Goal: Task Accomplishment & Management: Manage account settings

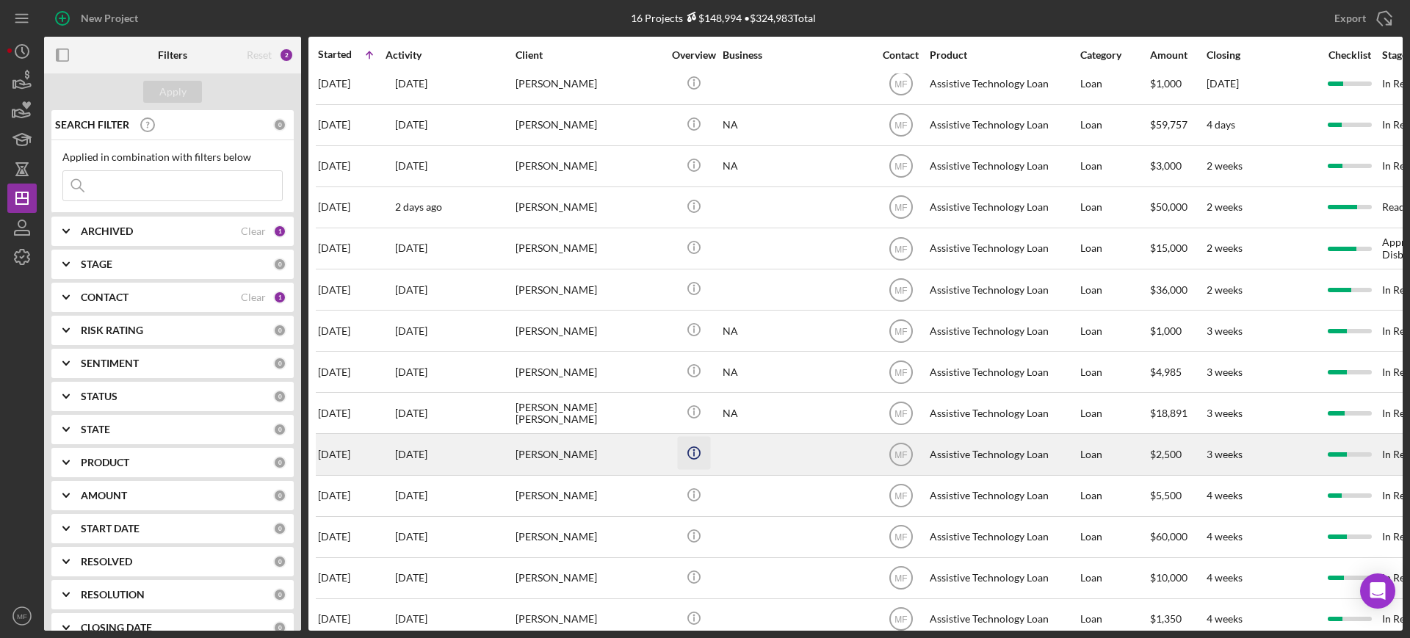
scroll to position [32, 0]
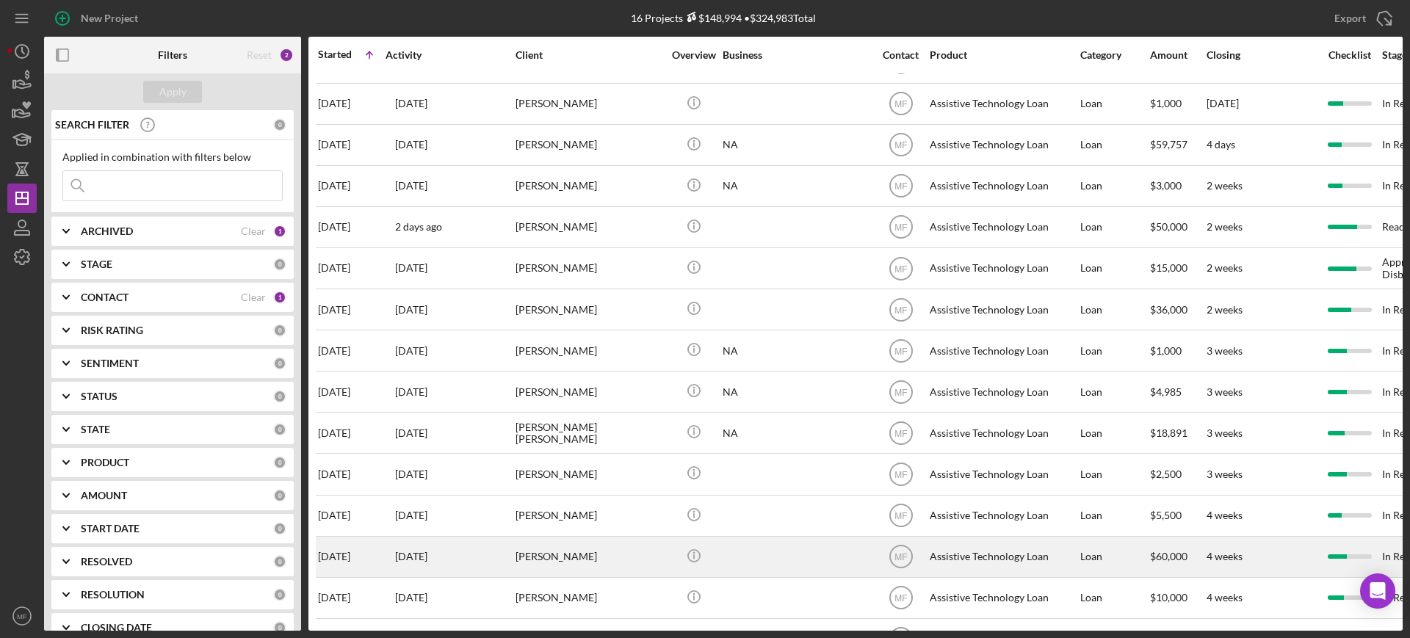
click at [563, 562] on div "Olga Orta" at bounding box center [588, 556] width 147 height 39
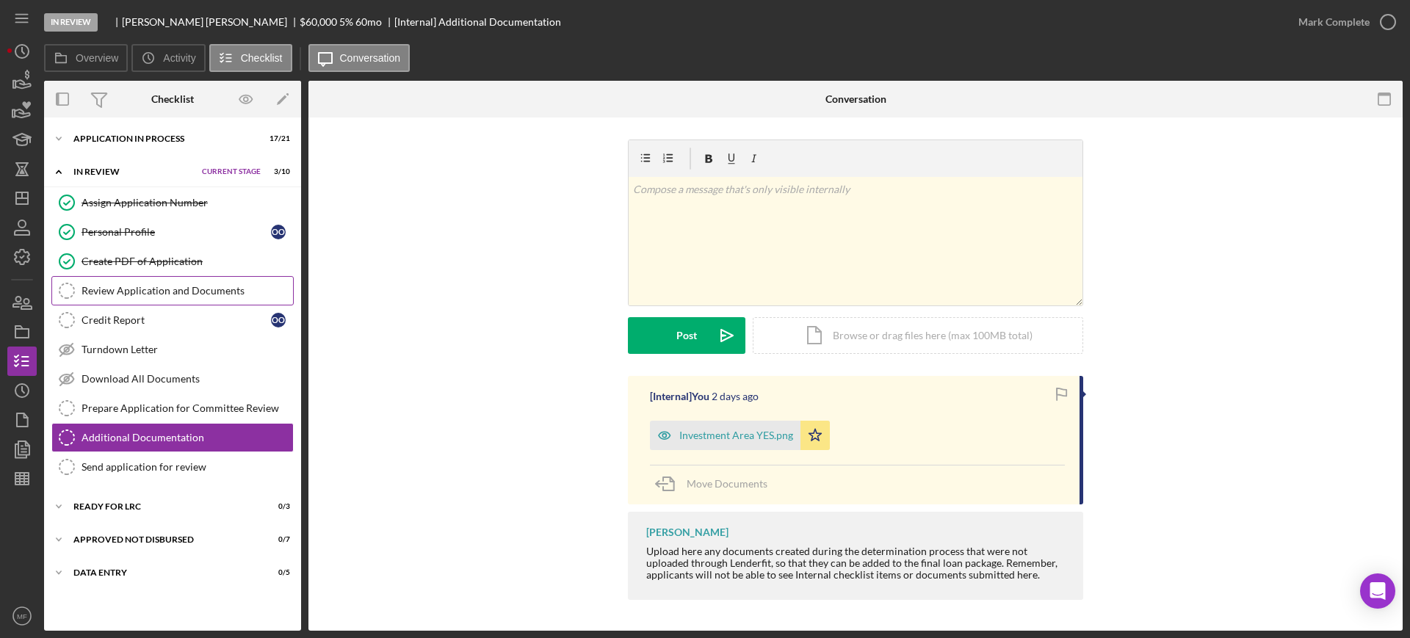
click at [157, 283] on link "Review Application and Documents Review Application and Documents" at bounding box center [172, 290] width 242 height 29
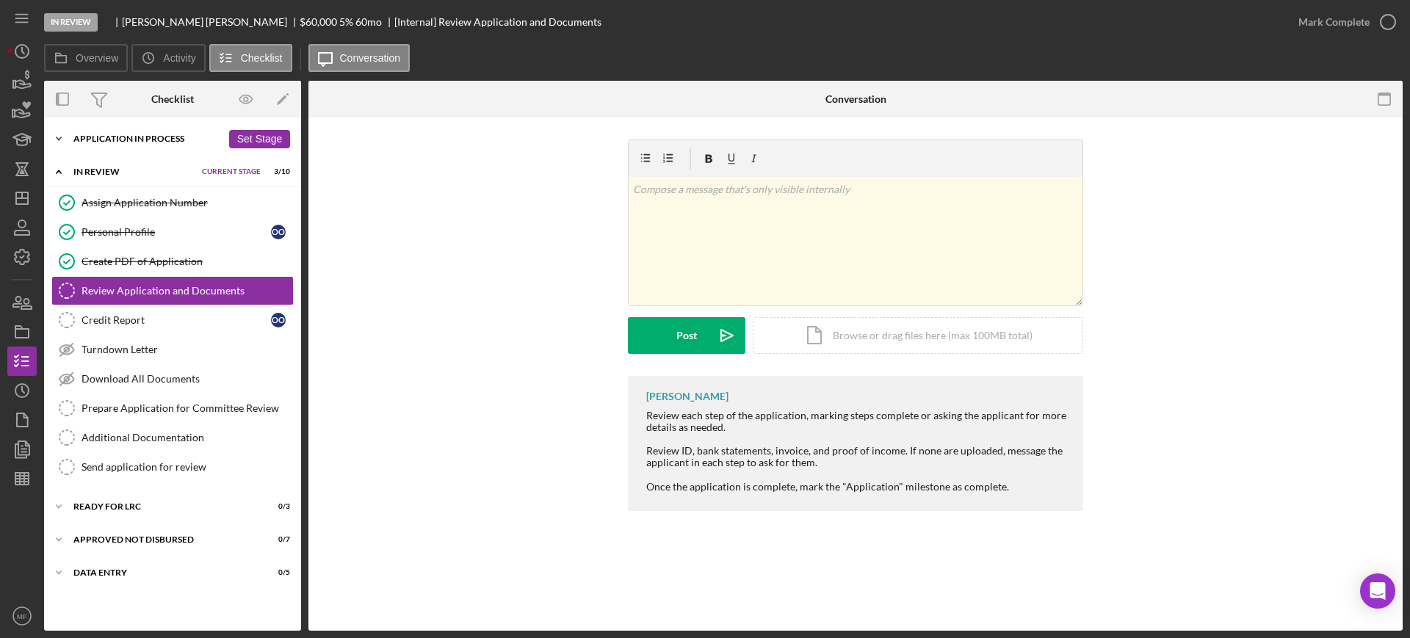
click at [146, 134] on div "Application In Process" at bounding box center [147, 138] width 148 height 9
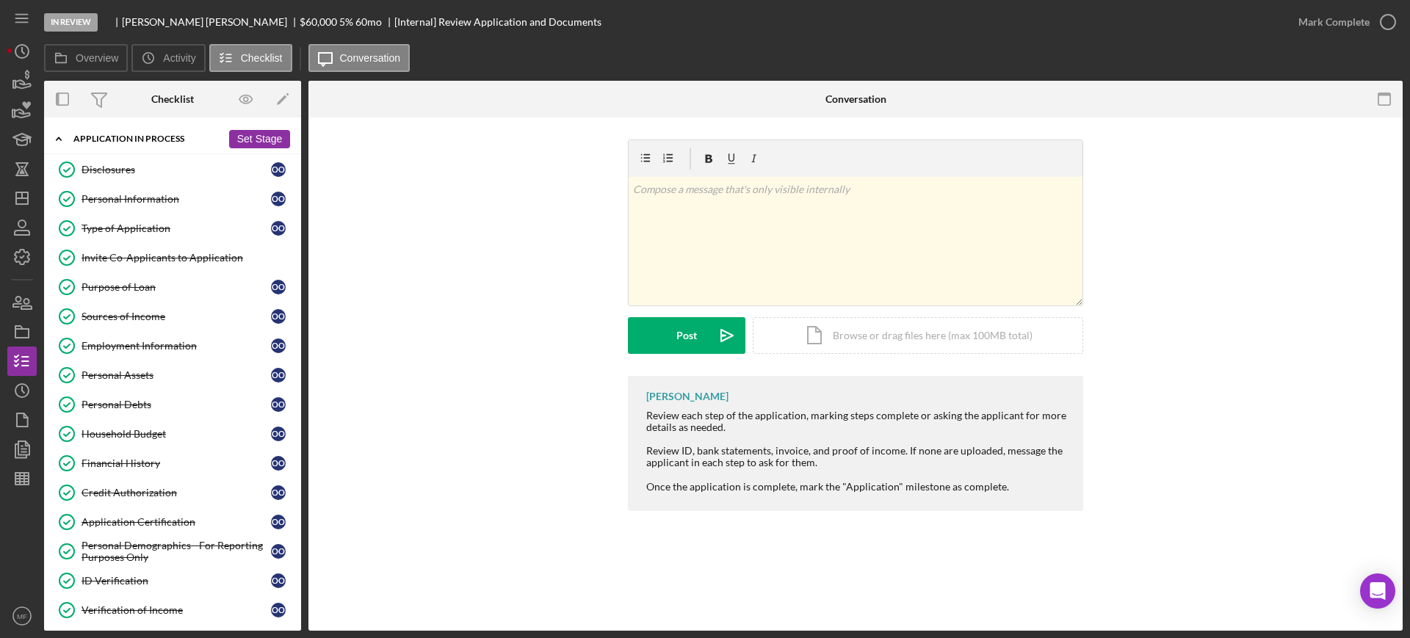
click at [147, 140] on div "Application In Process" at bounding box center [147, 138] width 148 height 9
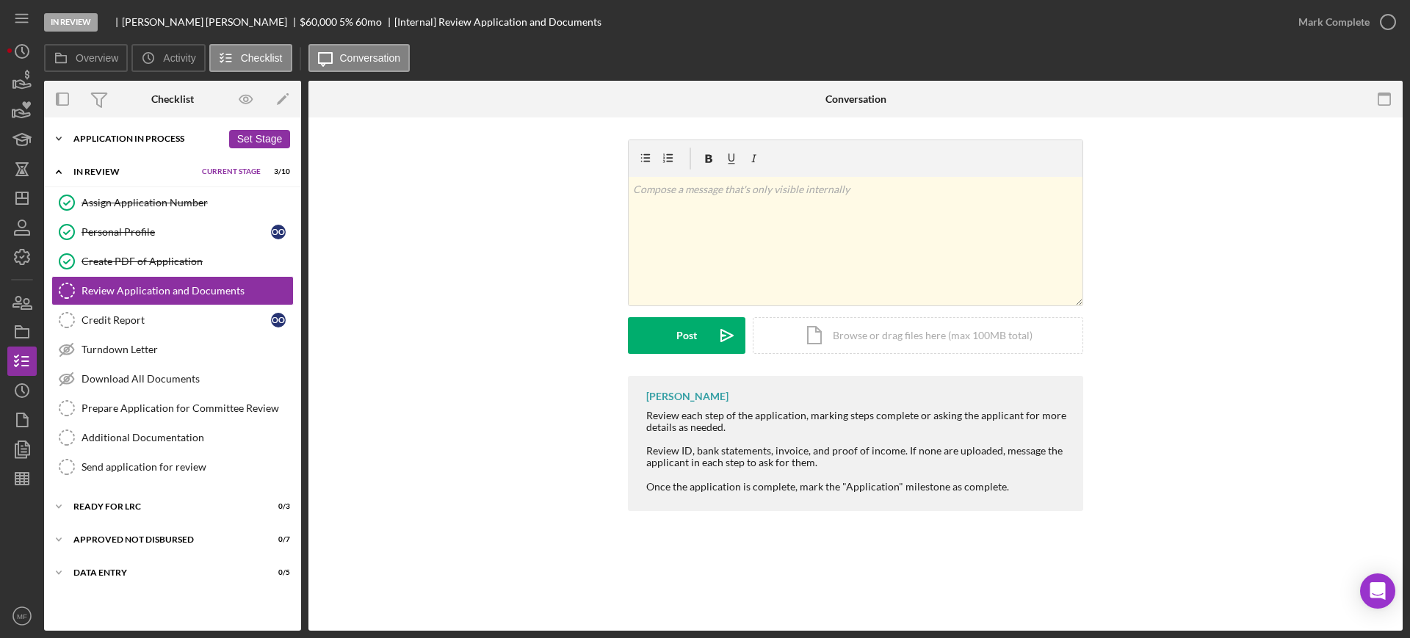
click at [126, 132] on div "Icon/Expander Application In Process 17 / 21 Set Stage" at bounding box center [172, 138] width 257 height 29
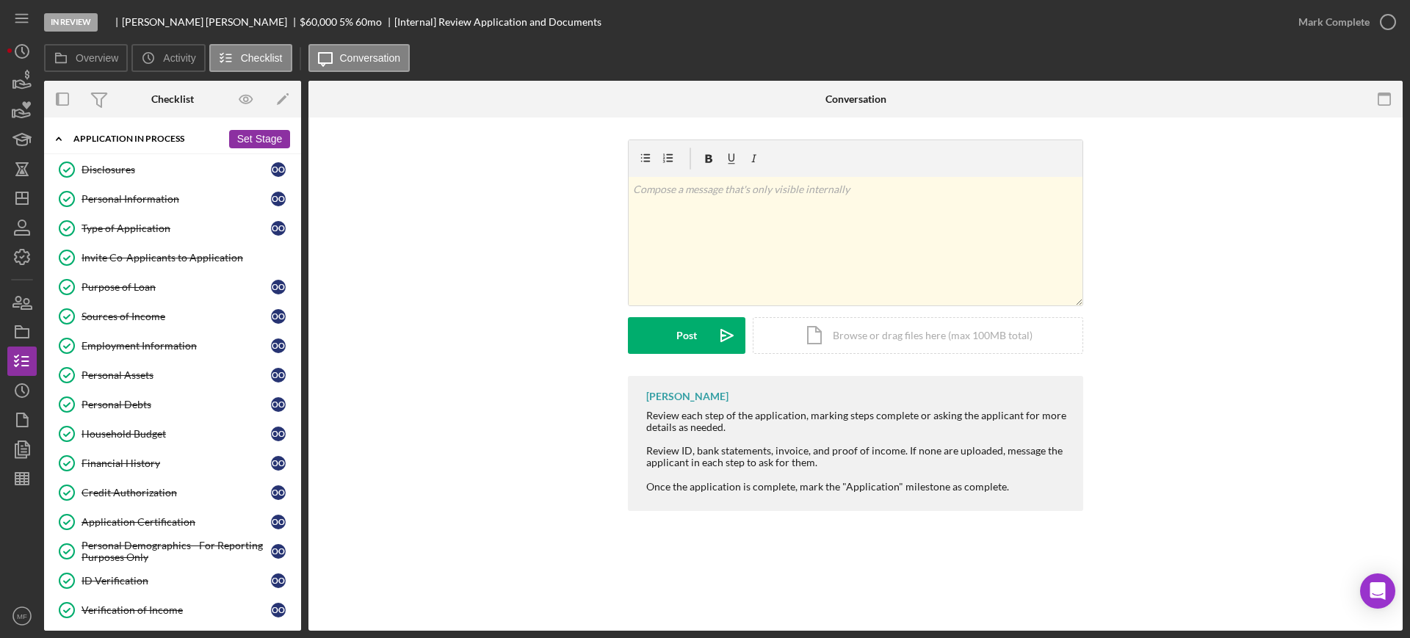
click at [108, 134] on div "Application In Process" at bounding box center [147, 138] width 148 height 9
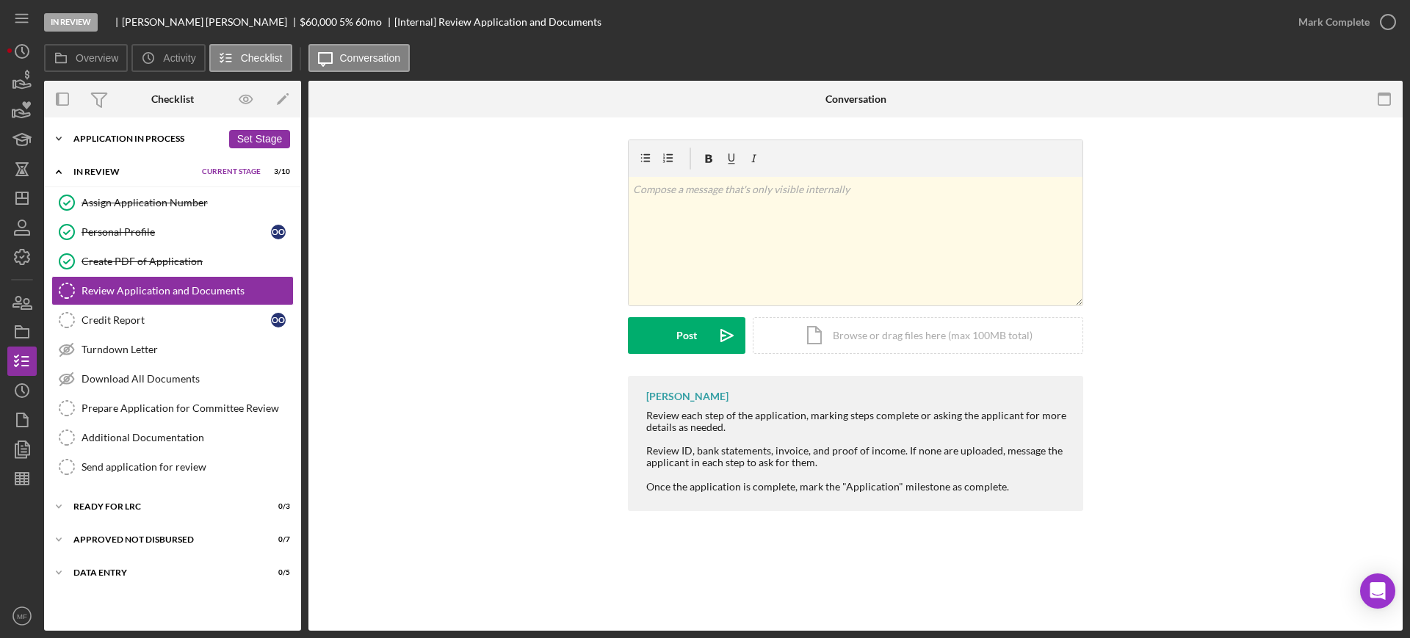
click at [126, 137] on div "Application In Process" at bounding box center [147, 138] width 148 height 9
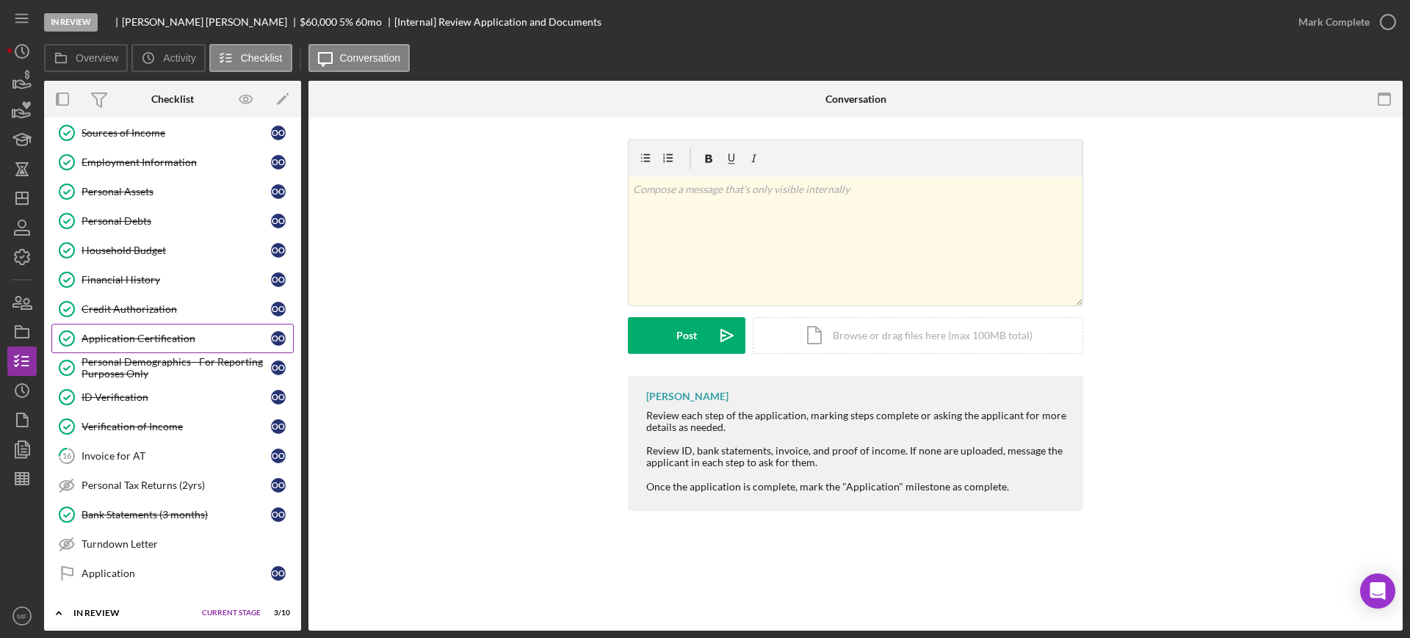
scroll to position [275, 0]
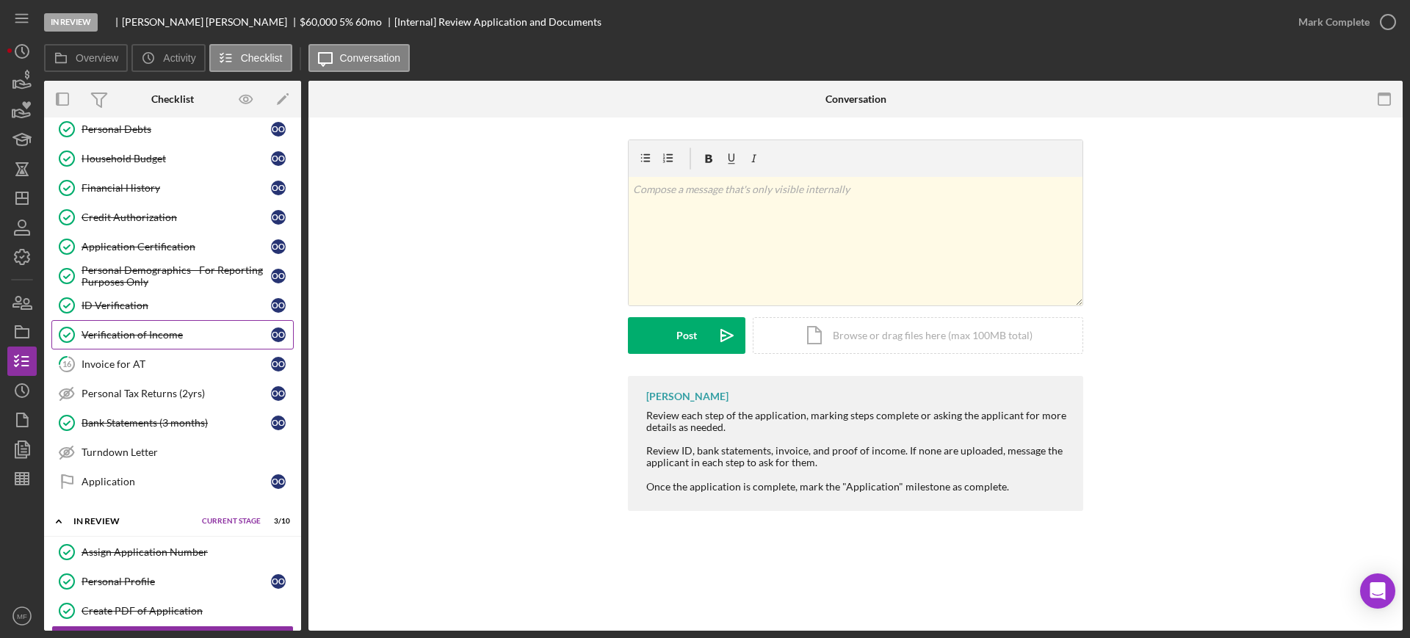
click at [139, 336] on div "Verification of Income" at bounding box center [176, 335] width 189 height 12
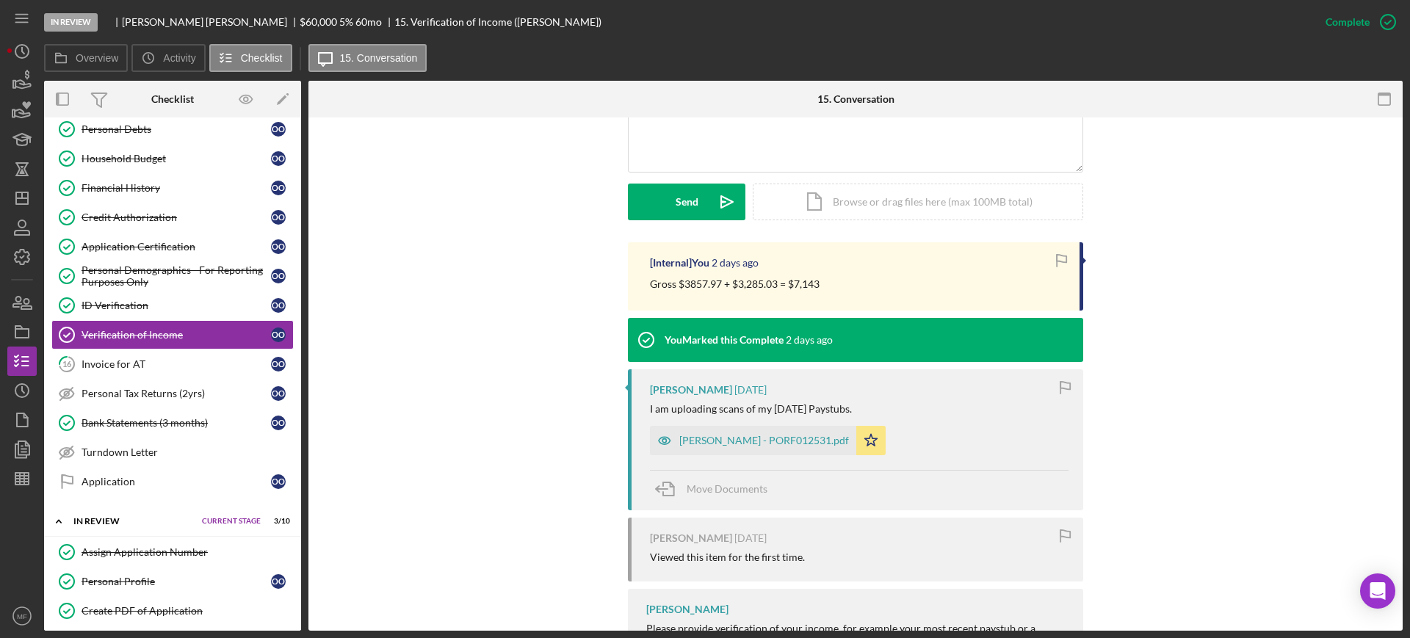
scroll to position [367, 0]
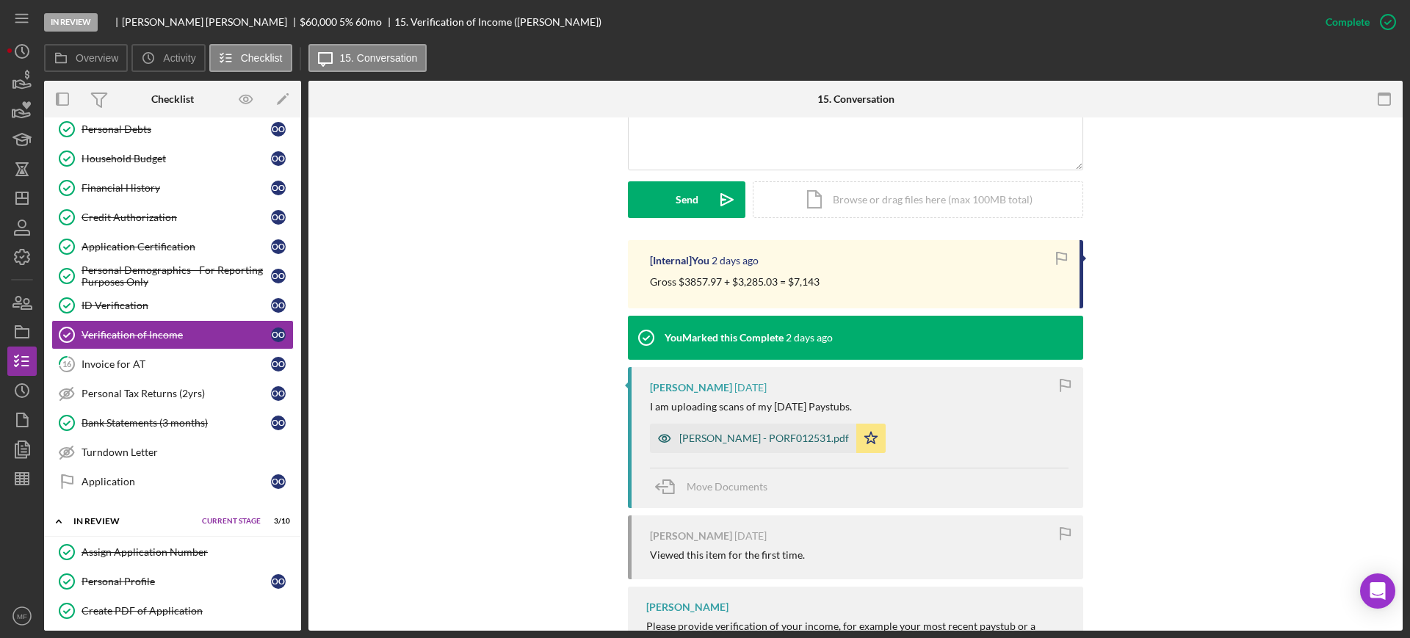
click at [732, 439] on div "ORTA, OLGA - PORF012531.pdf" at bounding box center [764, 438] width 170 height 12
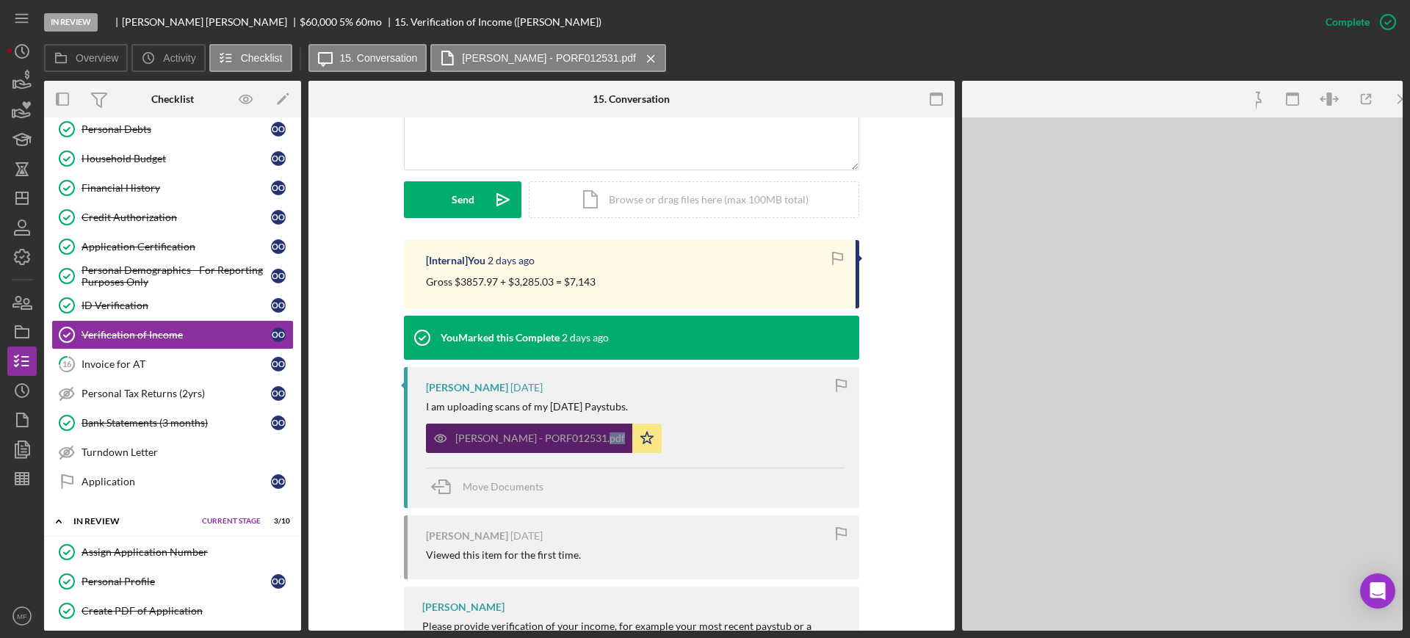
click at [732, 439] on div "ORTA, OLGA - PORF012531.pdf Icon/Star" at bounding box center [635, 434] width 419 height 37
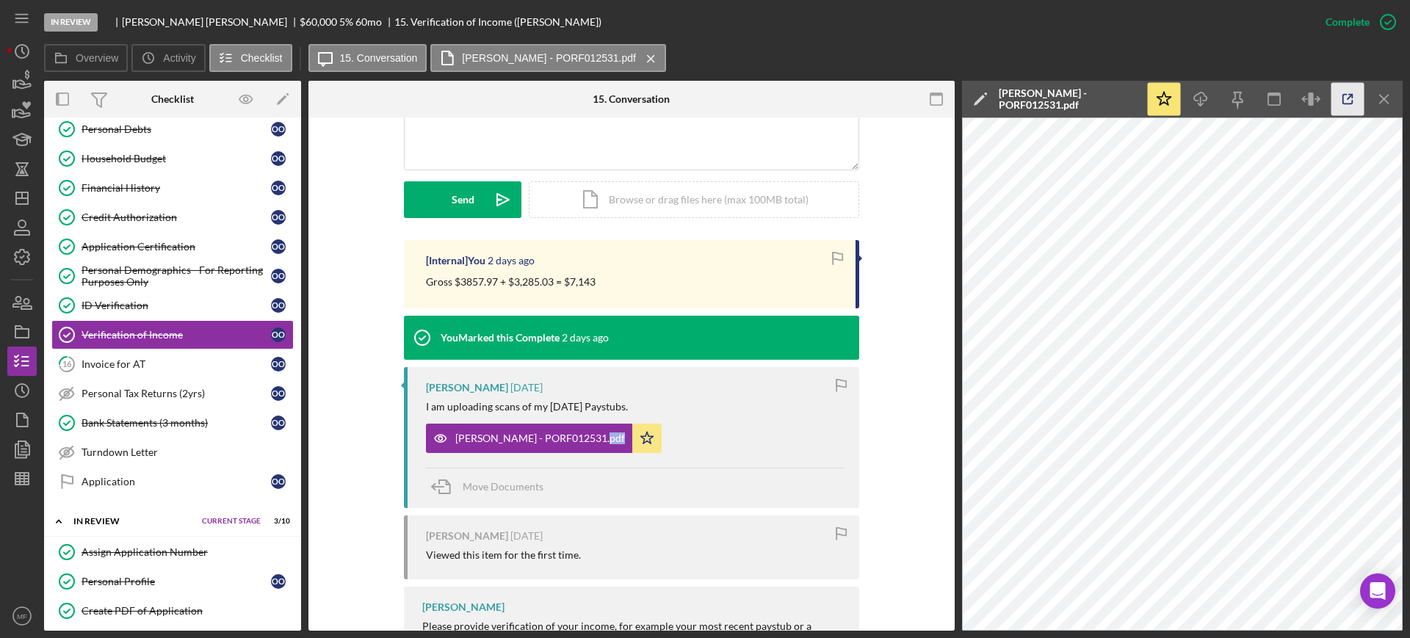
click at [1352, 98] on polyline "button" at bounding box center [1351, 97] width 4 height 4
click at [26, 482] on line "button" at bounding box center [21, 482] width 13 height 0
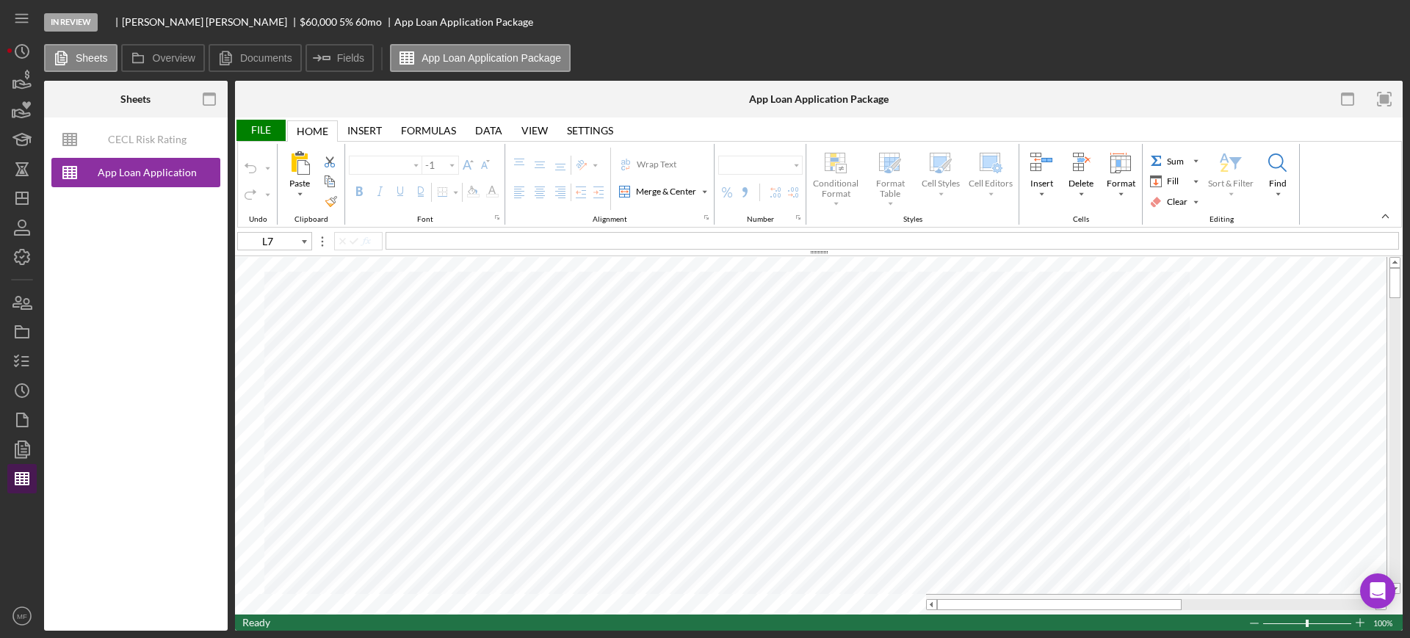
type input "Calibri"
type input "11"
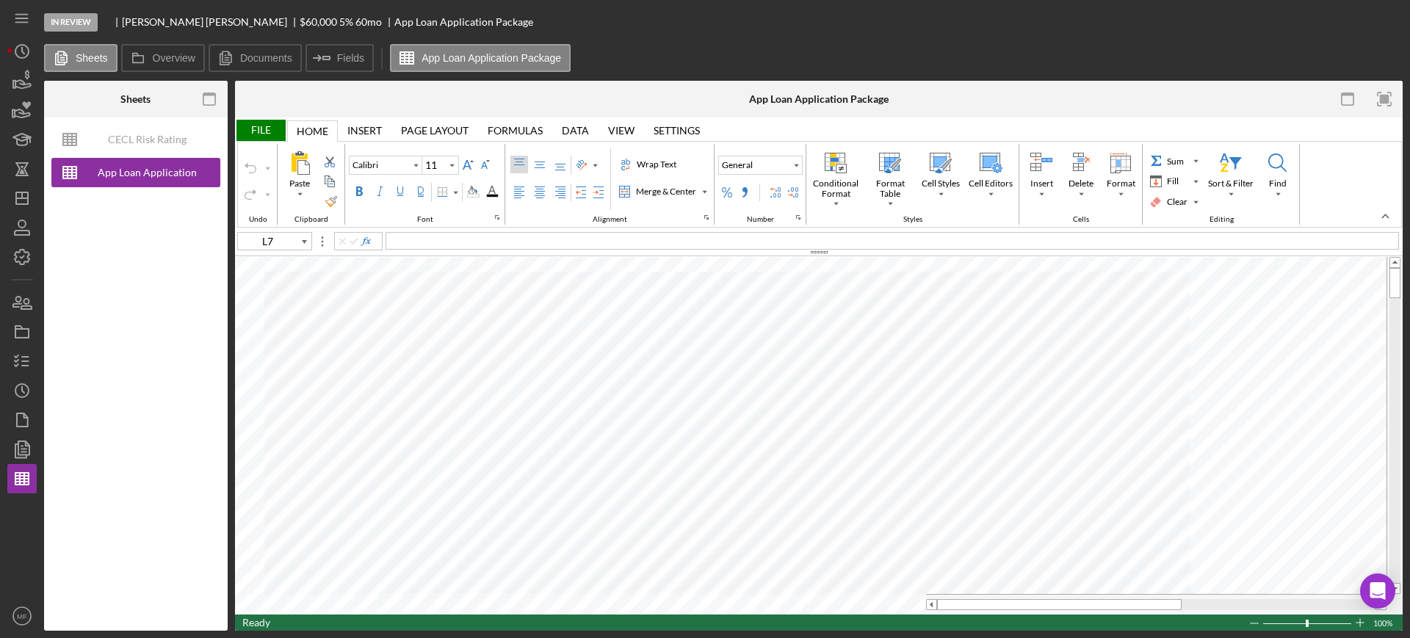
type input "F95"
type input "Arial"
type input "10"
type input "B9"
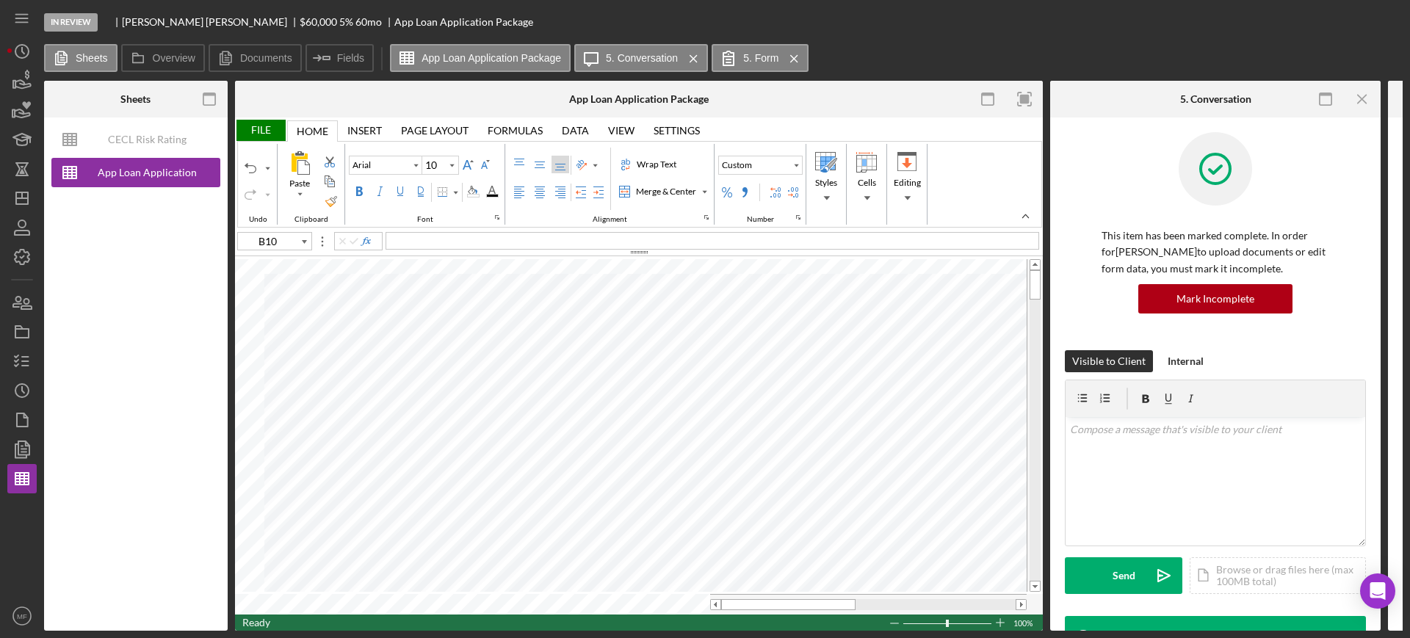
type input "L7"
type input "Calibri"
type input "11"
type input "B10"
type input "Arial"
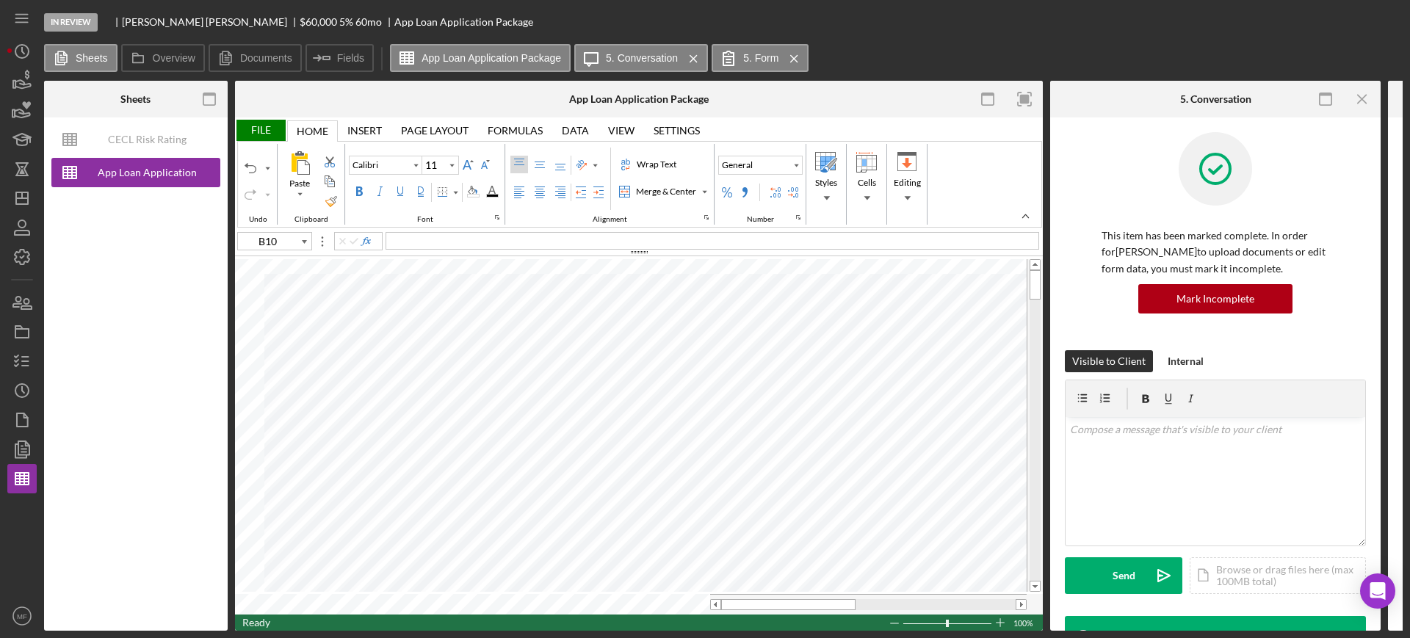
type input "10"
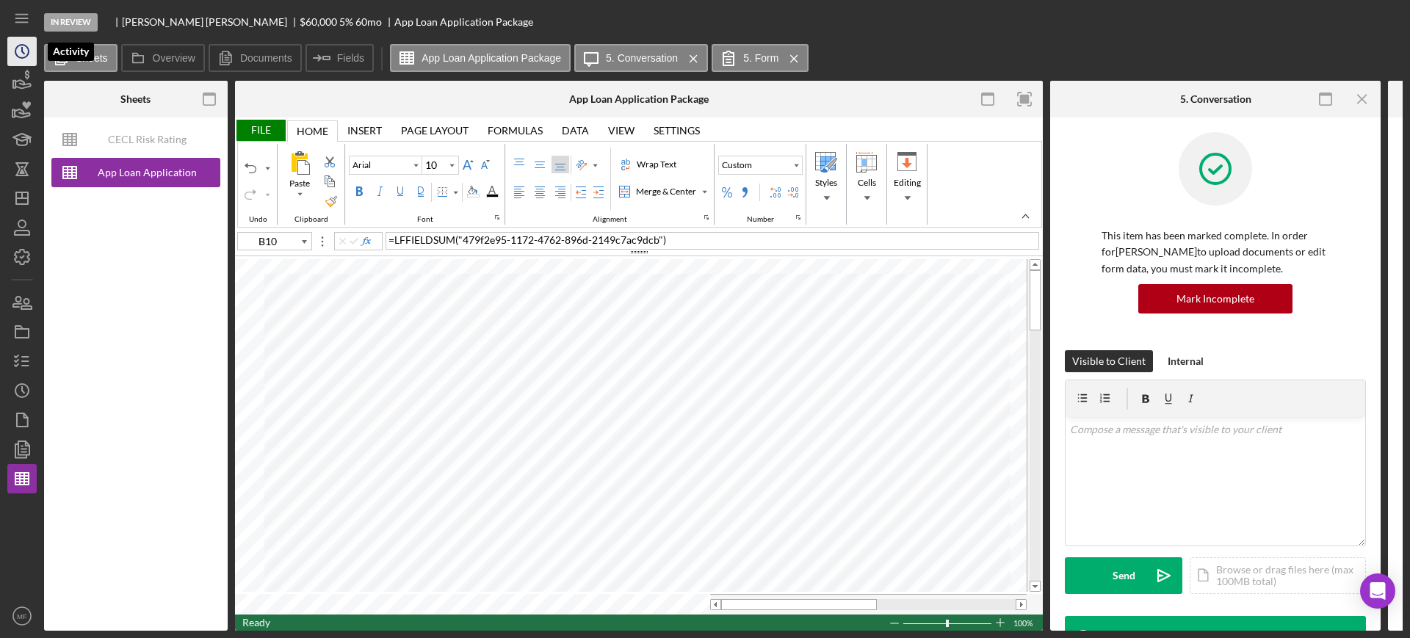
click at [15, 57] on icon "Icon/History" at bounding box center [22, 51] width 37 height 37
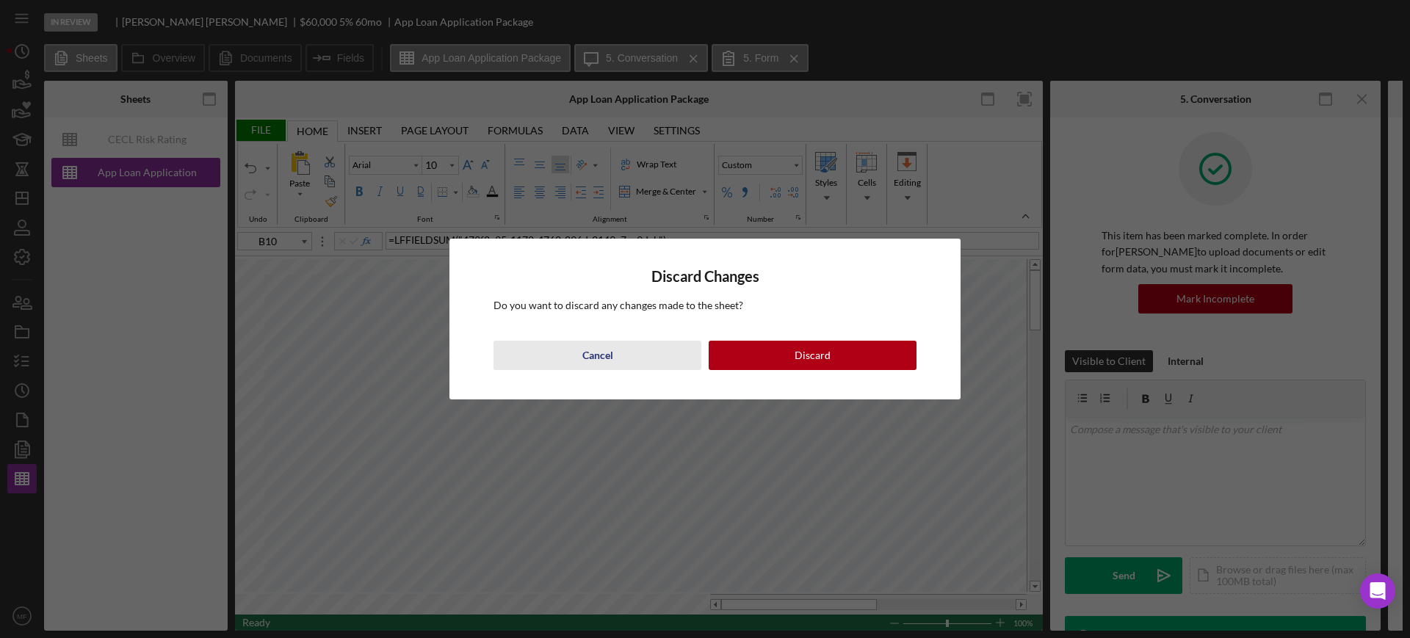
click at [600, 355] on div "Cancel" at bounding box center [597, 355] width 31 height 29
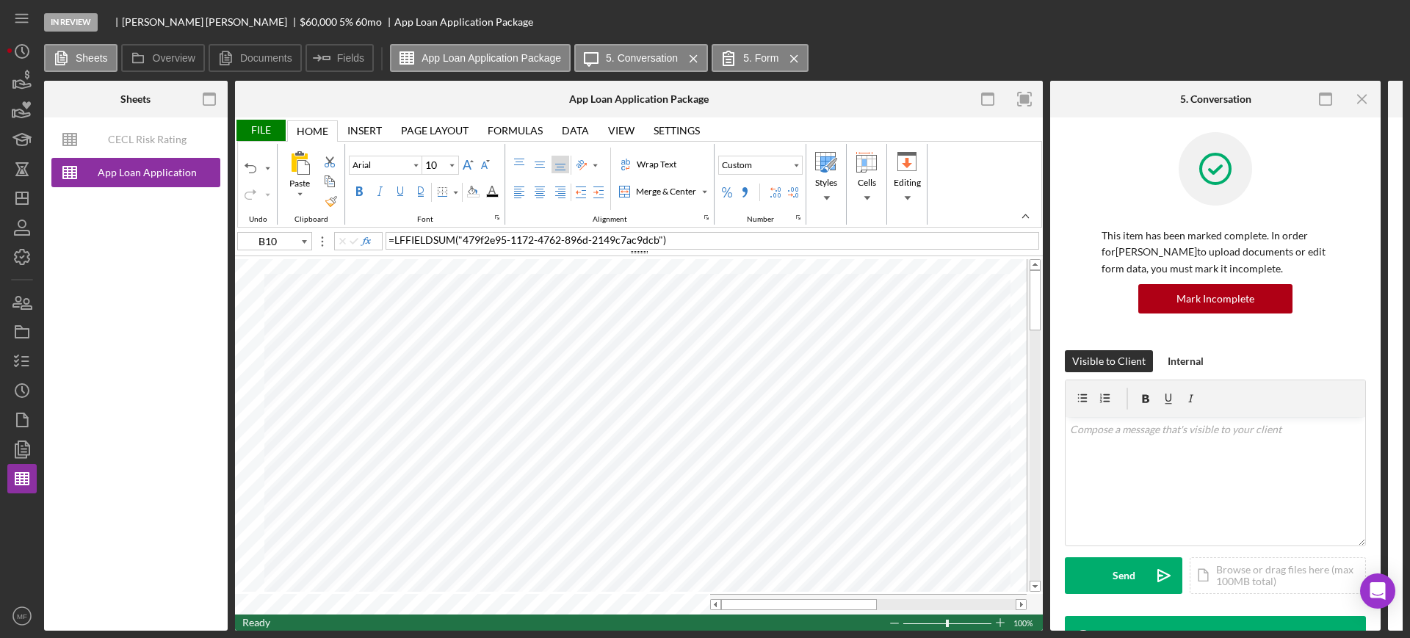
click at [255, 128] on div "File" at bounding box center [260, 130] width 51 height 21
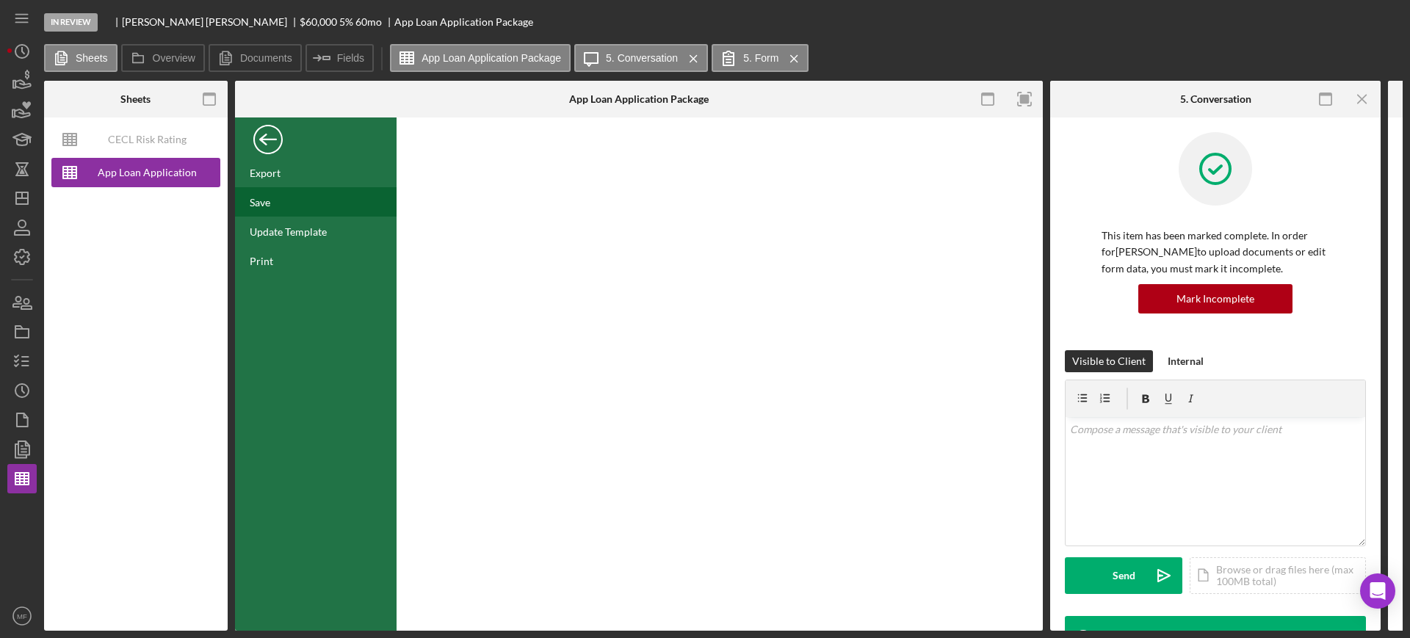
click at [261, 208] on div "Save" at bounding box center [316, 201] width 162 height 29
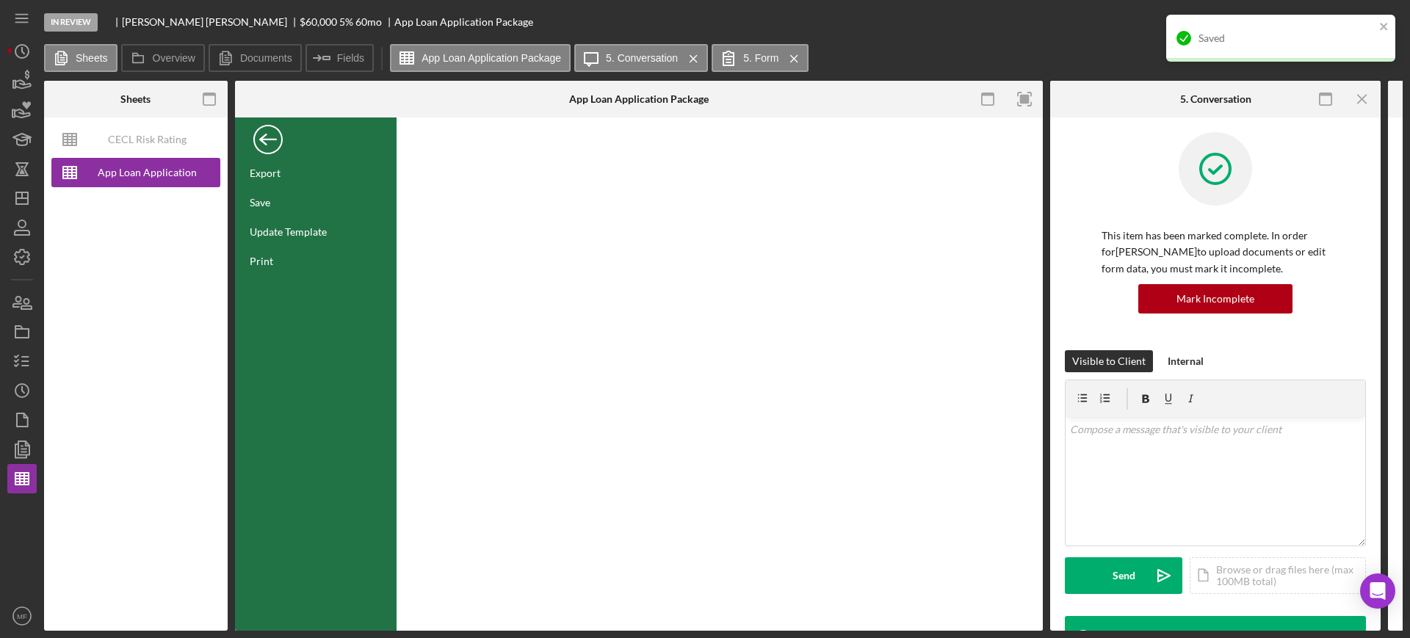
click at [263, 142] on div "Back" at bounding box center [267, 135] width 29 height 29
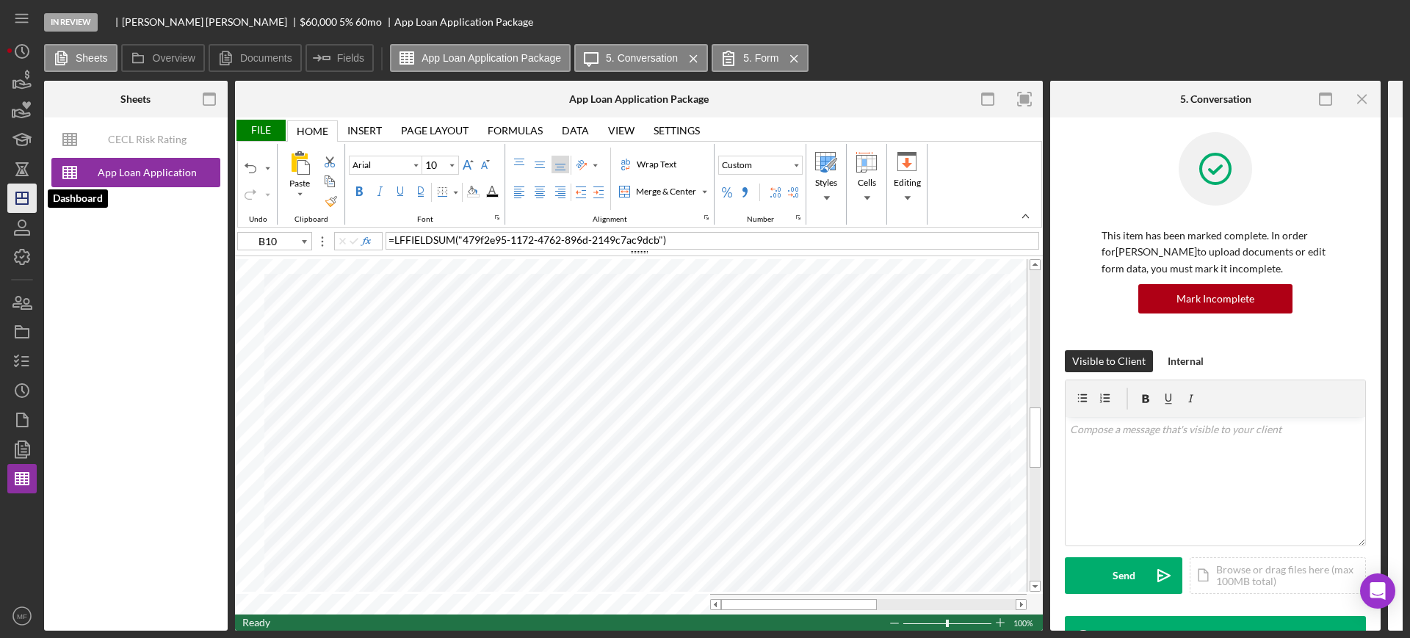
click at [26, 201] on icon "Icon/Dashboard" at bounding box center [22, 198] width 37 height 37
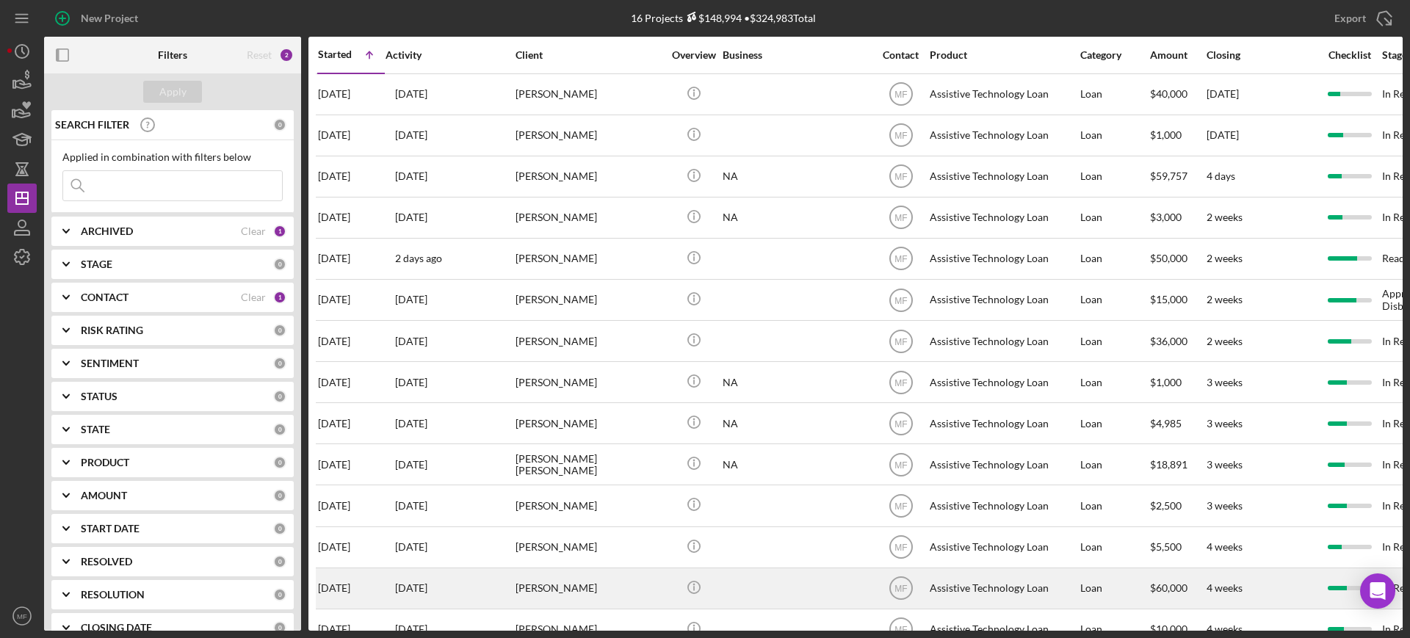
click at [557, 585] on div "[PERSON_NAME]" at bounding box center [588, 588] width 147 height 39
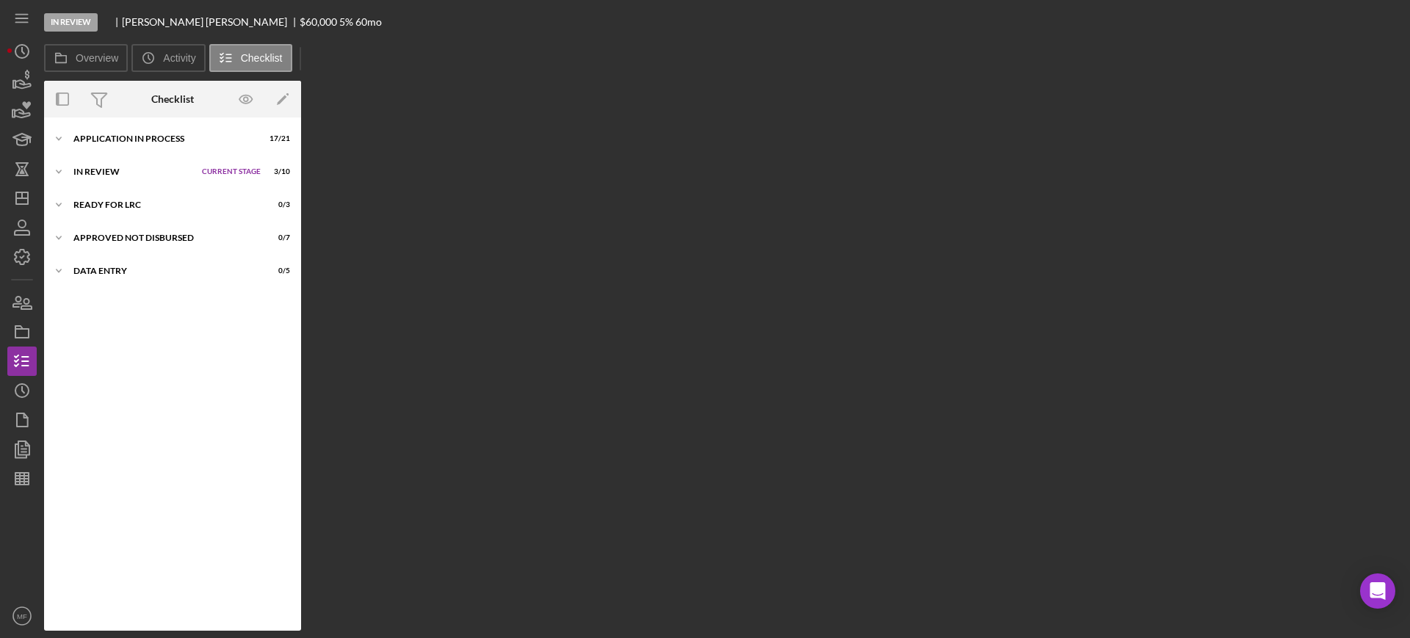
click at [557, 585] on div "Overview Internal Workflow Stage In Review Icon/Dropdown Arrow Archive (can una…" at bounding box center [723, 356] width 1358 height 550
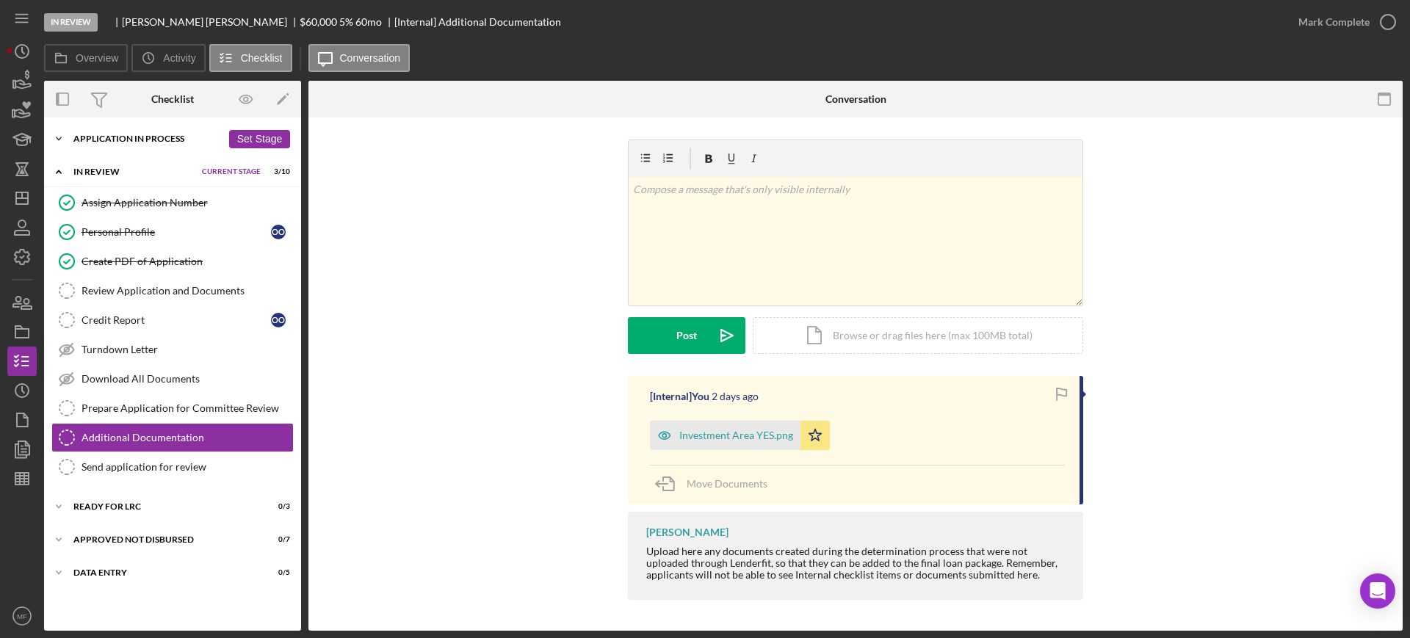
click at [128, 140] on div "Application In Process" at bounding box center [147, 138] width 148 height 9
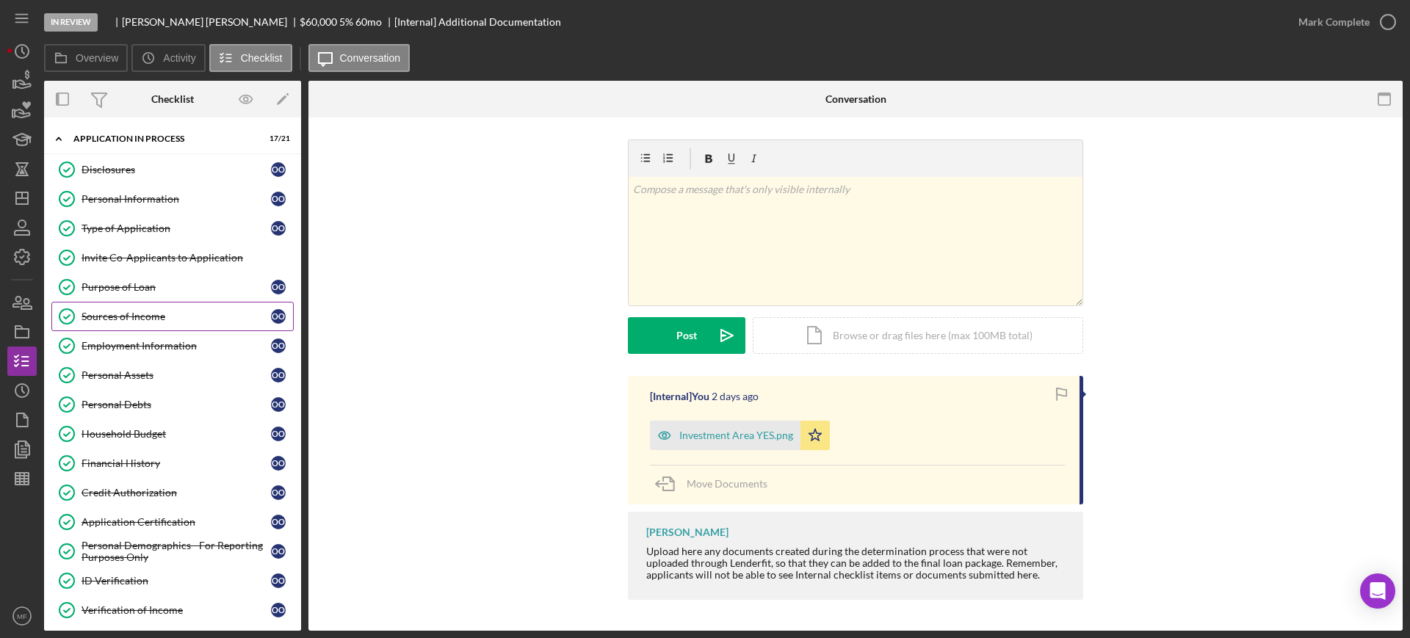
click at [148, 314] on div "Sources of Income" at bounding box center [176, 317] width 189 height 12
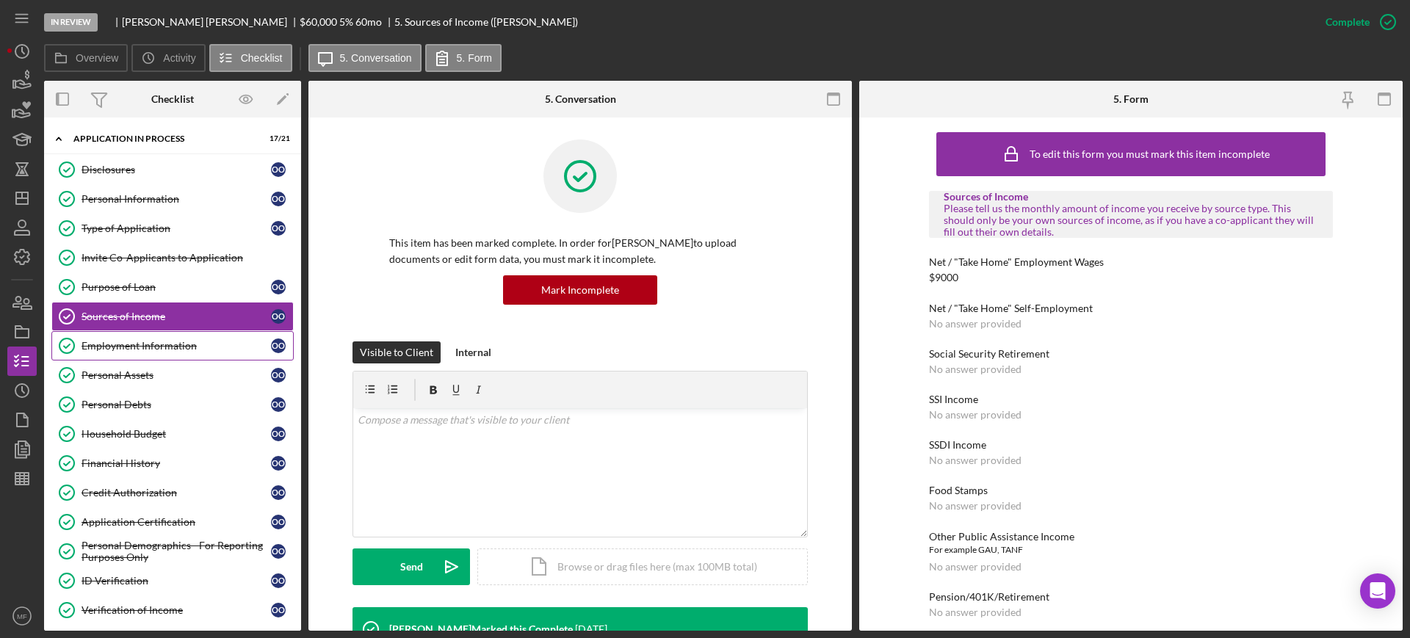
click at [132, 349] on div "Employment Information" at bounding box center [176, 346] width 189 height 12
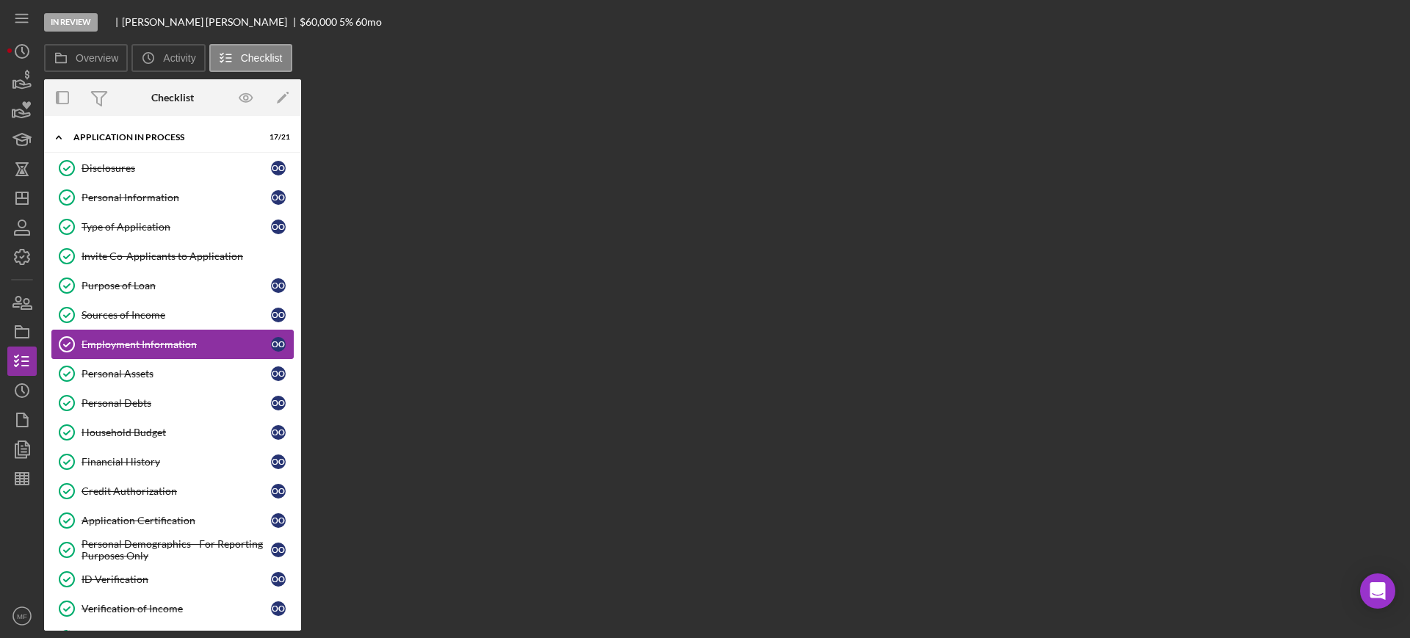
click at [132, 349] on div "Employment Information" at bounding box center [176, 344] width 189 height 12
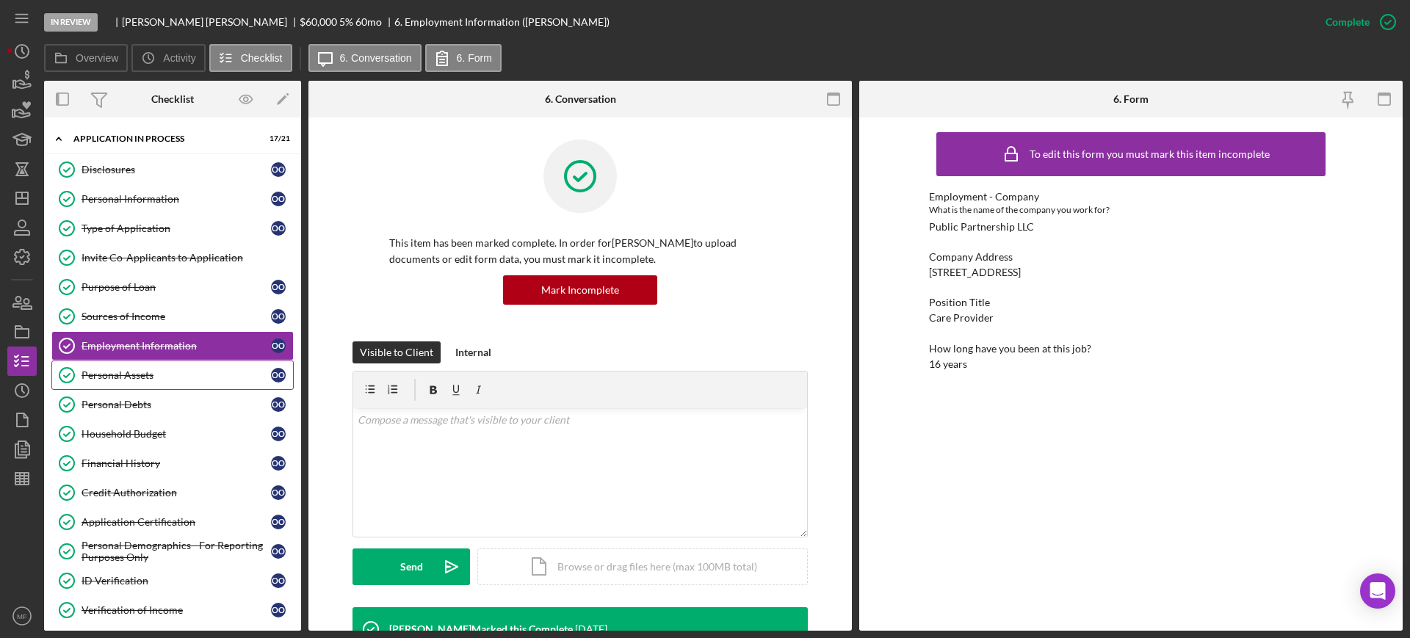
click at [141, 372] on div "Personal Assets" at bounding box center [176, 375] width 189 height 12
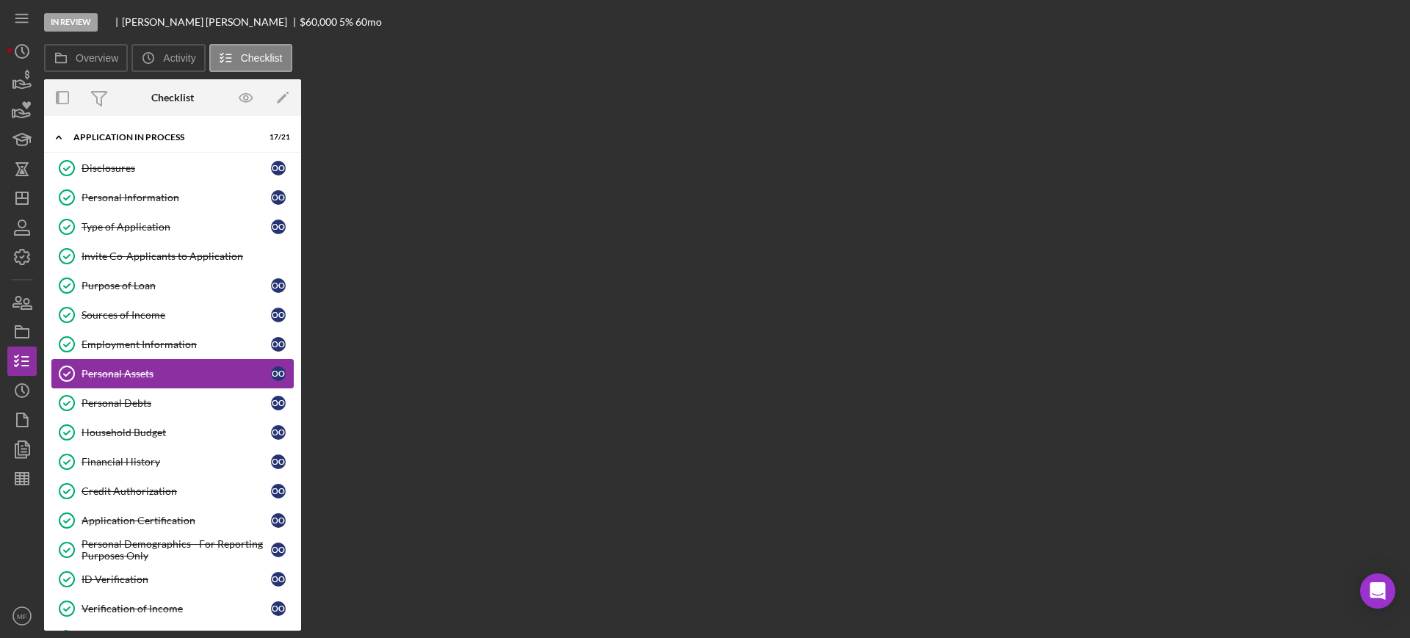
click at [141, 372] on div "Personal Assets" at bounding box center [176, 374] width 189 height 12
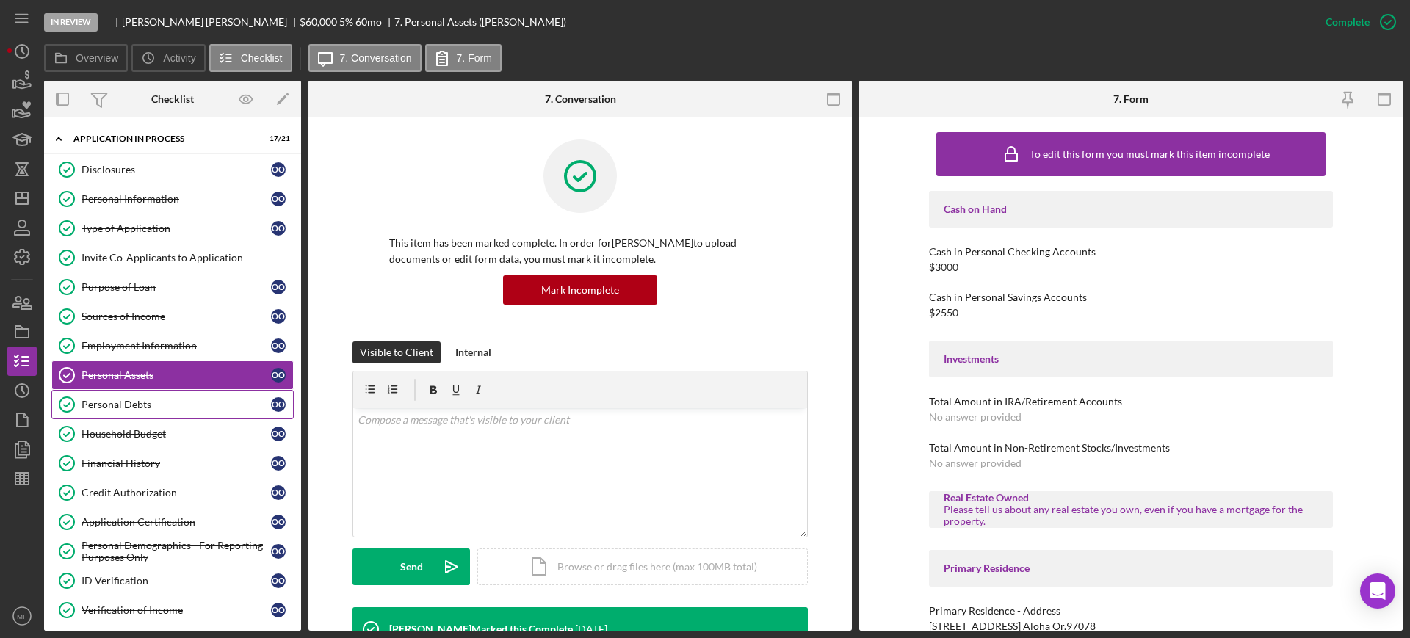
click at [130, 407] on div "Personal Debts" at bounding box center [176, 405] width 189 height 12
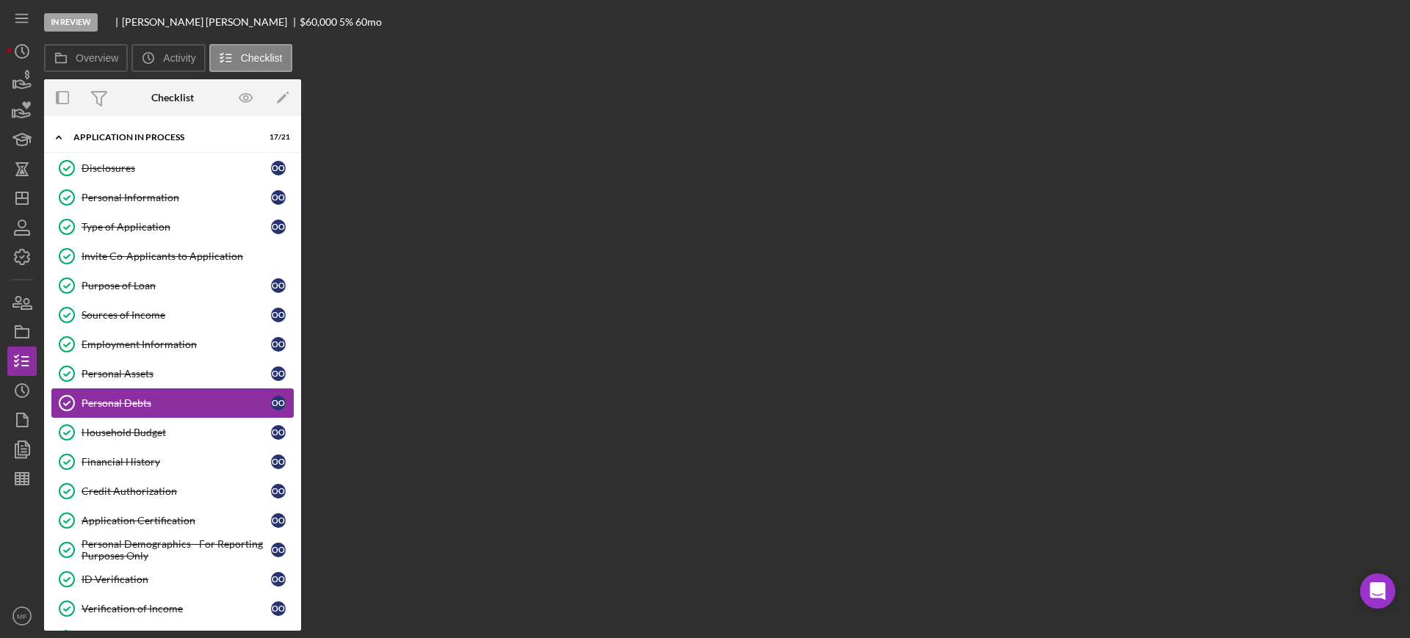
click at [130, 407] on div "Personal Debts" at bounding box center [176, 403] width 189 height 12
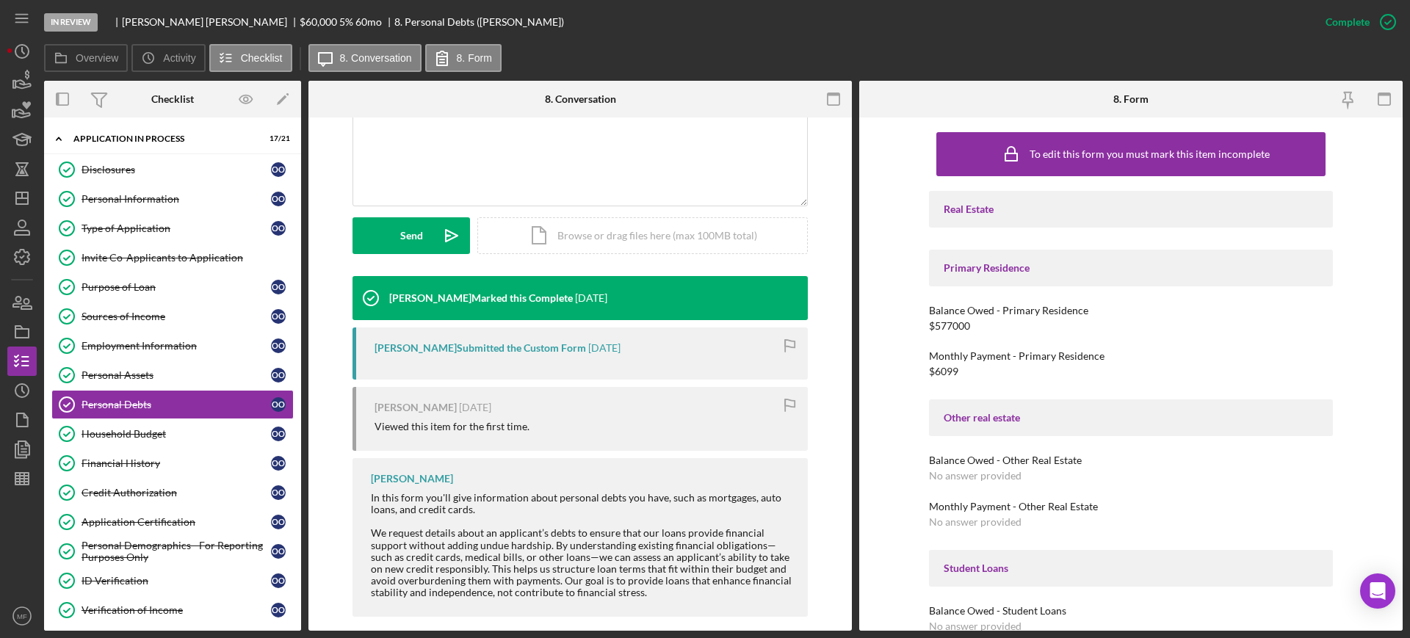
scroll to position [347, 0]
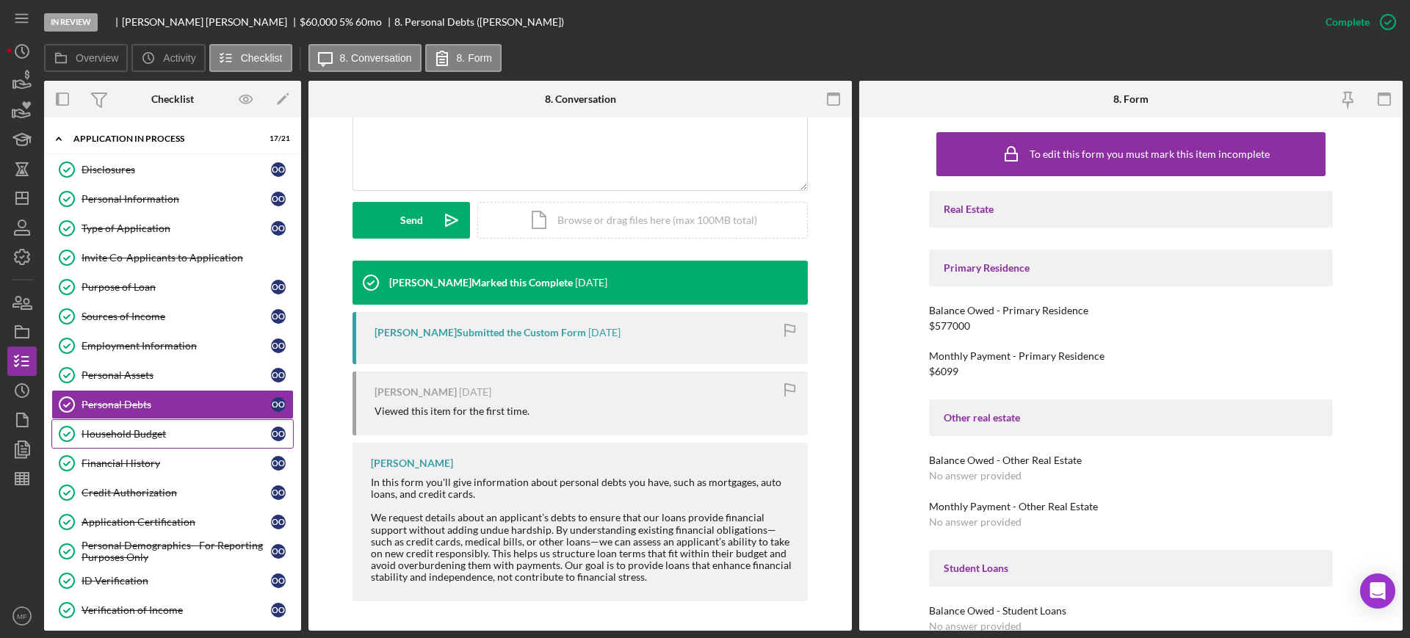
click at [145, 433] on div "Household Budget" at bounding box center [176, 434] width 189 height 12
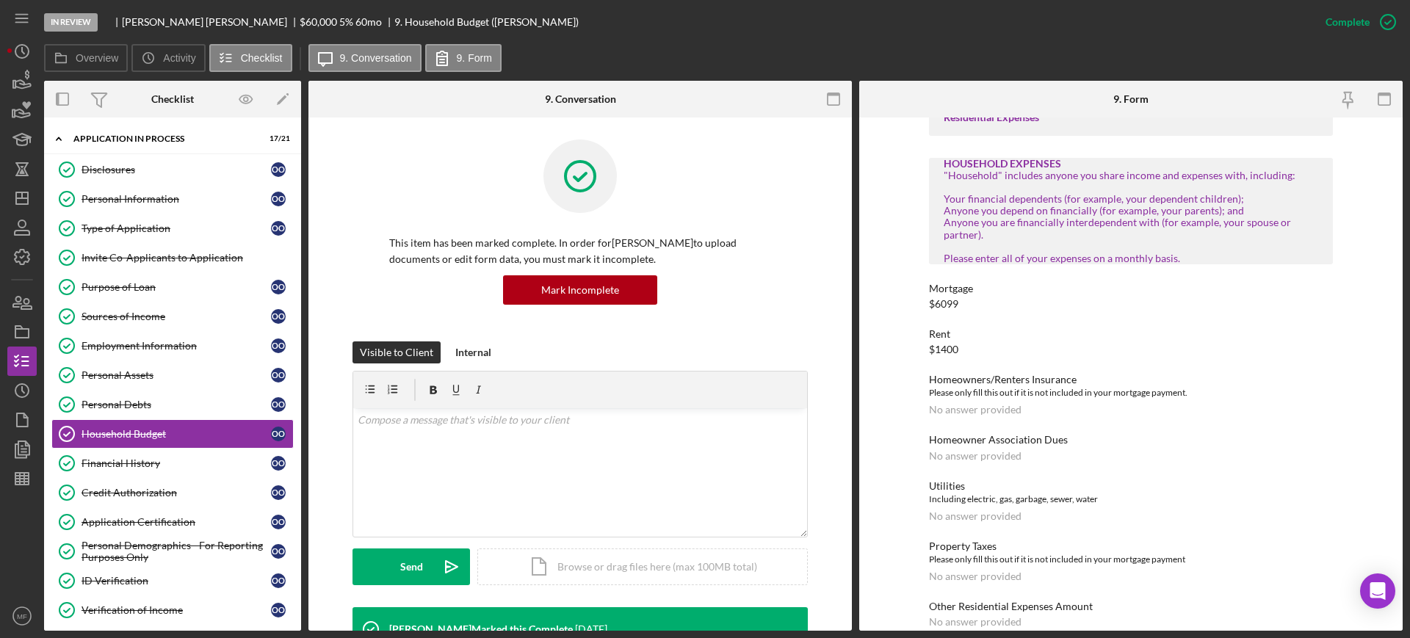
scroll to position [184, 0]
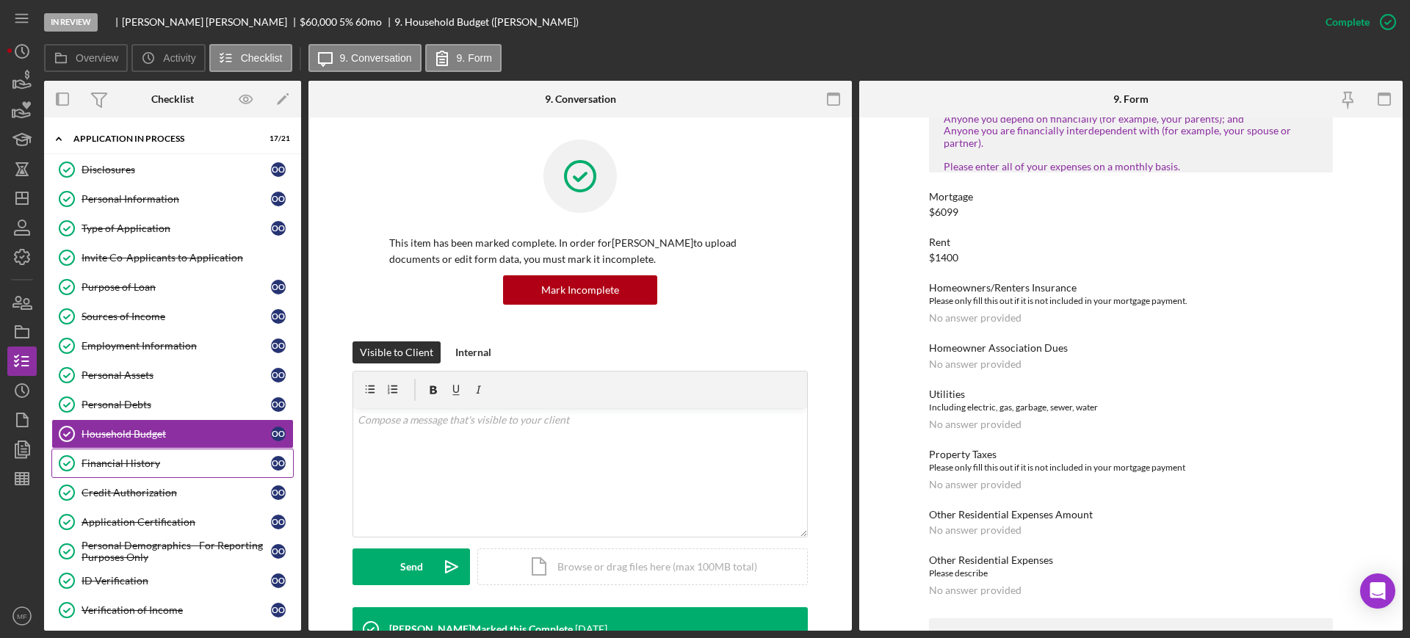
click at [148, 461] on div "Financial History" at bounding box center [176, 463] width 189 height 12
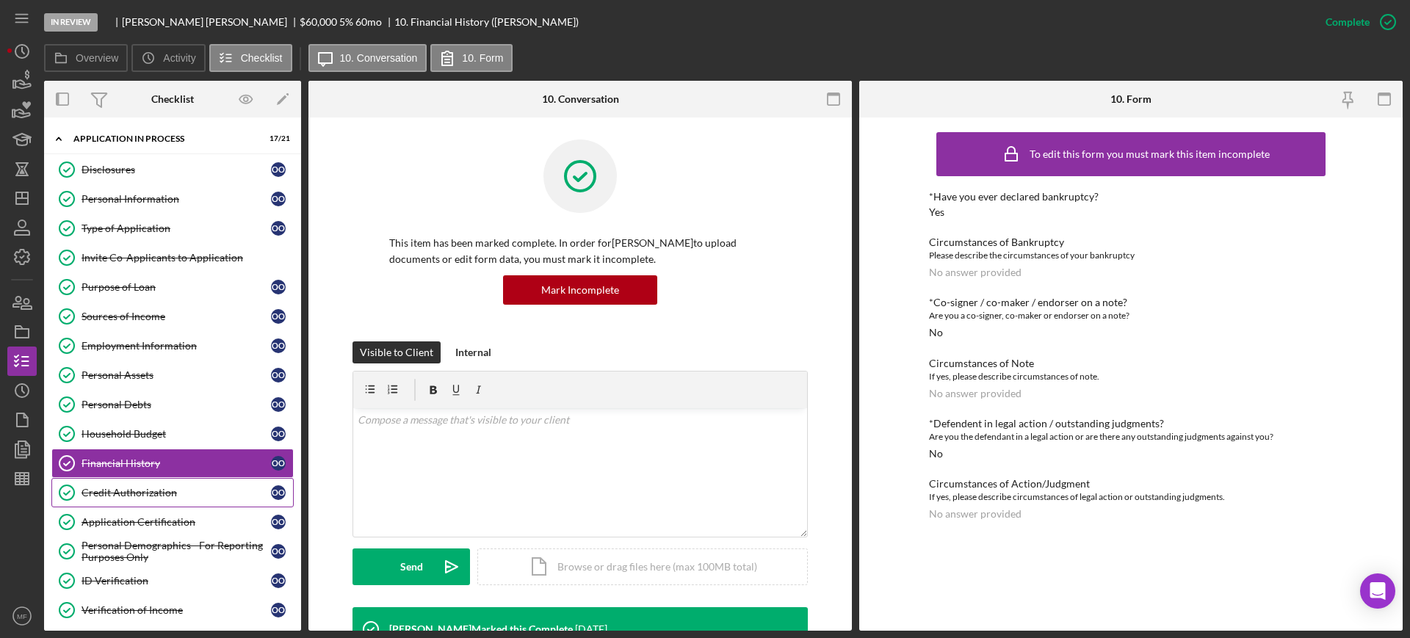
click at [134, 498] on div "Credit Authorization" at bounding box center [176, 493] width 189 height 12
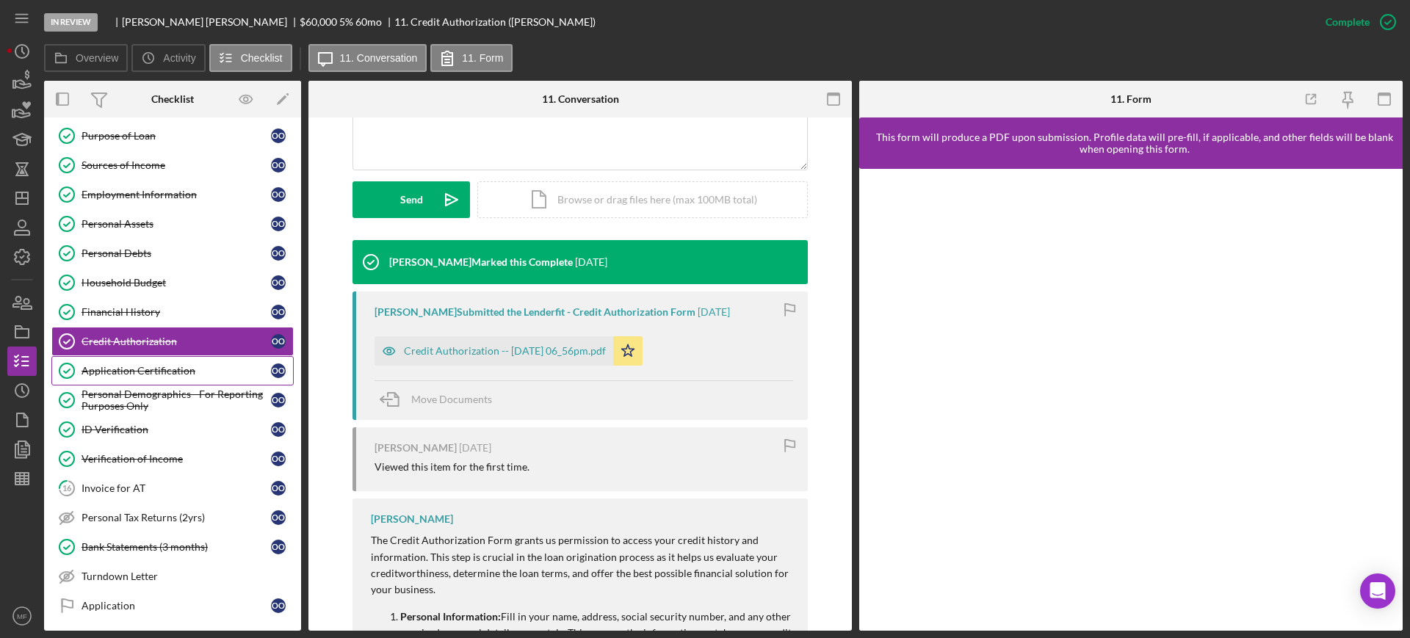
scroll to position [184, 0]
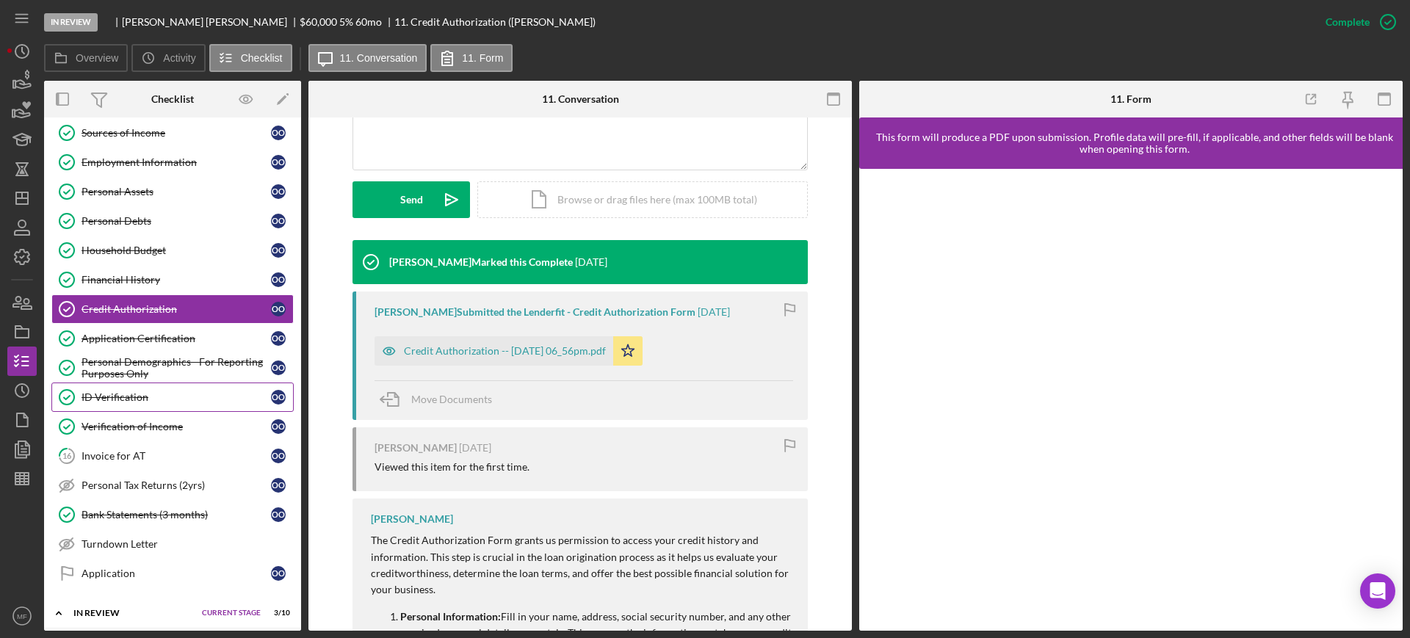
click at [120, 399] on div "ID Verification" at bounding box center [176, 397] width 189 height 12
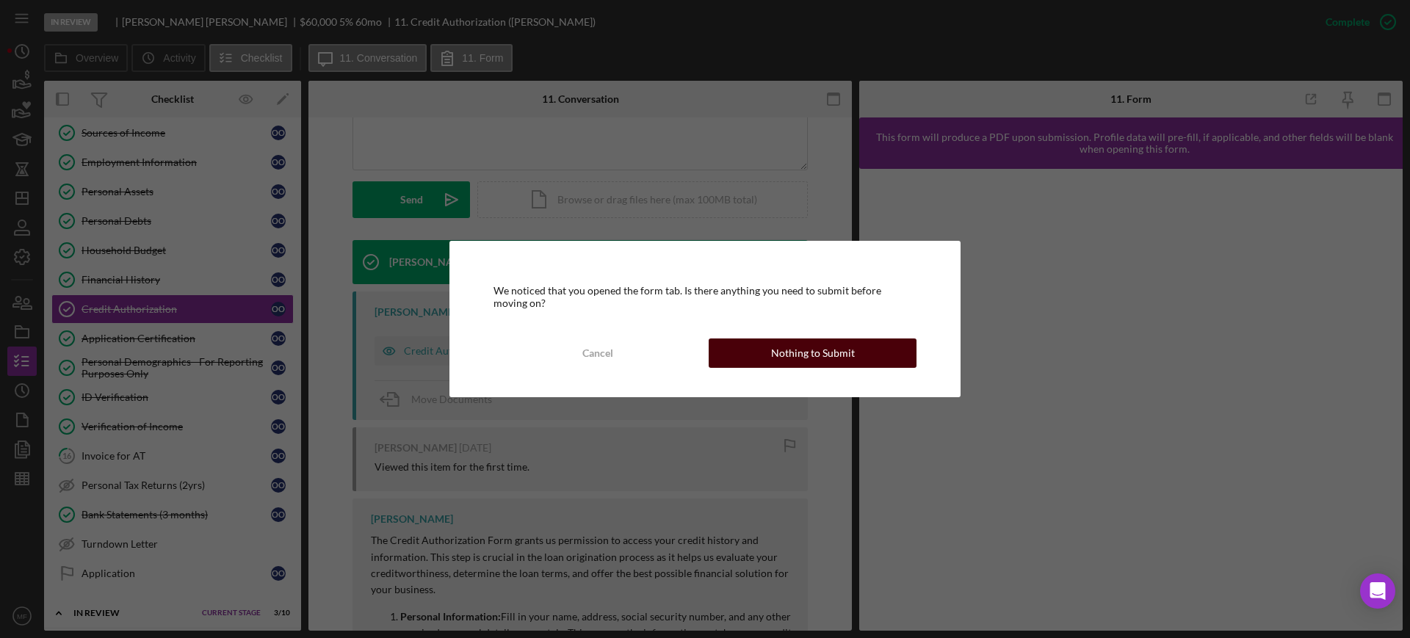
click at [830, 354] on div "Nothing to Submit" at bounding box center [813, 352] width 84 height 29
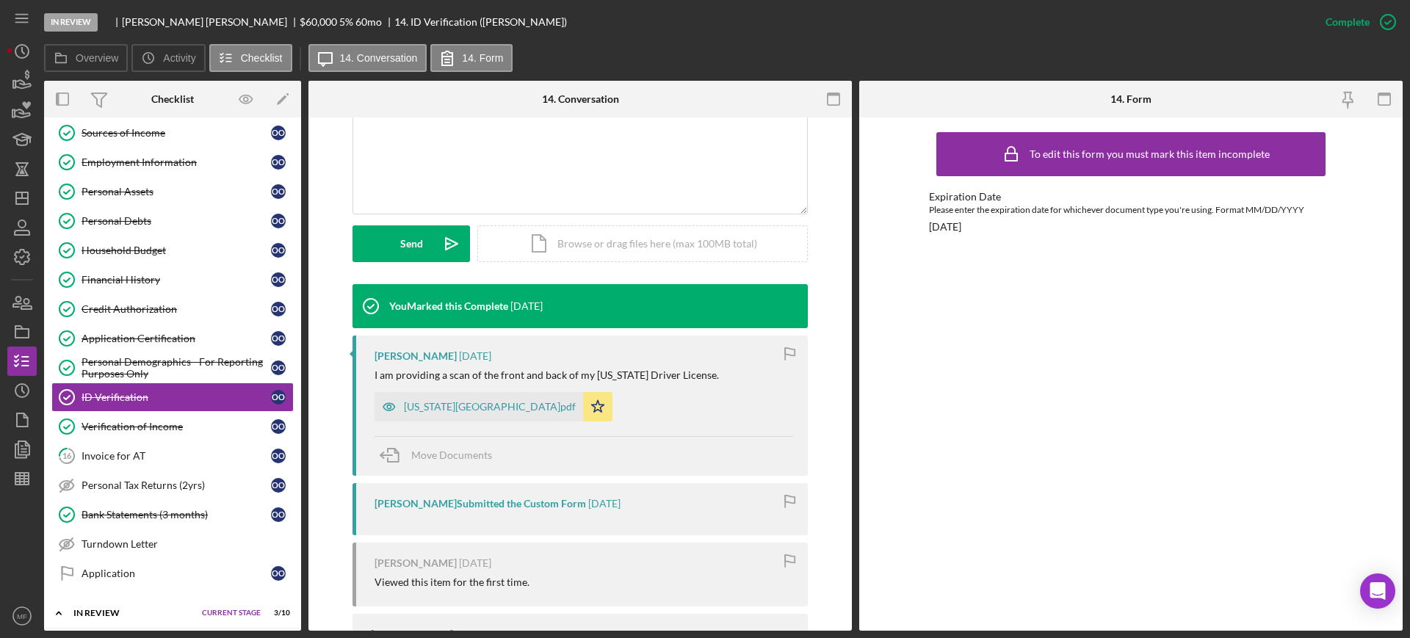
scroll to position [367, 0]
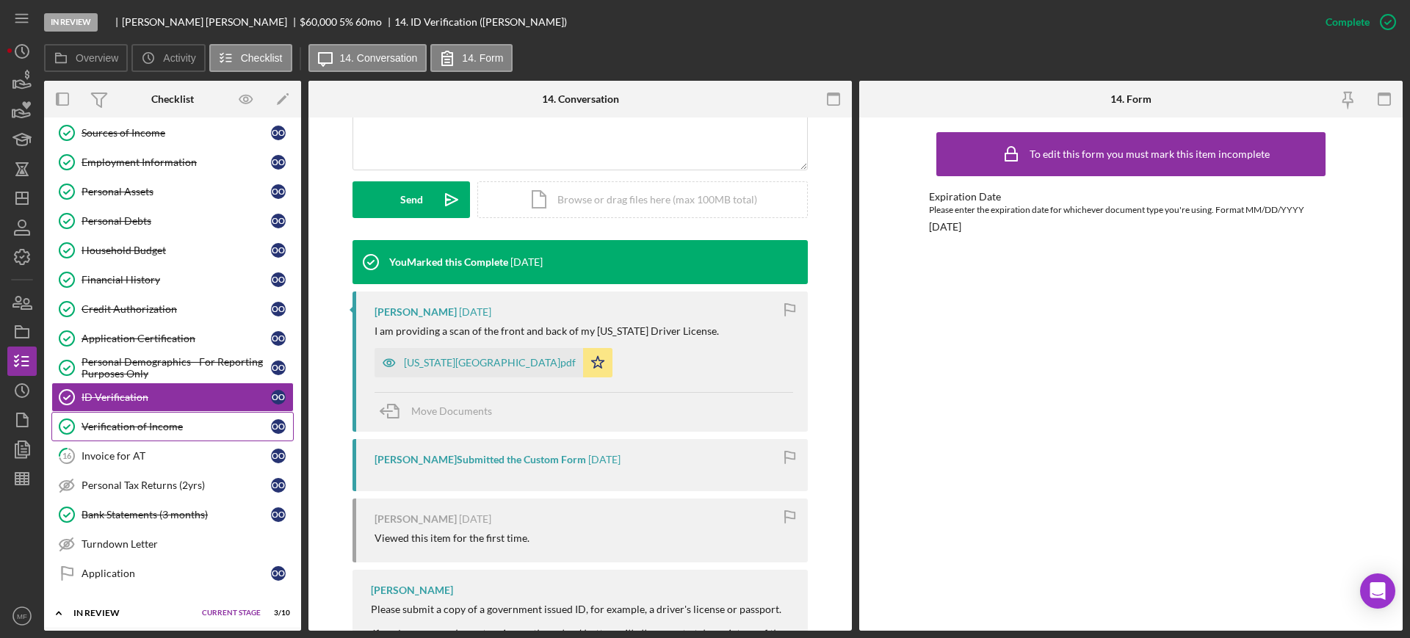
click at [141, 438] on link "Verification of Income Verification of Income O O" at bounding box center [172, 426] width 242 height 29
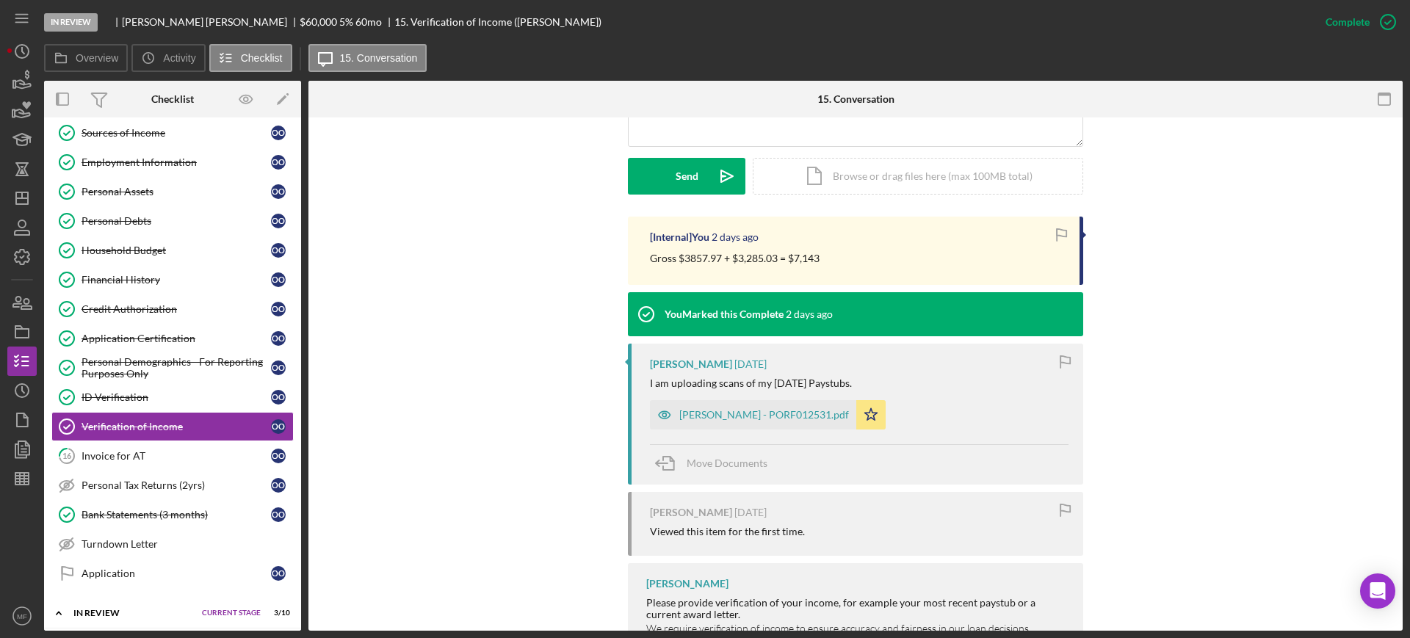
scroll to position [551, 0]
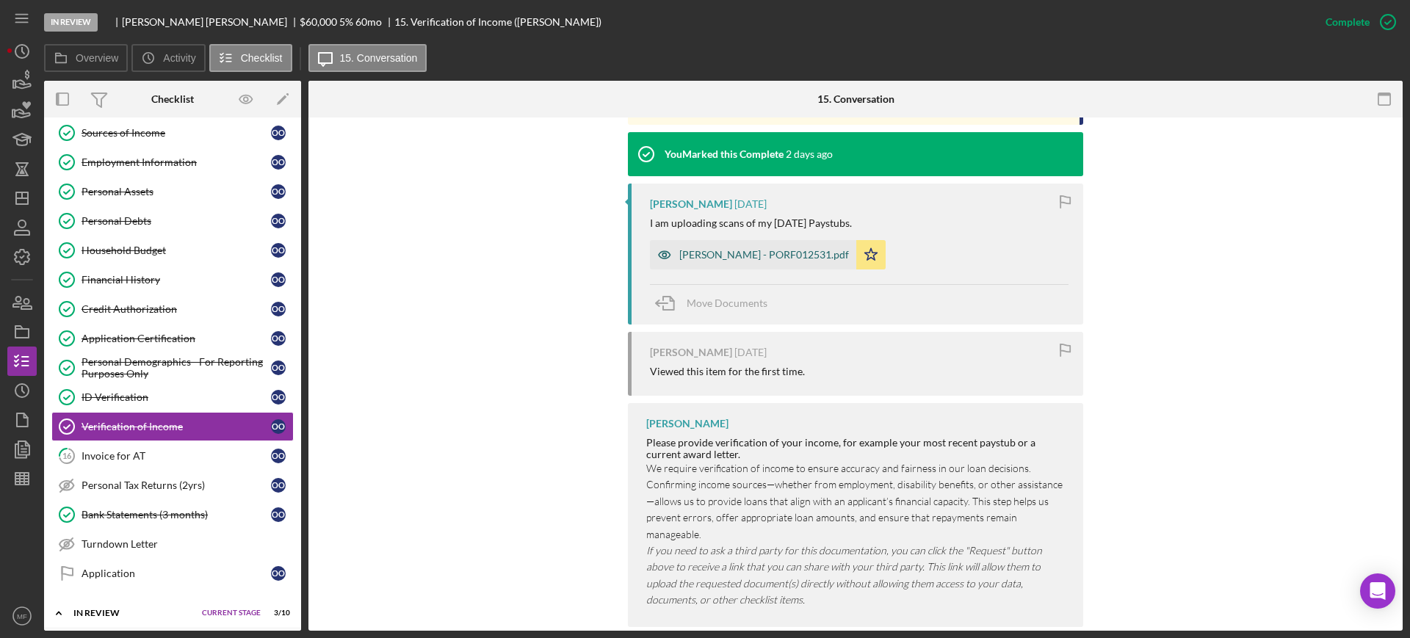
click at [750, 250] on div "ORTA, OLGA - PORF012531.pdf" at bounding box center [764, 255] width 170 height 12
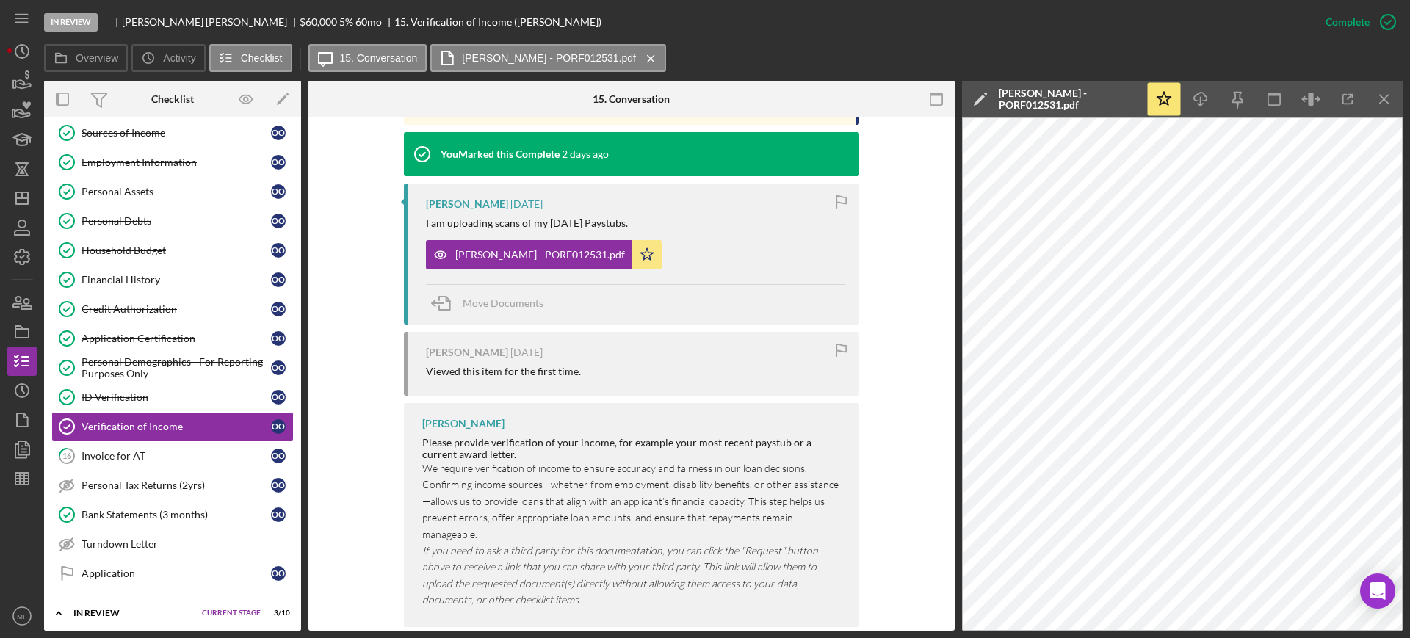
click at [983, 93] on icon "Icon/Edit" at bounding box center [980, 99] width 37 height 37
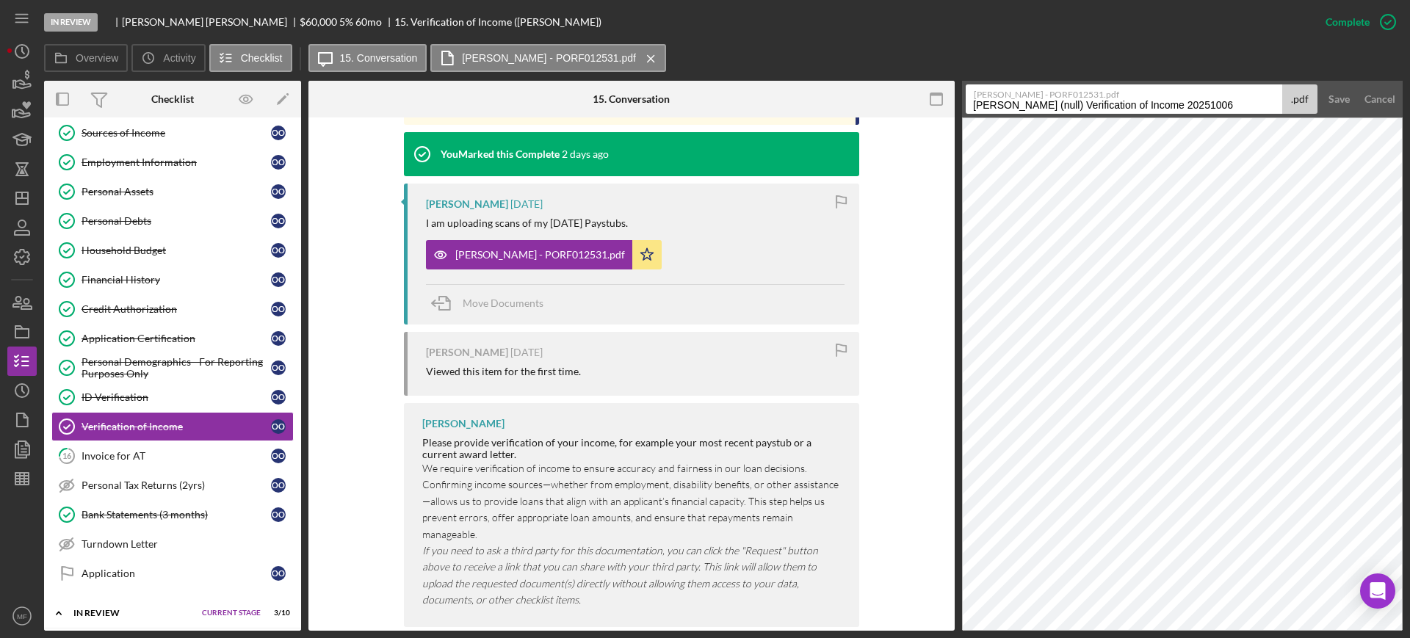
drag, startPoint x: 1217, startPoint y: 103, endPoint x: 940, endPoint y: 131, distance: 278.9
click at [940, 131] on div "Overview Internal Workflow Stage In Review Icon/Dropdown Arrow Archive (can una…" at bounding box center [723, 356] width 1358 height 550
type input "Pay stubs 9.30.25"
click at [1339, 95] on div "Save" at bounding box center [1338, 98] width 21 height 29
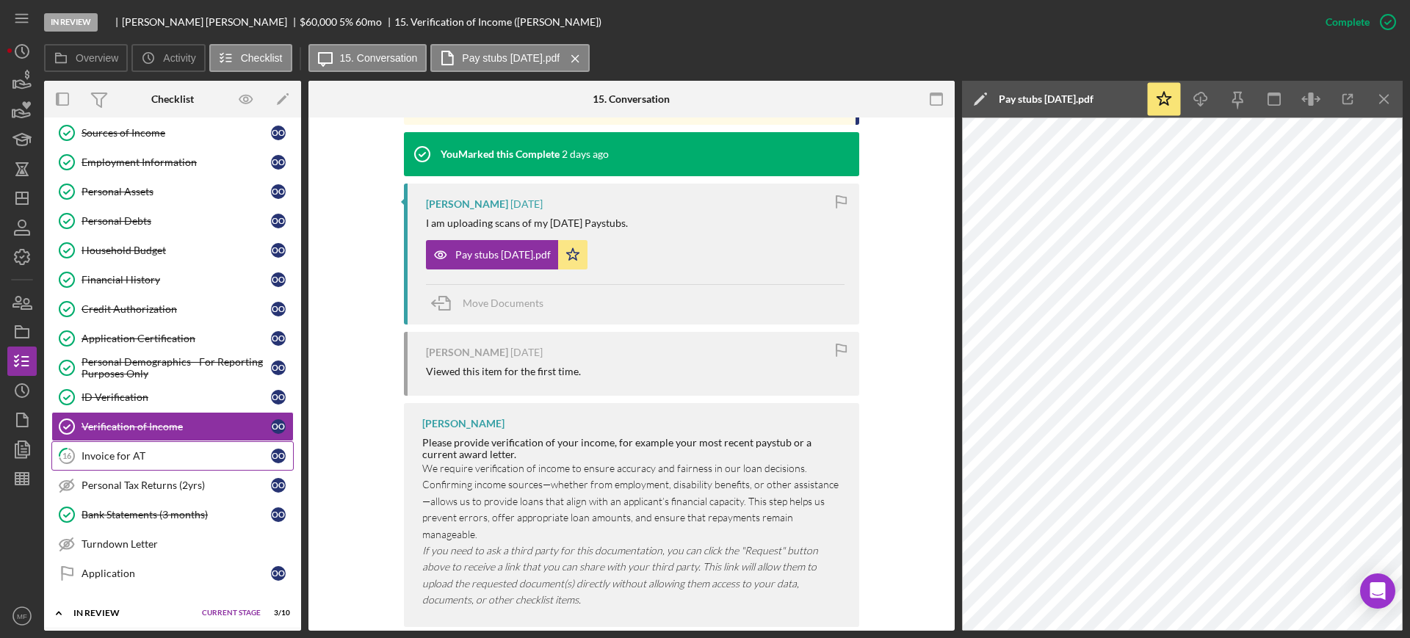
click at [122, 452] on div "Invoice for AT" at bounding box center [176, 456] width 189 height 12
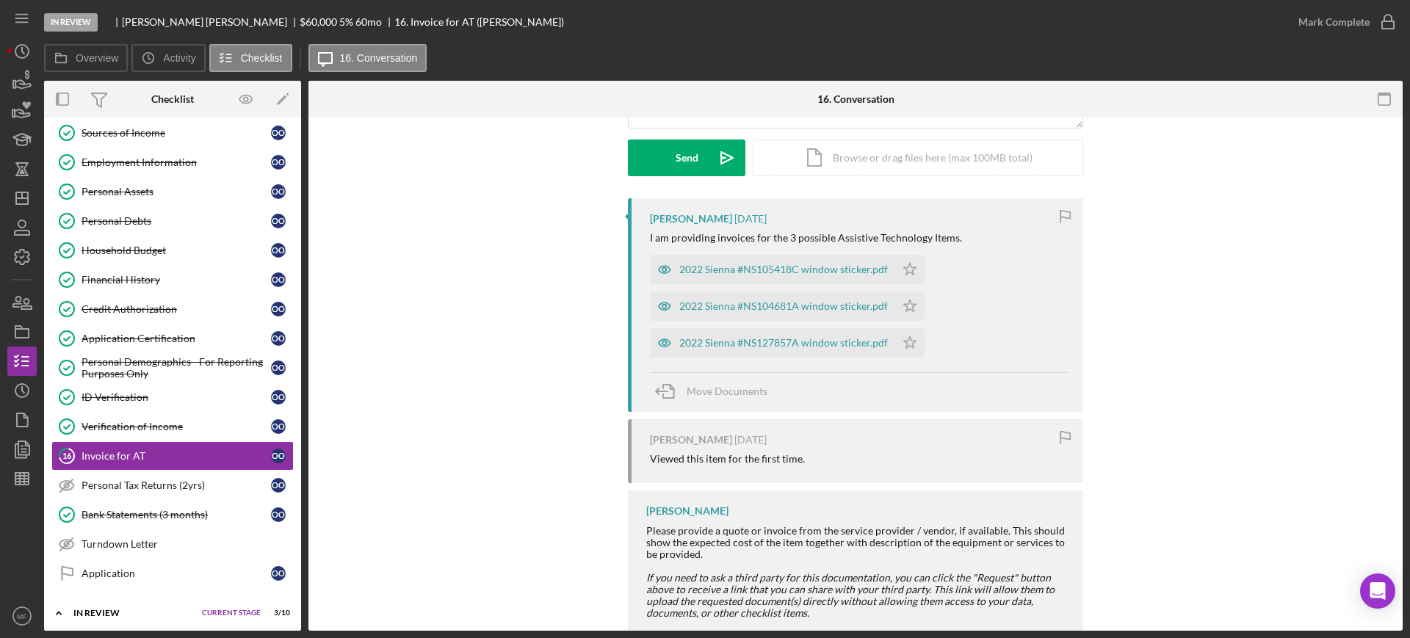
scroll to position [243, 0]
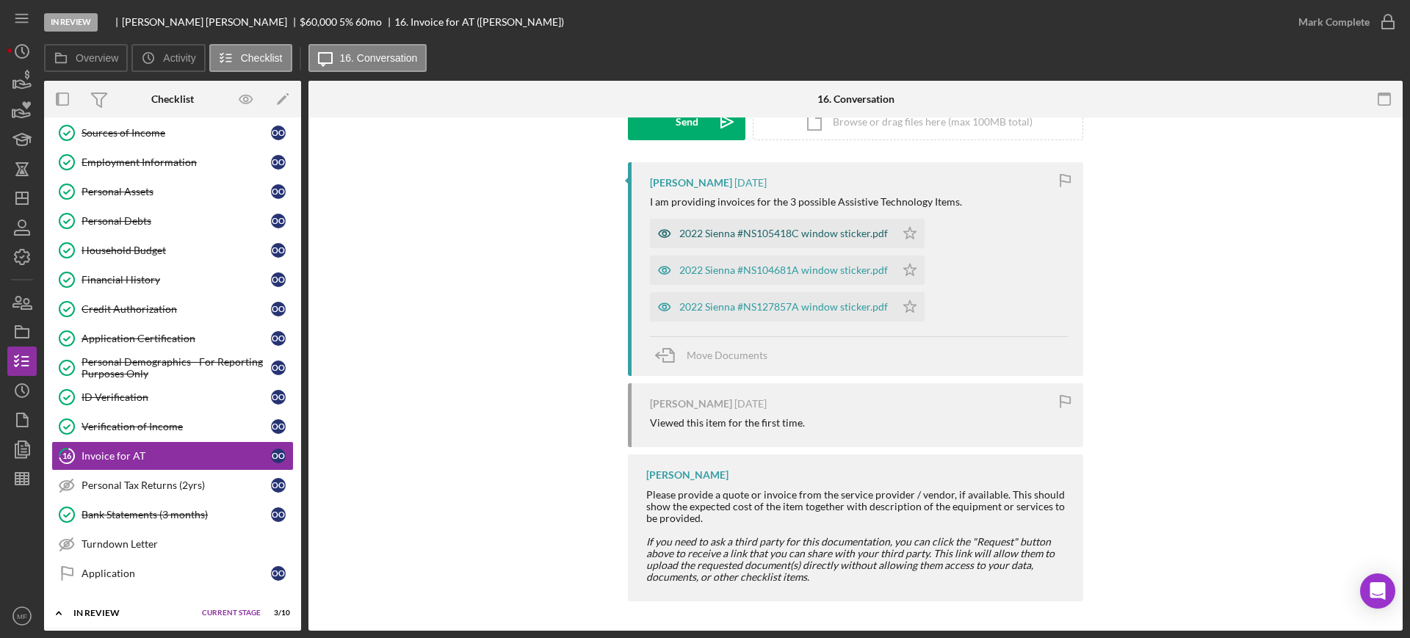
click at [811, 224] on div "2022 Sienna #NS105418C window sticker.pdf" at bounding box center [772, 233] width 245 height 29
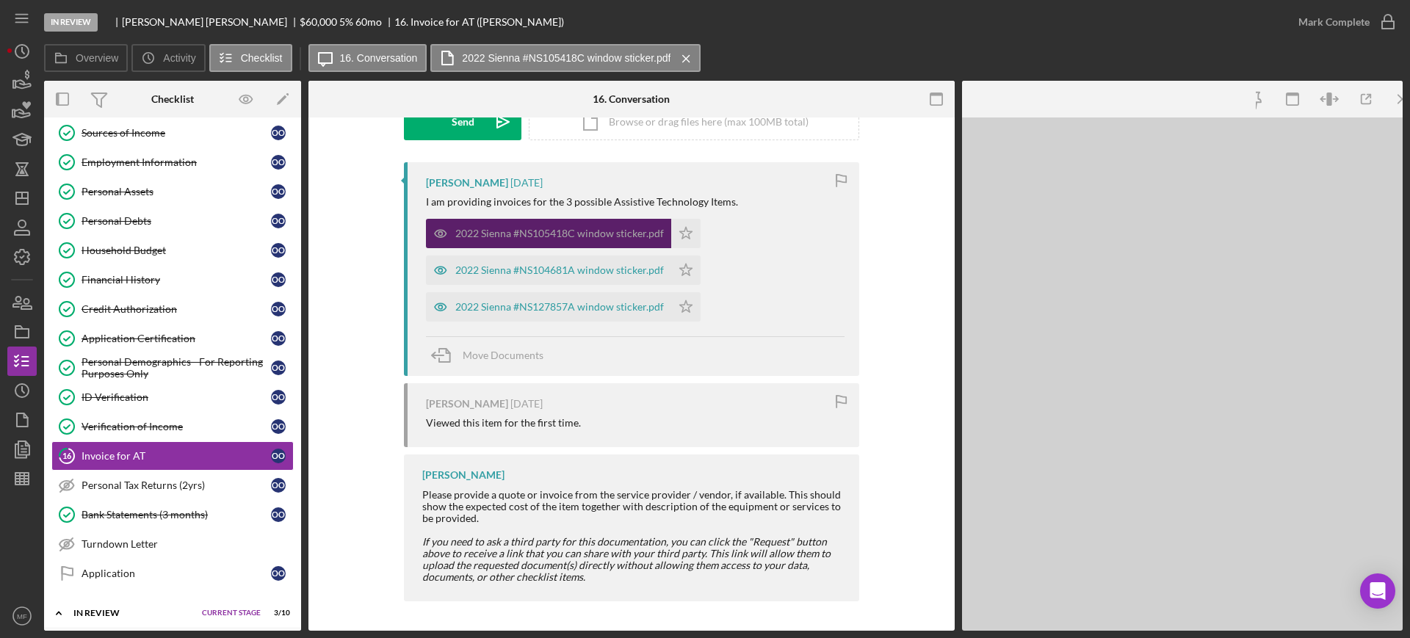
click at [811, 224] on div "2022 Sienna #NS105418C window sticker.pdf Icon/Star 2022 Sienna #NS104681A wind…" at bounding box center [635, 266] width 419 height 110
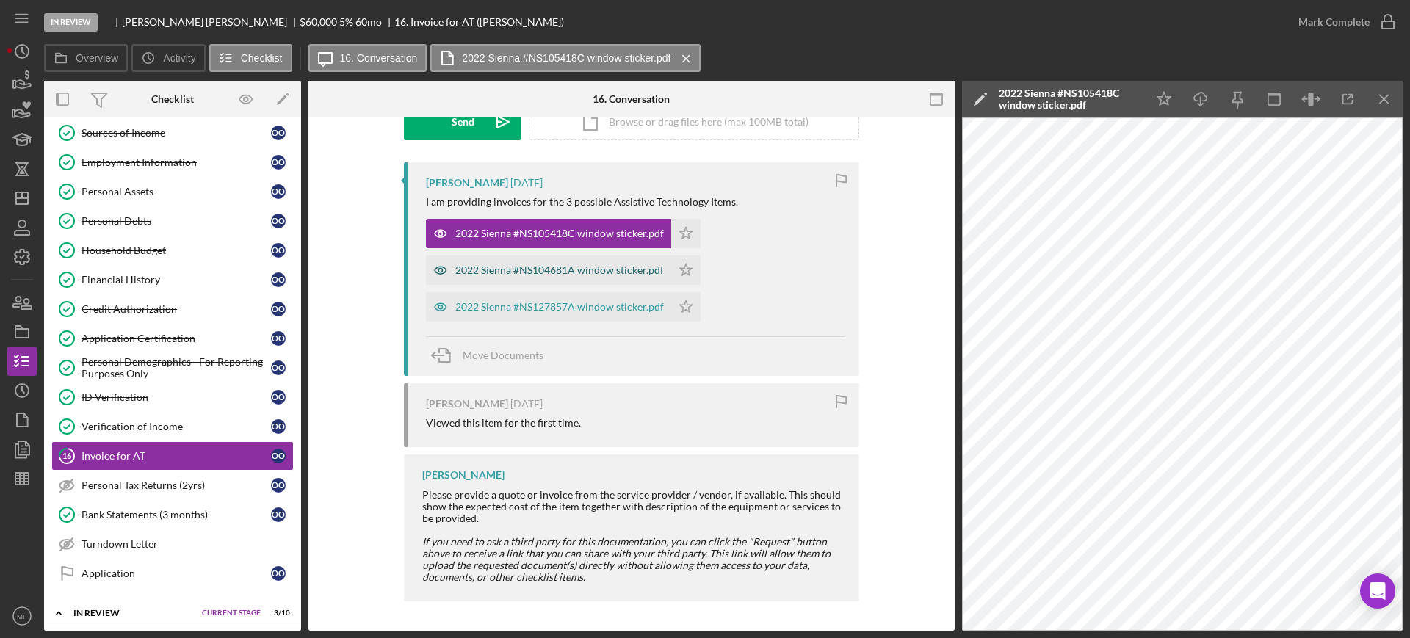
click at [538, 270] on div "2022 Sienna #NS104681A window sticker.pdf" at bounding box center [559, 270] width 209 height 12
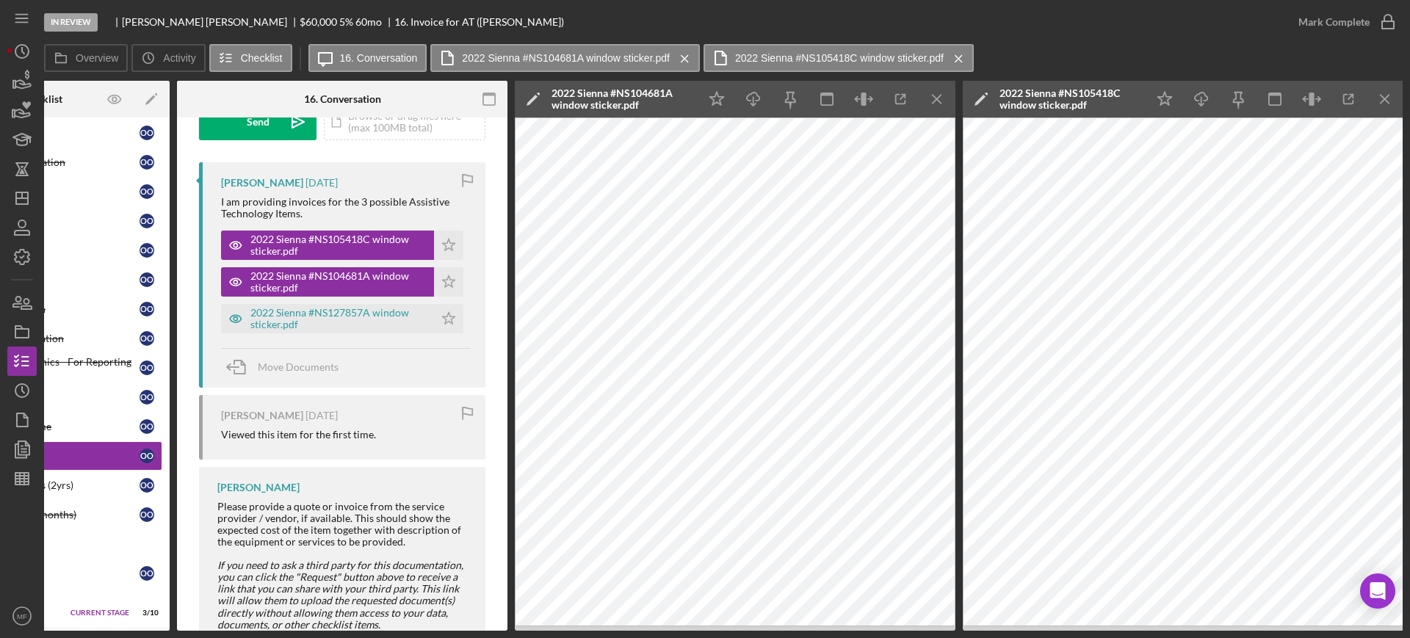
scroll to position [0, 0]
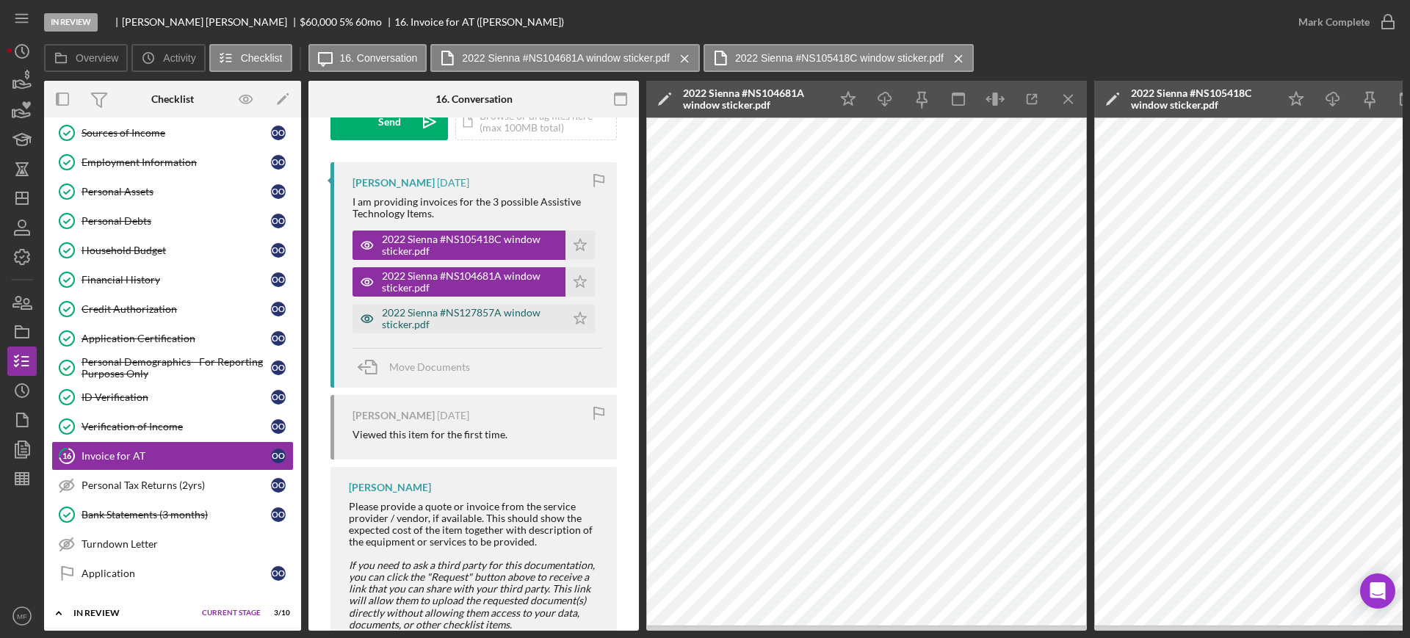
click at [469, 313] on div "2022 Sienna #NS127857A window sticker.pdf" at bounding box center [470, 318] width 176 height 23
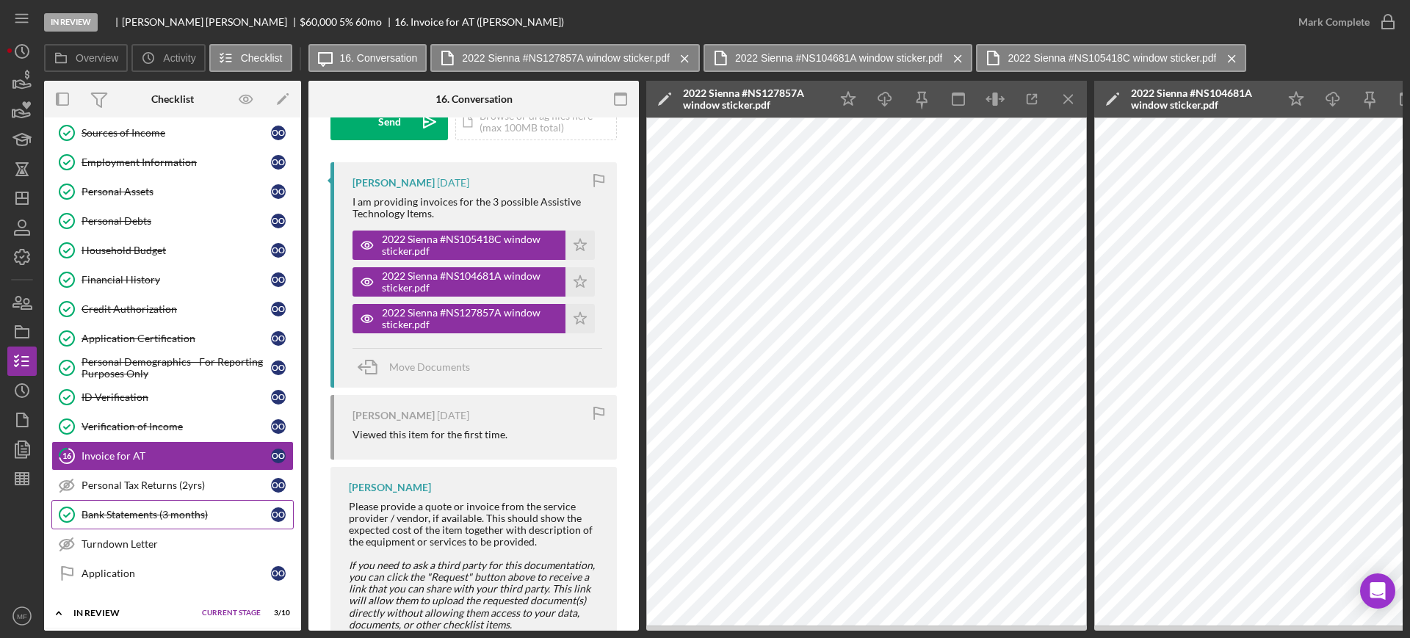
click at [145, 518] on div "Bank Statements (3 months)" at bounding box center [176, 515] width 189 height 12
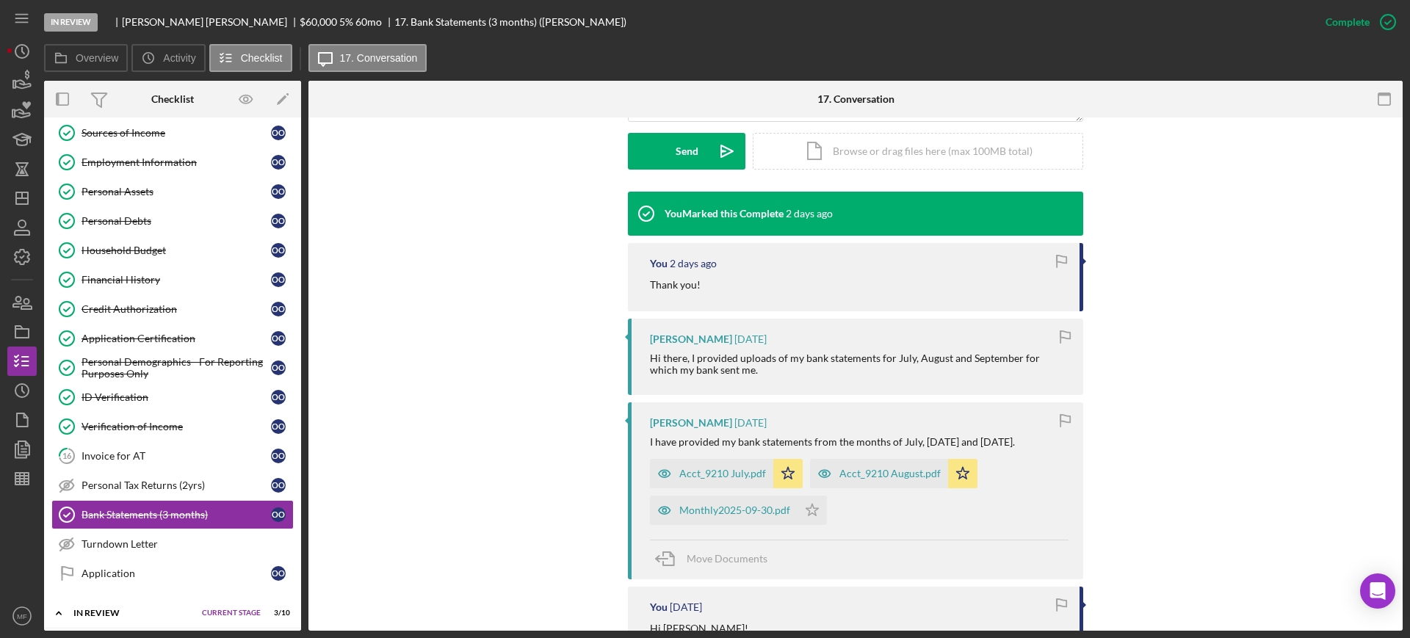
scroll to position [459, 0]
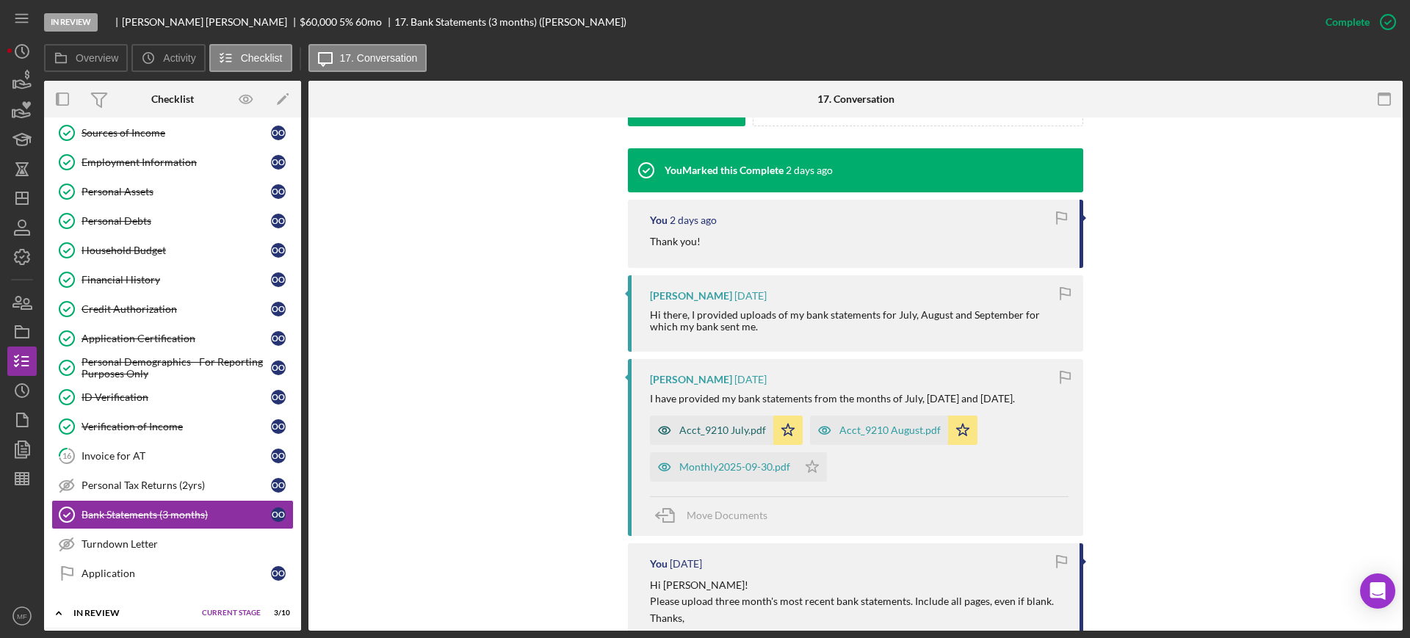
click at [716, 438] on div "Acct_9210 July.pdf" at bounding box center [711, 430] width 123 height 29
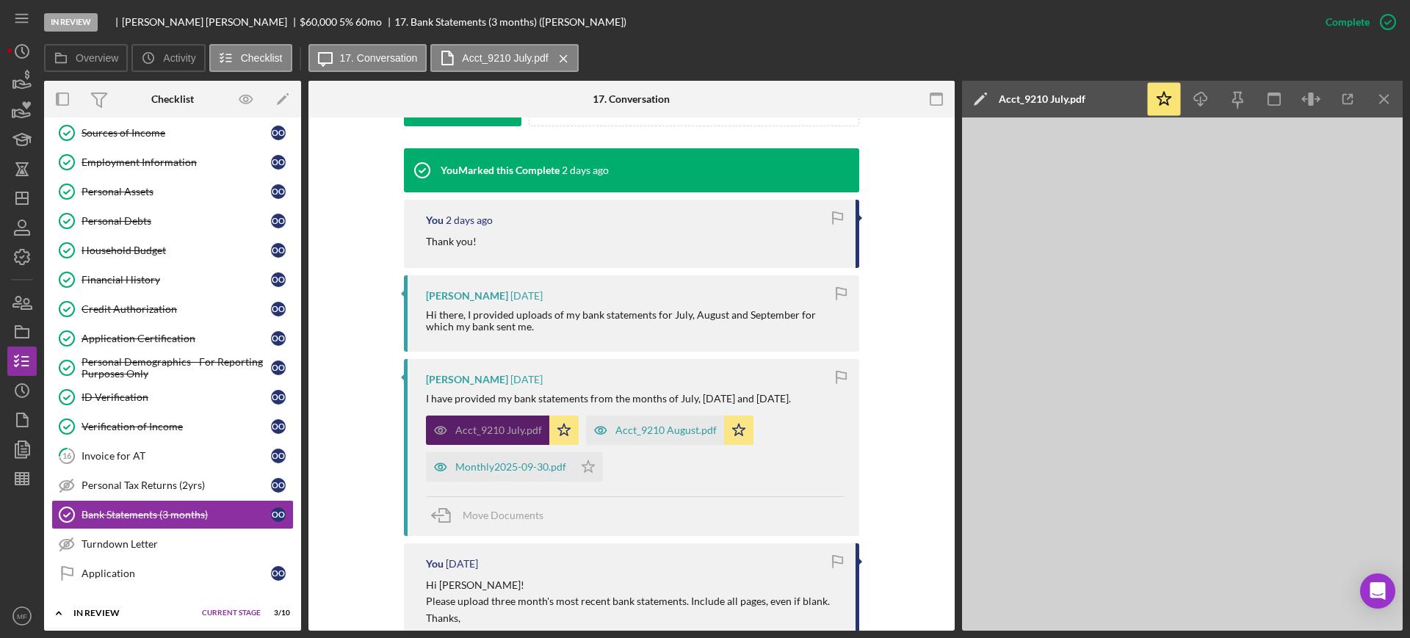
click at [716, 438] on div "Acct_9210 August.pdf" at bounding box center [655, 430] width 138 height 29
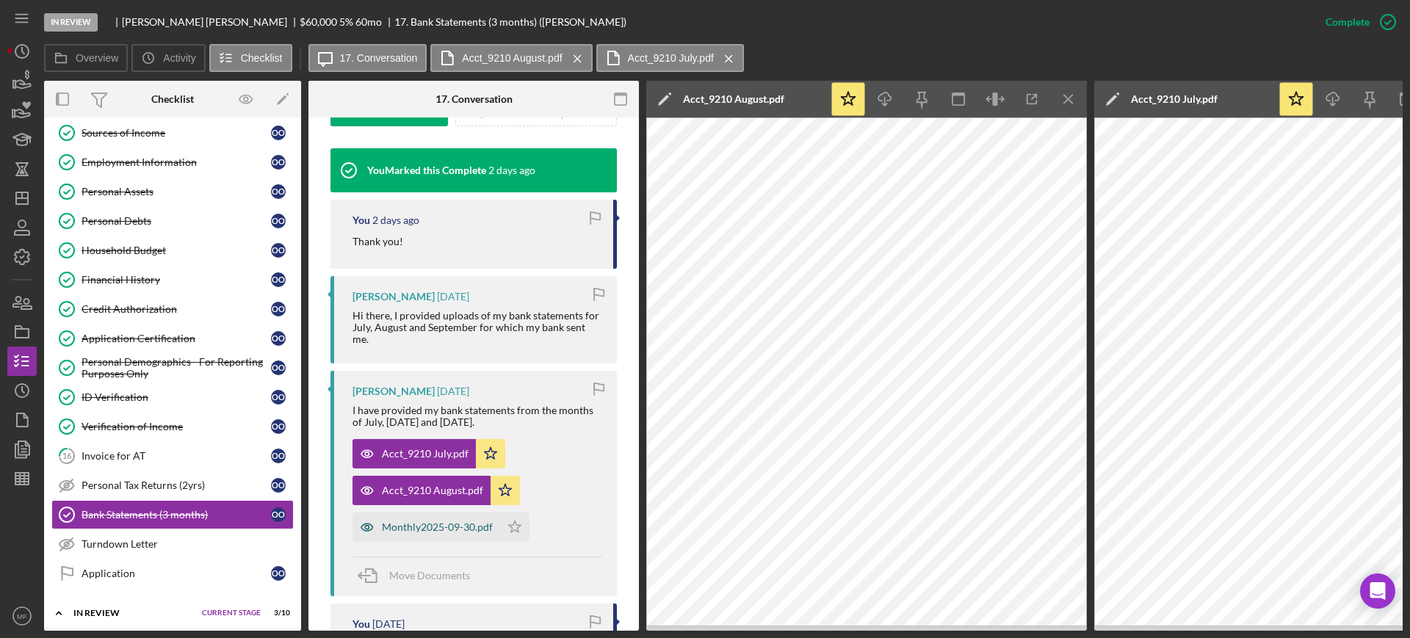
click at [434, 527] on div "Monthly2025-09-30.pdf" at bounding box center [437, 527] width 111 height 12
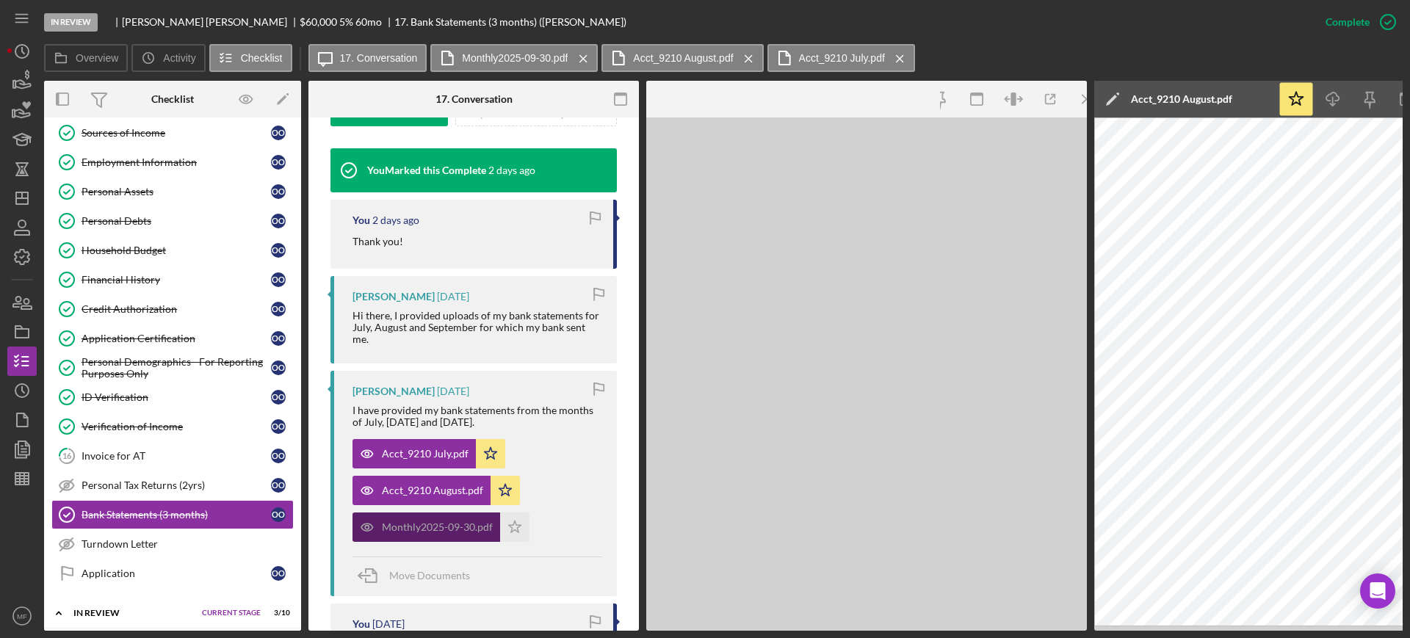
click at [434, 527] on div "Monthly2025-09-30.pdf" at bounding box center [437, 527] width 111 height 12
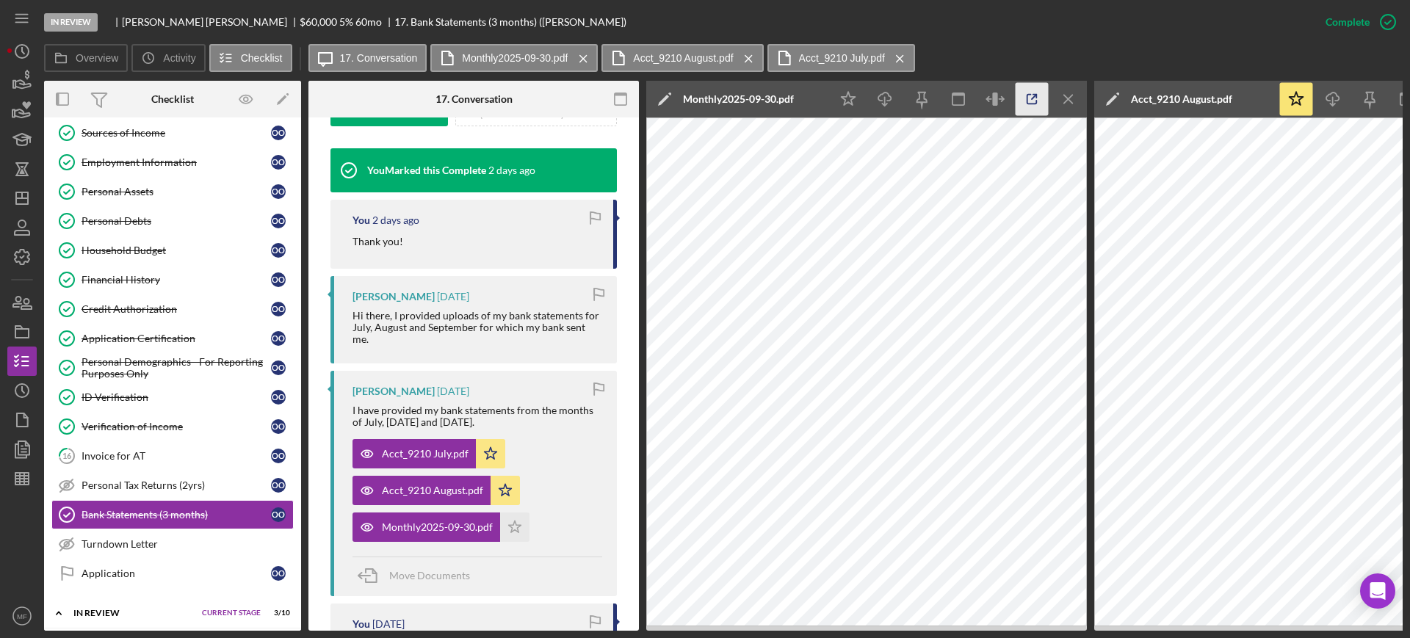
click at [1026, 98] on icon "button" at bounding box center [1031, 99] width 33 height 33
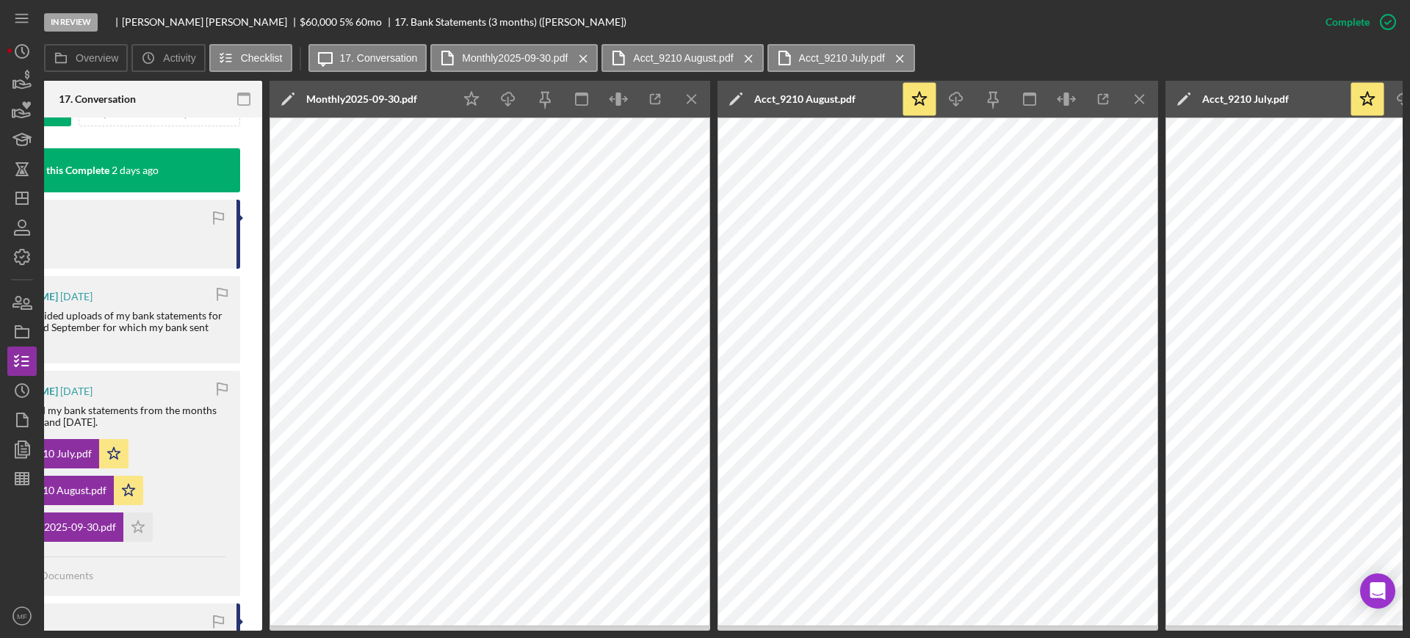
scroll to position [0, 531]
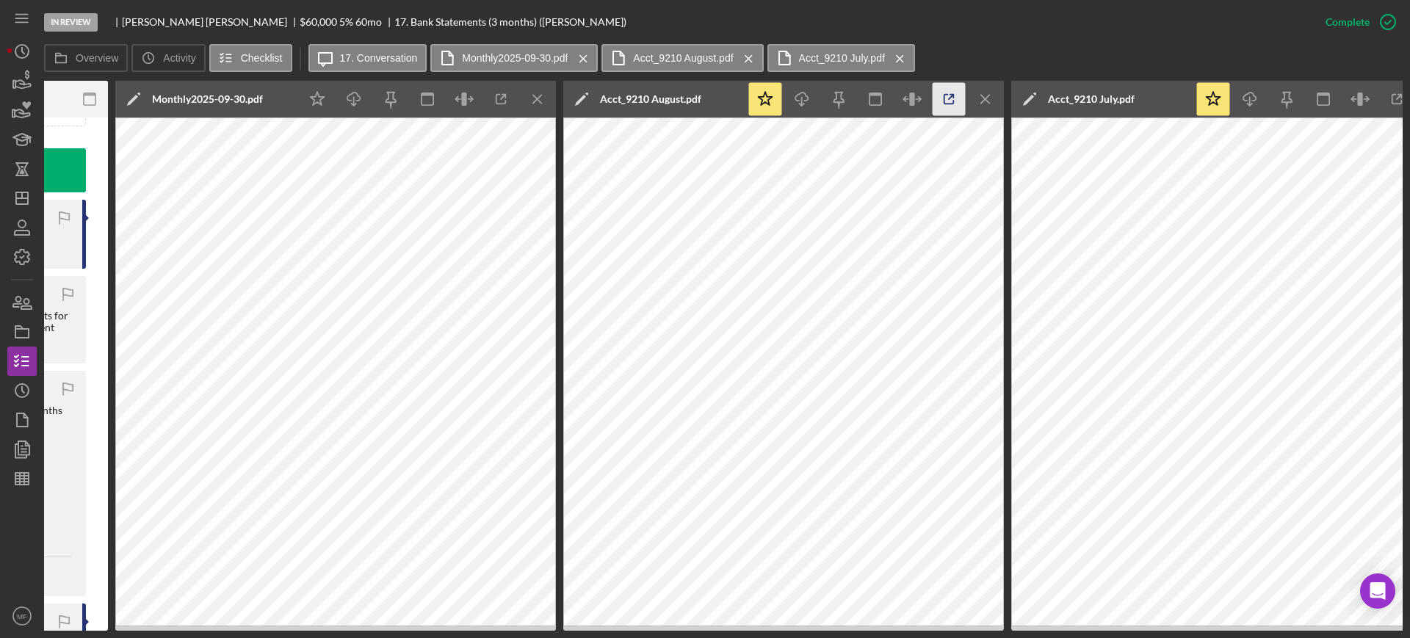
click at [945, 102] on icon "button" at bounding box center [948, 99] width 33 height 33
click at [1388, 97] on icon "button" at bounding box center [1396, 99] width 33 height 33
click at [25, 421] on icon "button" at bounding box center [22, 420] width 37 height 37
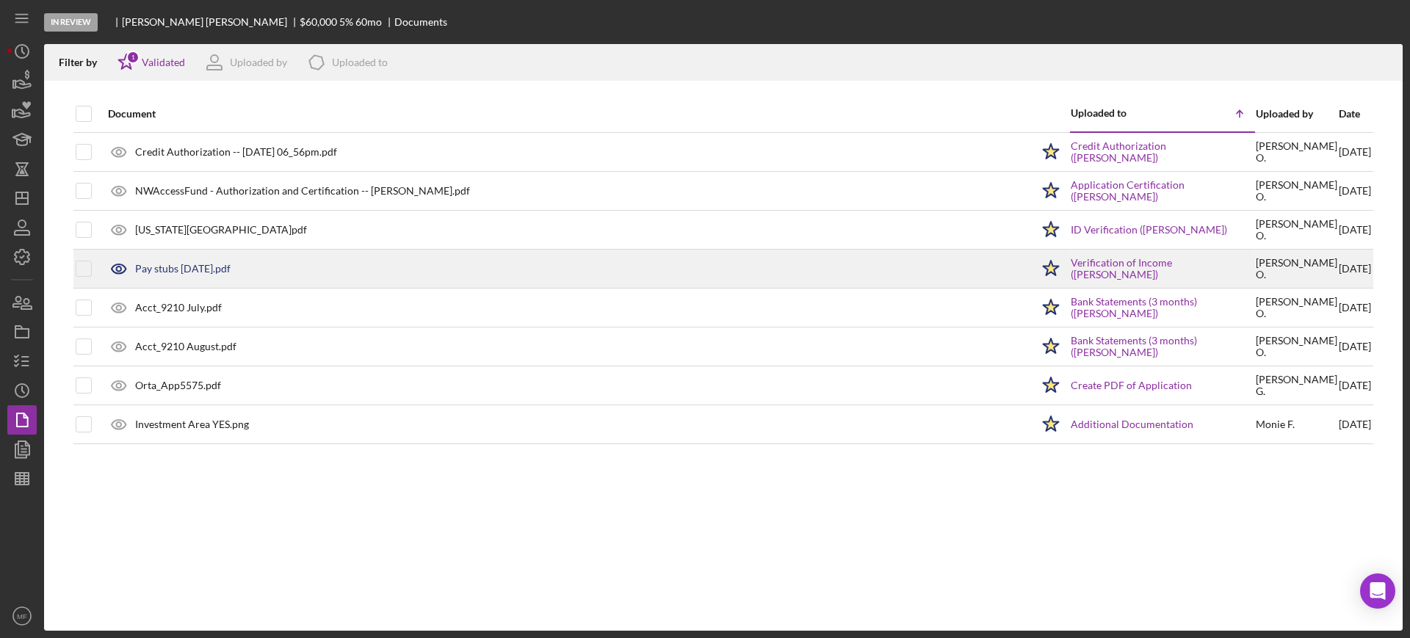
click at [218, 266] on div "Pay stubs [DATE].pdf" at bounding box center [182, 269] width 95 height 12
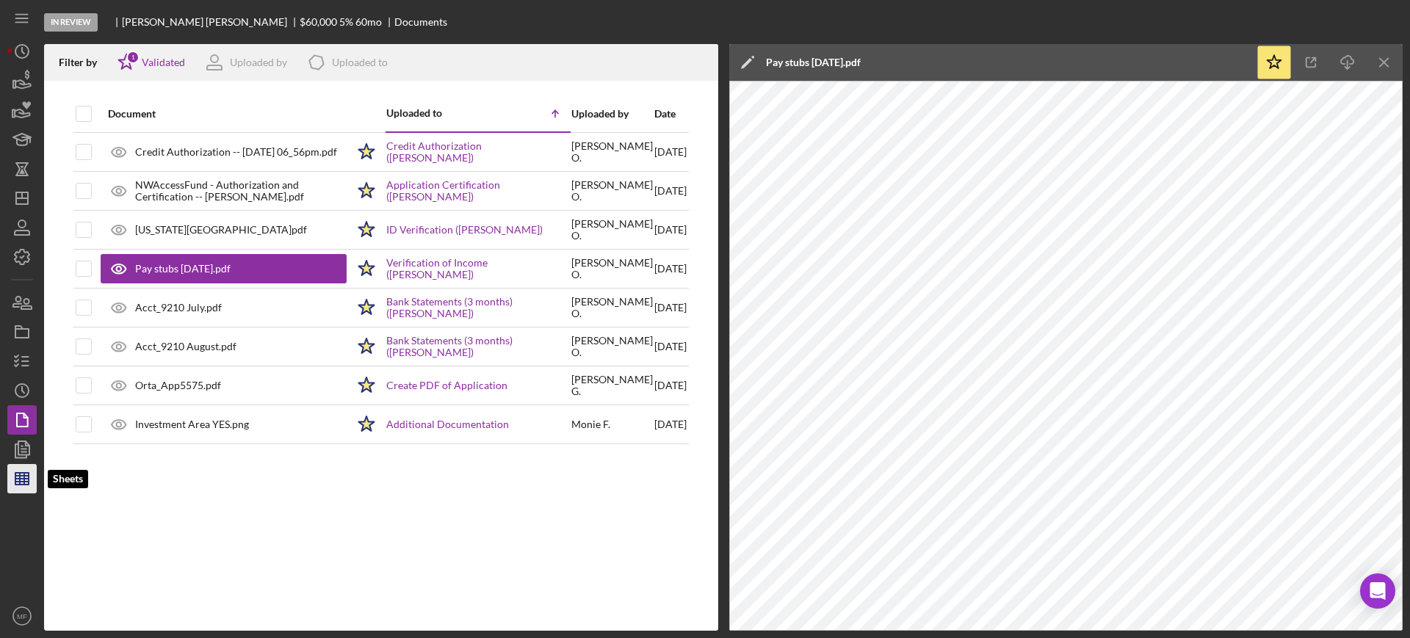
click at [20, 480] on line "button" at bounding box center [20, 479] width 0 height 12
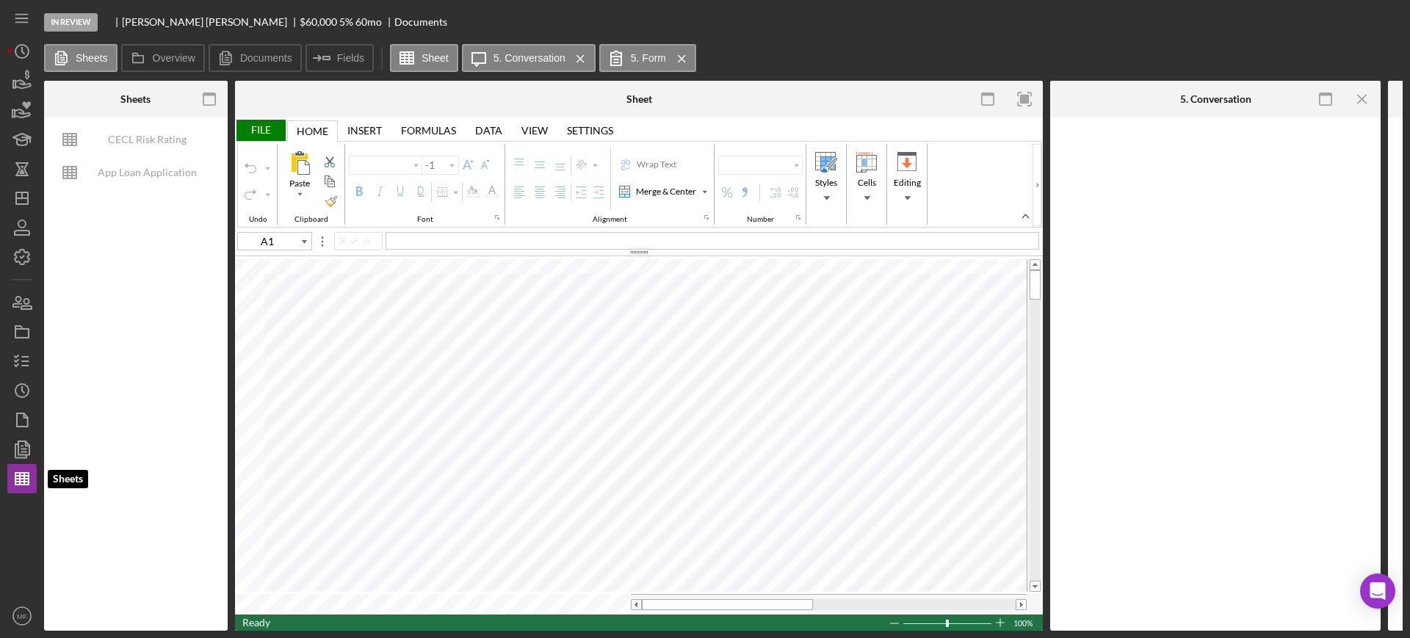
type input "Arial"
type input "10"
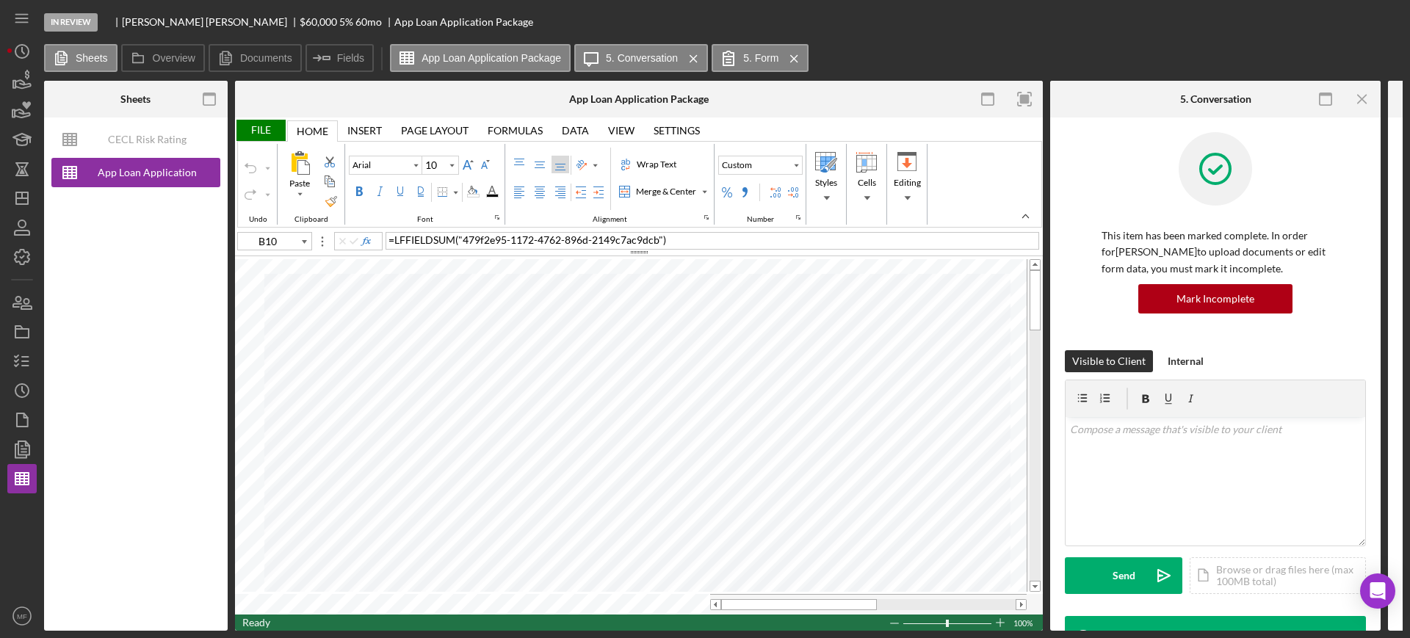
type input "L7"
type input "Calibri"
type input "11"
type input "B10"
type input "Arial"
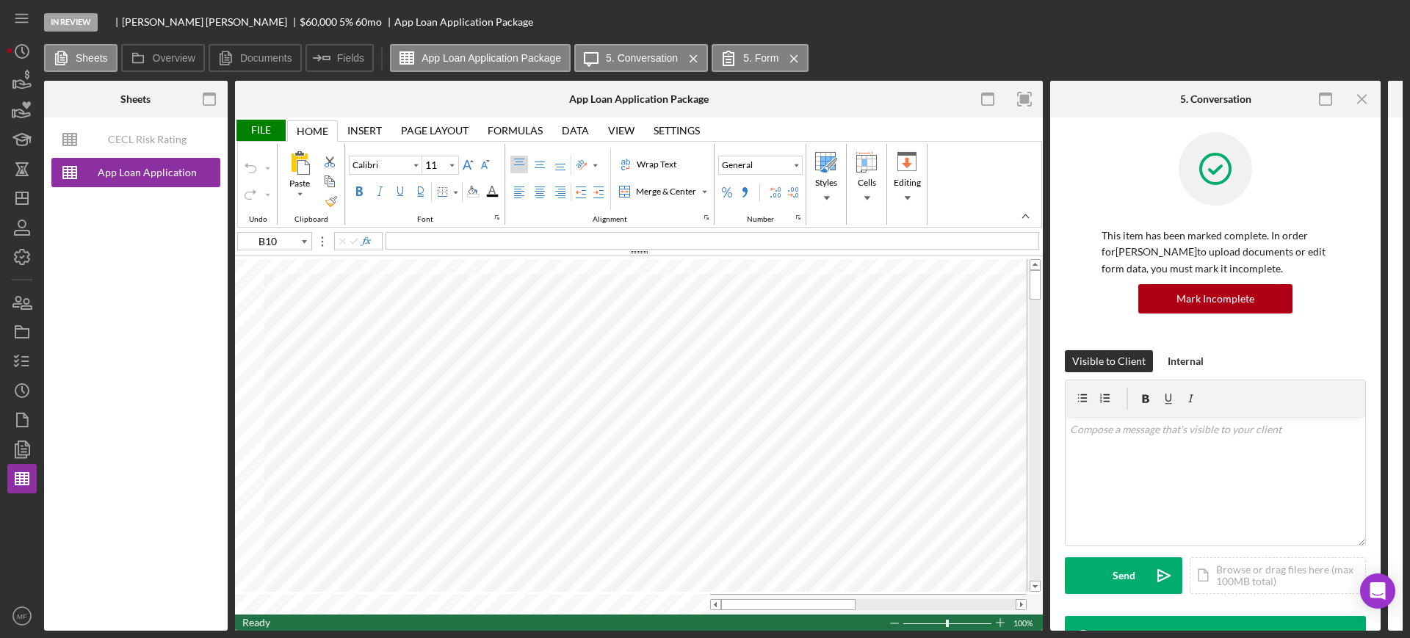
type input "10"
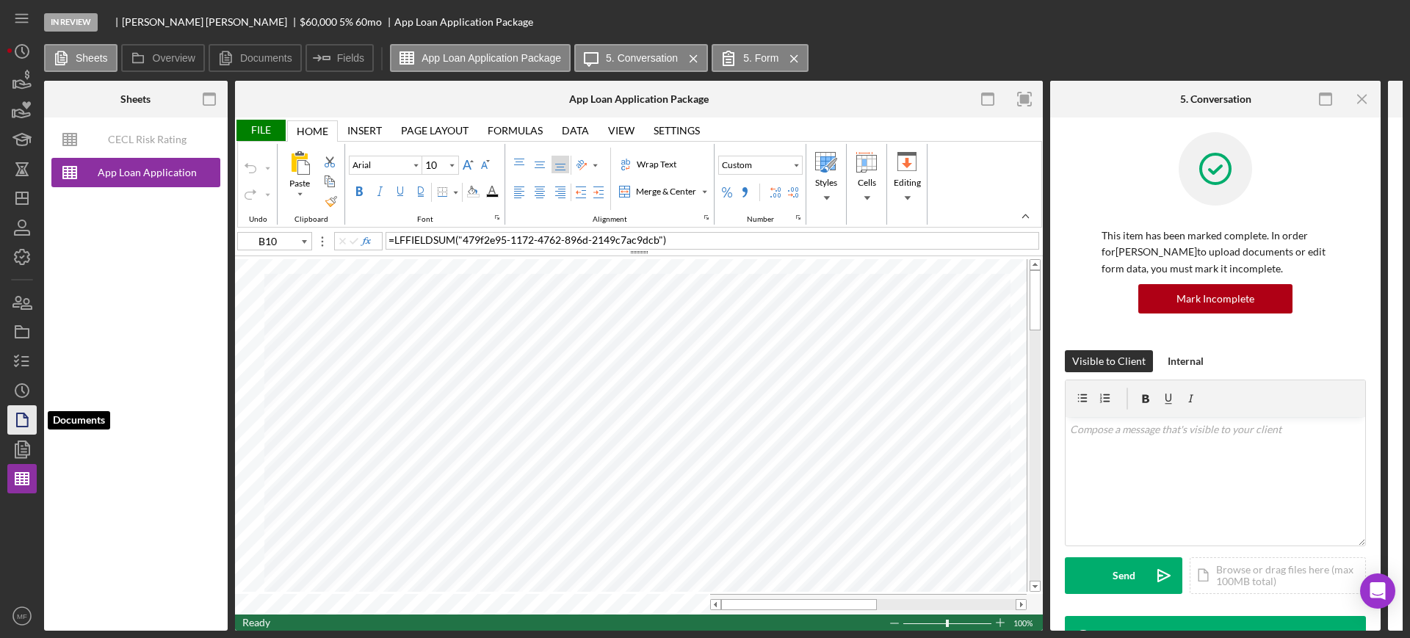
click at [23, 420] on icon "button" at bounding box center [22, 420] width 37 height 37
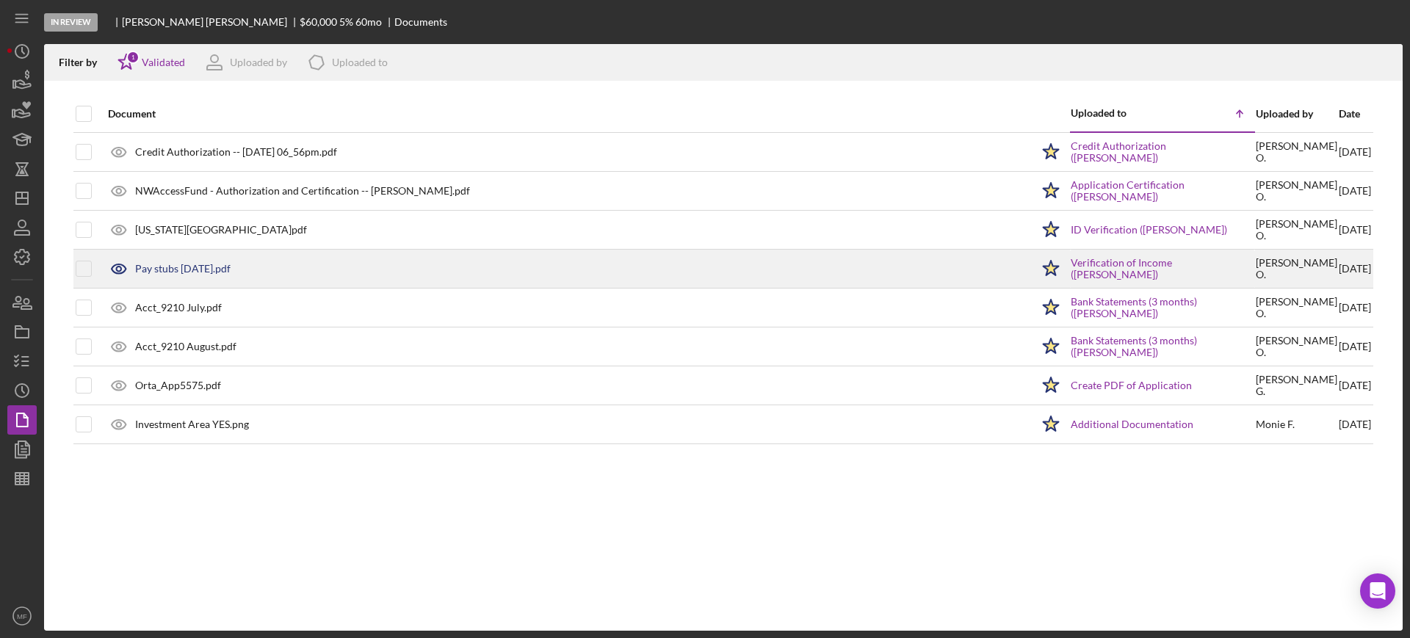
click at [218, 264] on div "Pay stubs [DATE].pdf" at bounding box center [182, 269] width 95 height 12
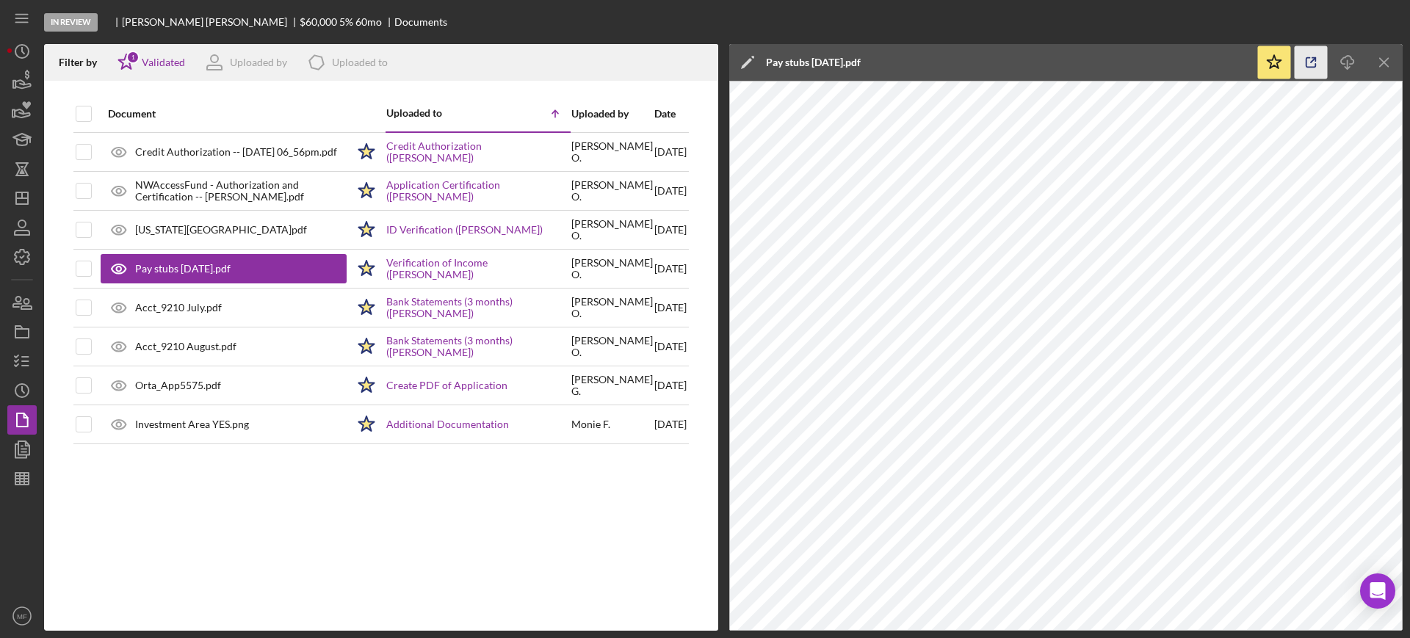
click at [1312, 62] on icon "button" at bounding box center [1310, 62] width 33 height 33
click at [26, 477] on icon "button" at bounding box center [22, 478] width 37 height 37
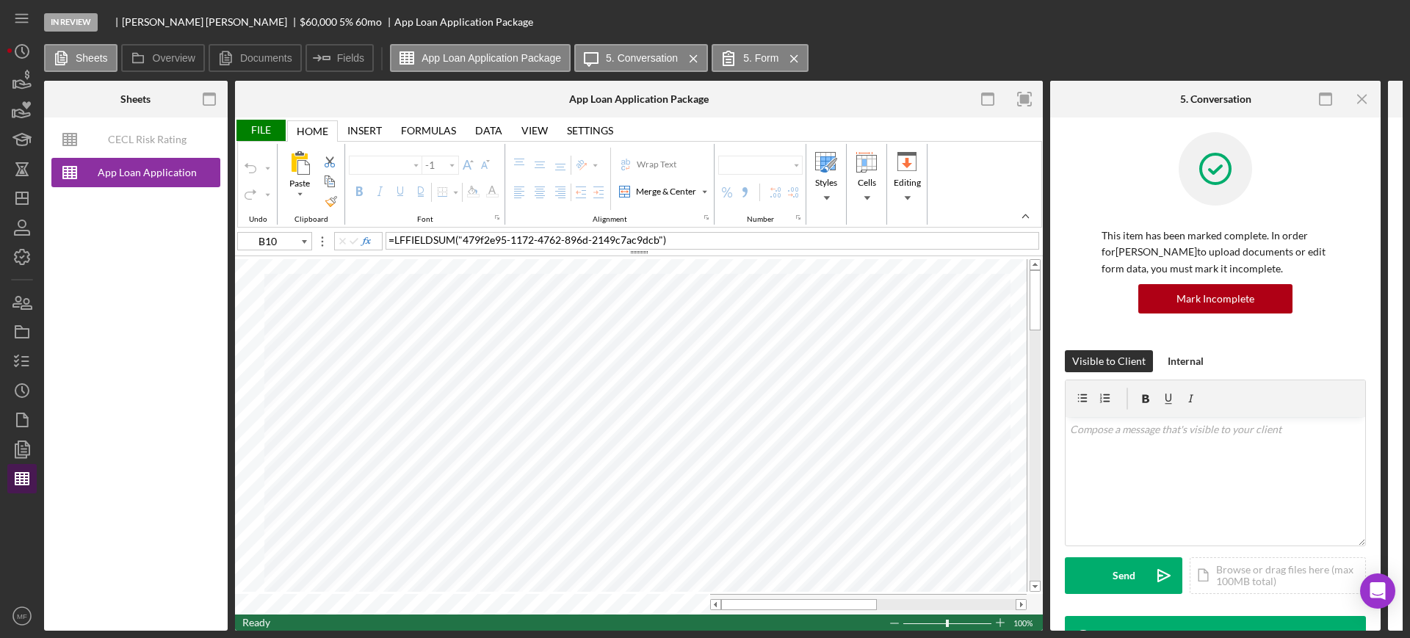
type input "Arial"
type input "10"
type input "L7"
type input "Calibri"
type input "11"
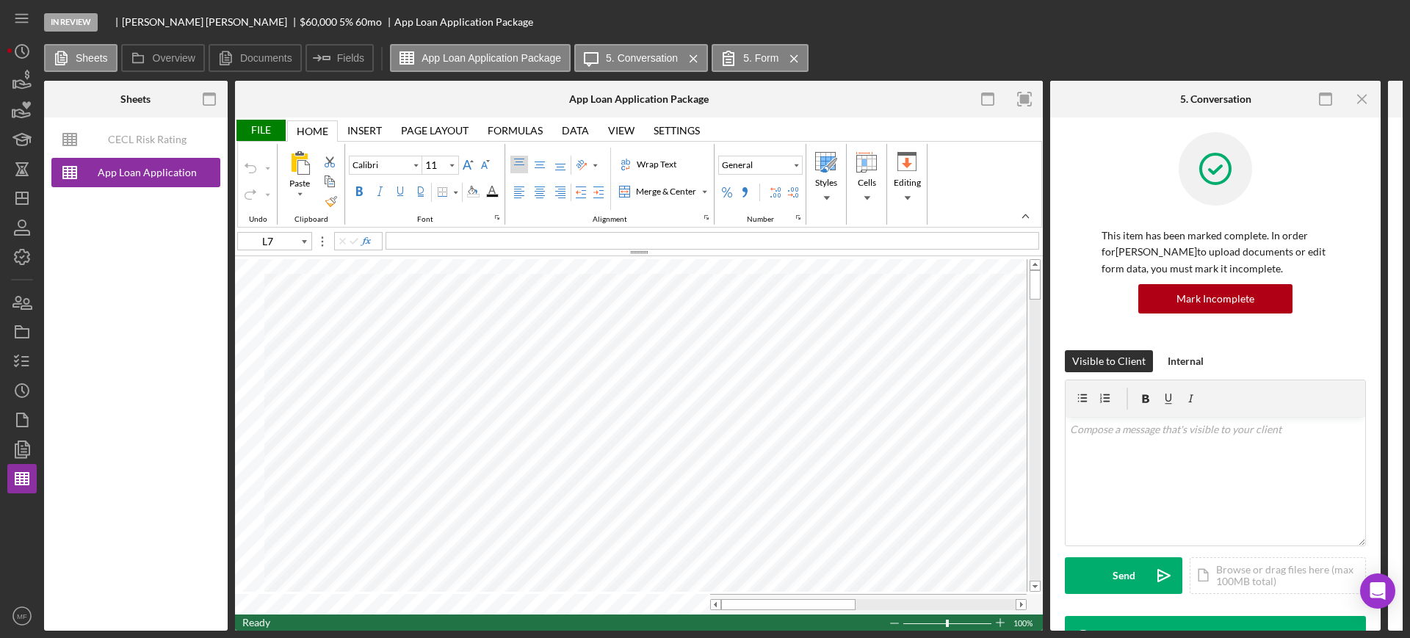
type input "B10"
type input "Arial"
type input "10"
type input "B9"
type input "L7"
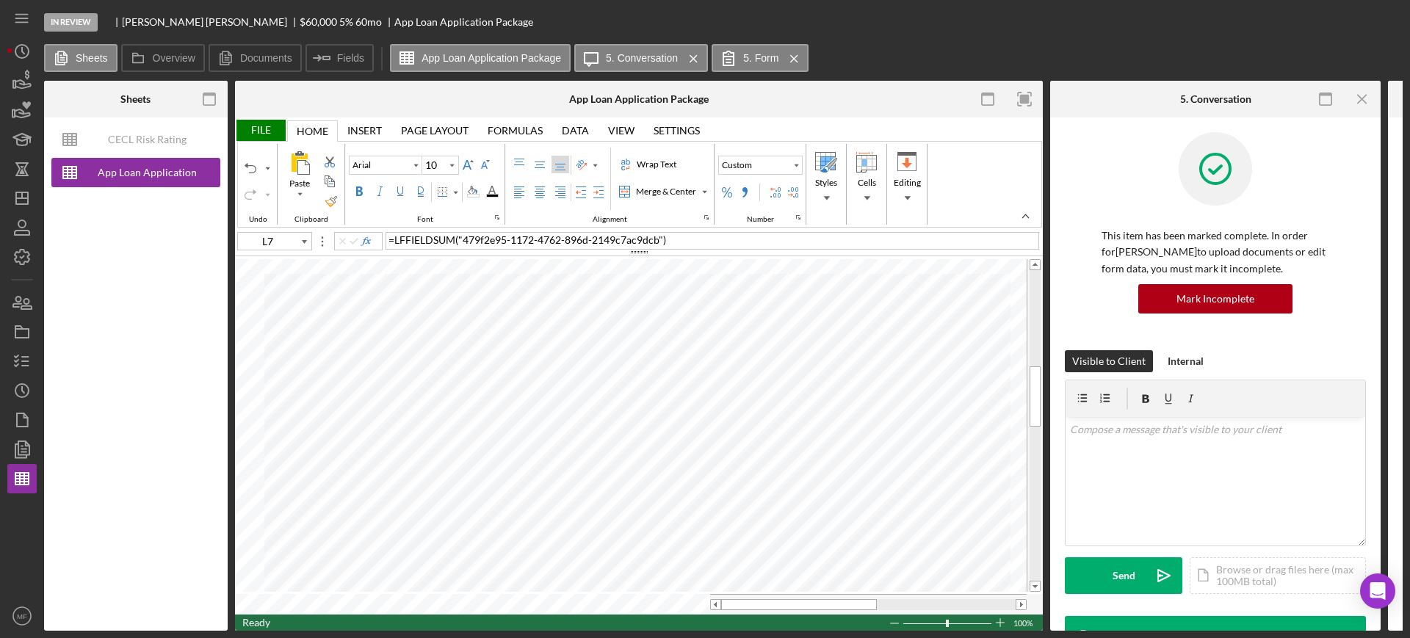
type input "Calibri"
type input "11"
type input "A4"
type input "B10"
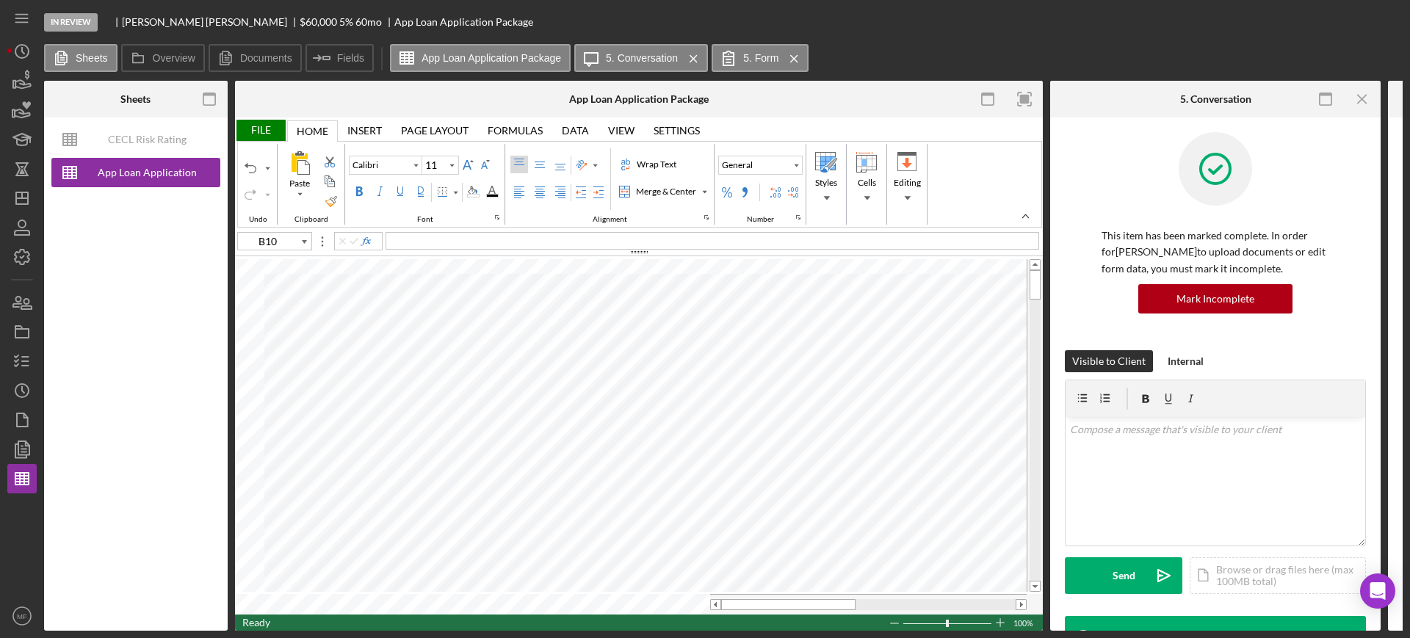
type input "Arial"
type input "10"
type input "A5"
type input "Calibri"
type input "11"
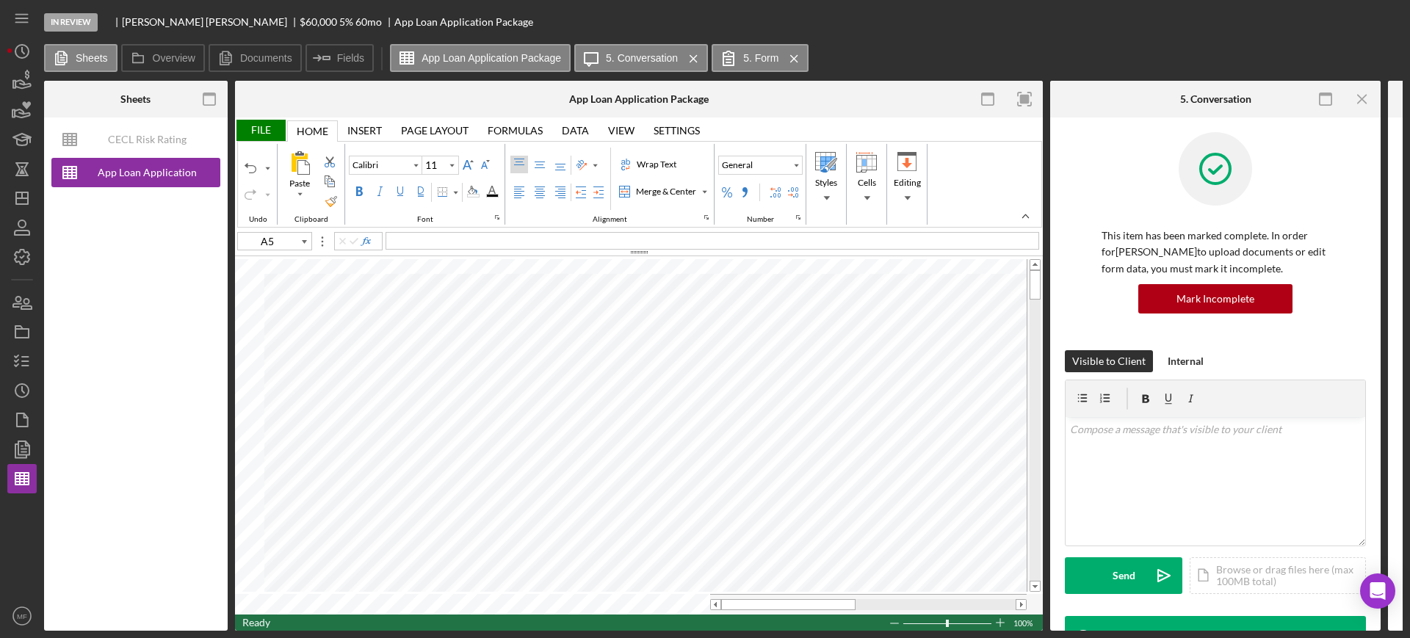
type input "A4"
type input "A5"
type input "D6"
click at [263, 120] on div "File" at bounding box center [260, 130] width 51 height 21
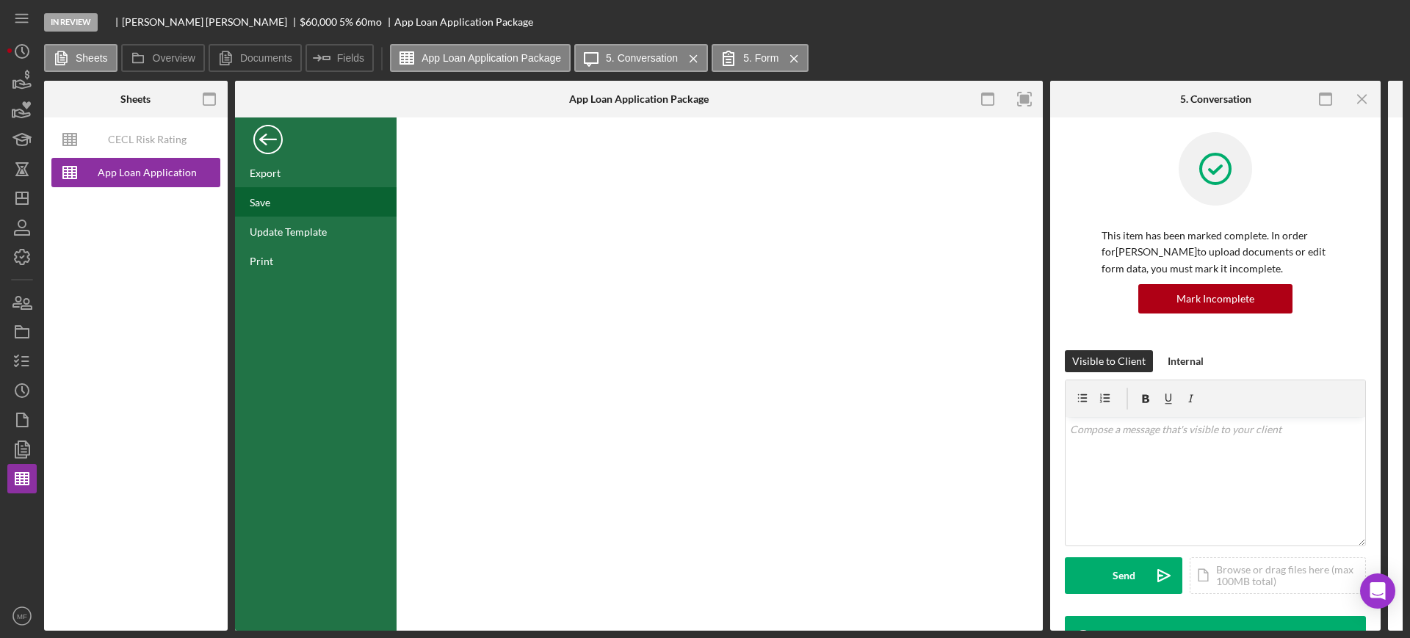
click at [284, 198] on div "Save" at bounding box center [316, 201] width 162 height 29
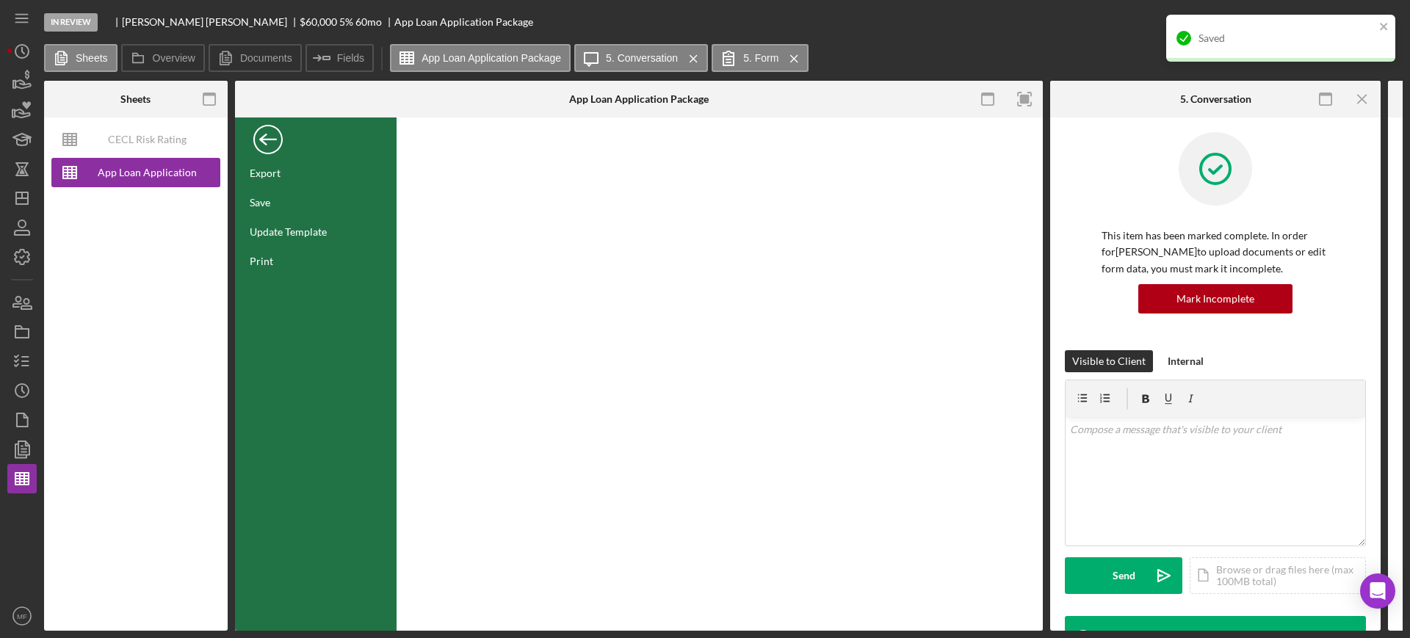
click at [272, 134] on div "Back" at bounding box center [267, 135] width 29 height 29
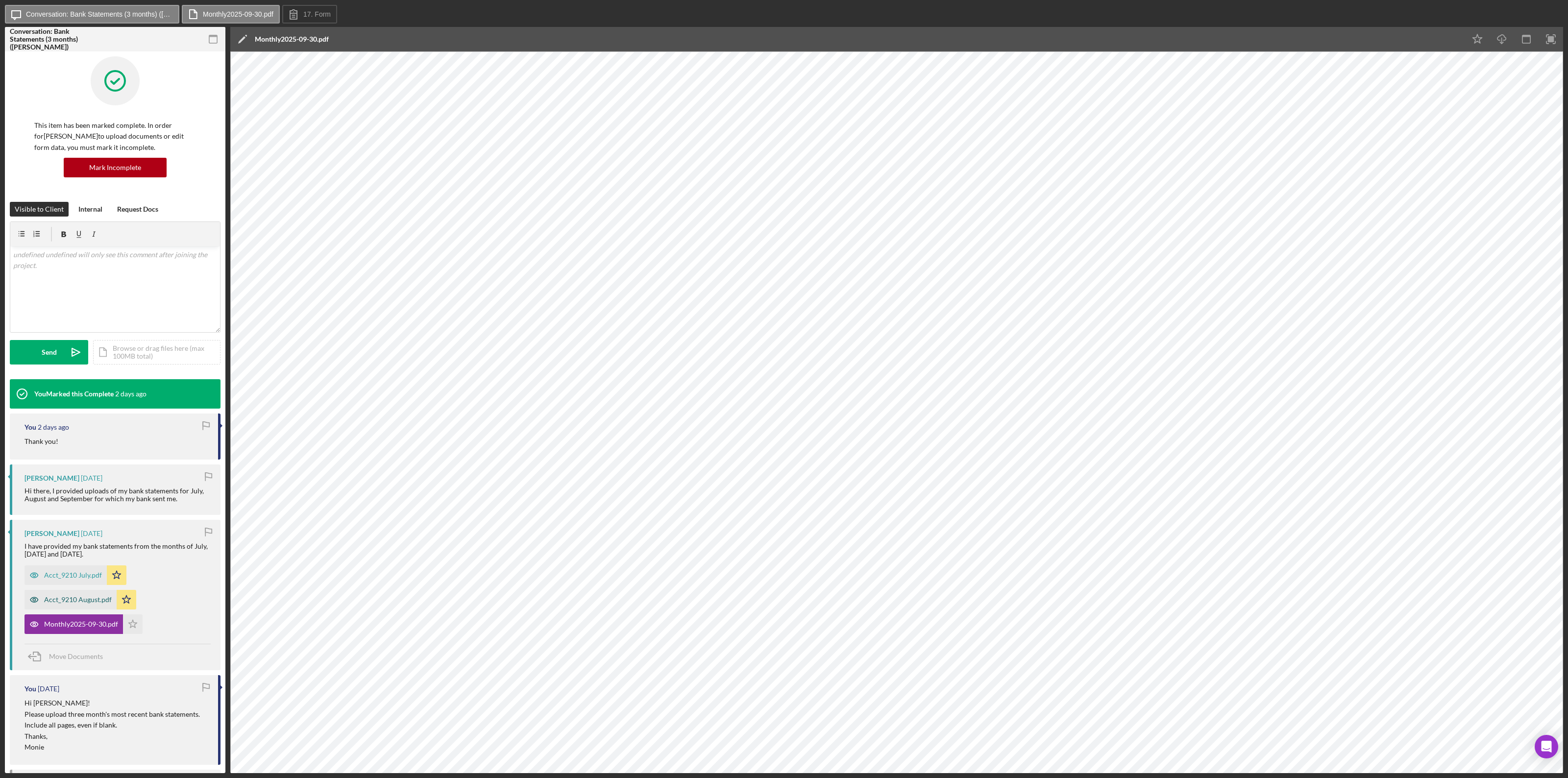
click at [84, 425] on div "Acct_9210 August.pdf" at bounding box center [77, 600] width 67 height 8
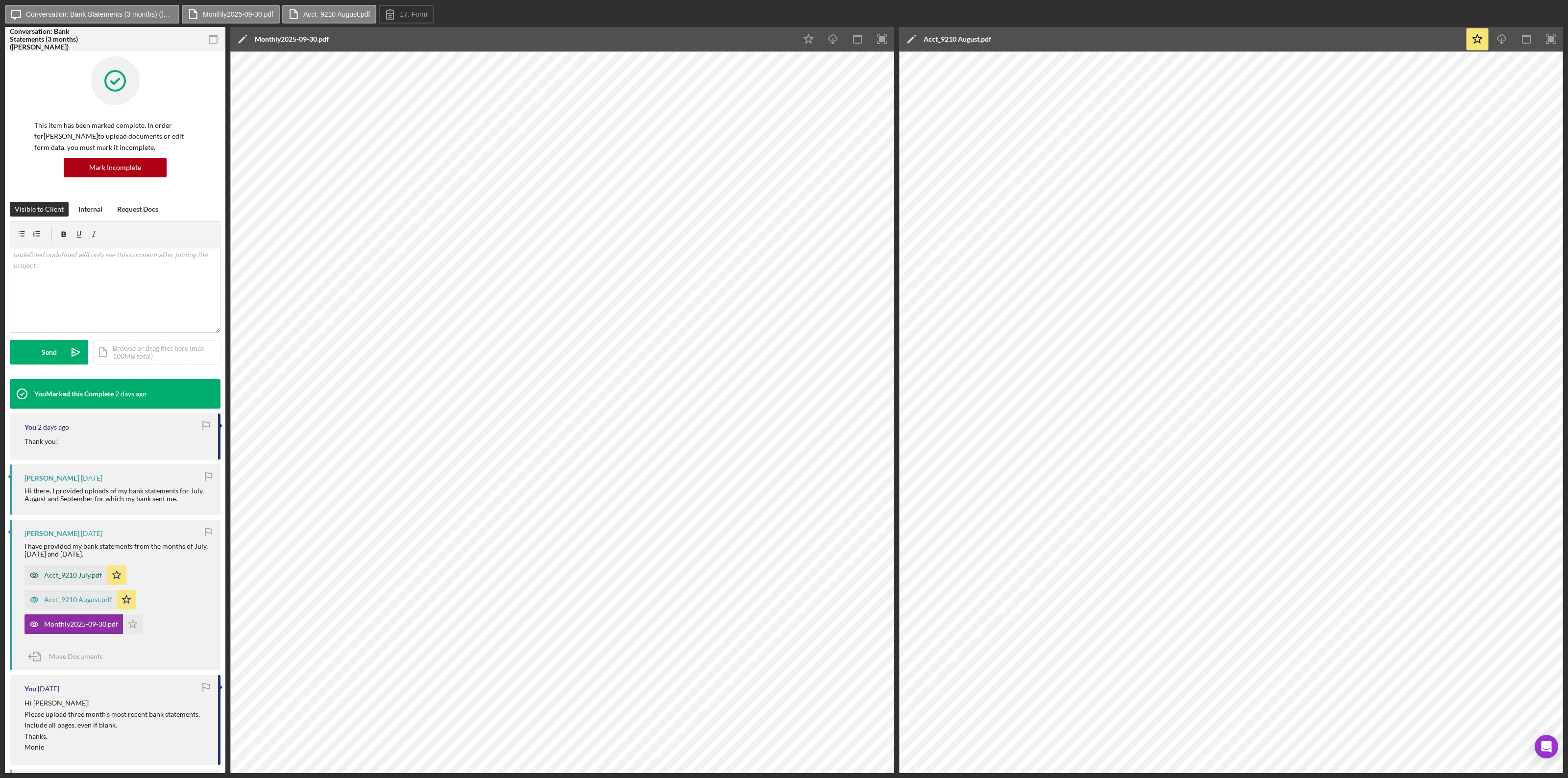
click at [76, 425] on div "Acct_9210 July.pdf" at bounding box center [65, 574] width 82 height 19
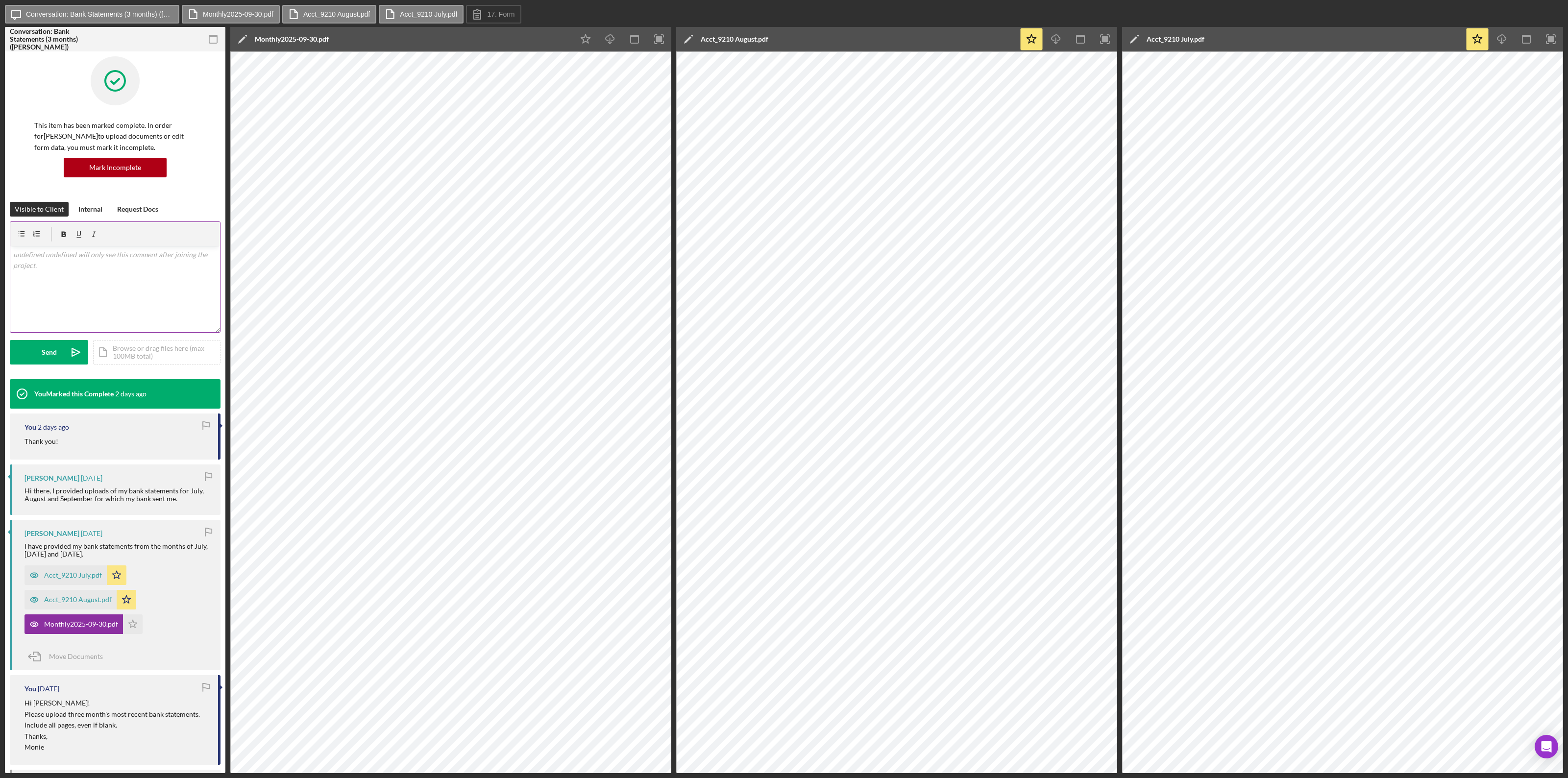
click at [32, 254] on p at bounding box center [115, 255] width 204 height 11
click at [202, 267] on p "I'm reviewing your bank statements and have some questions." at bounding box center [115, 268] width 204 height 11
drag, startPoint x: 12, startPoint y: 256, endPoint x: 197, endPoint y: 305, distance: 191.4
click at [197, 305] on div "v Color teal Color pink Remove color Add row above Add row below Add column bef…" at bounding box center [115, 289] width 210 height 85
click at [70, 258] on p at bounding box center [115, 255] width 204 height 11
